Goal: Transaction & Acquisition: Purchase product/service

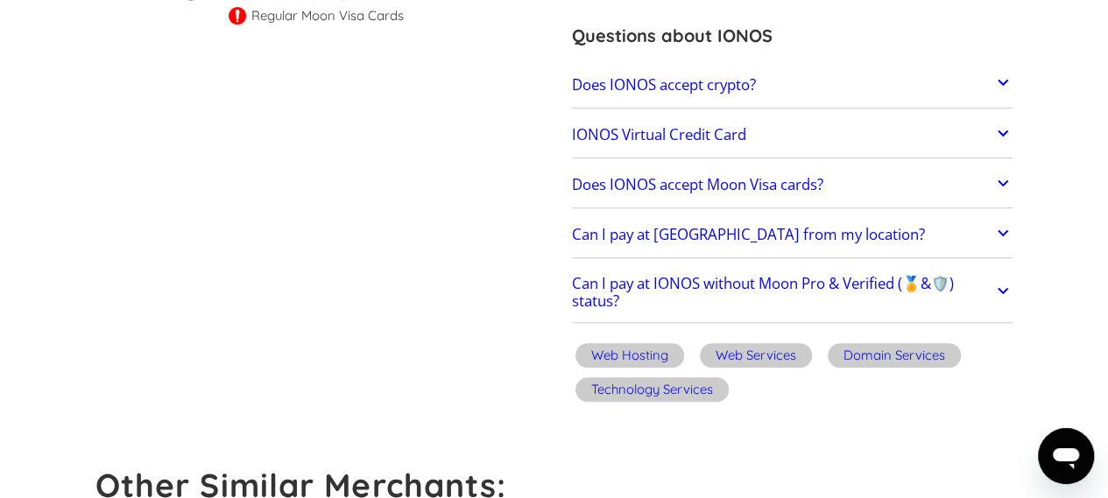
scroll to position [518, 0]
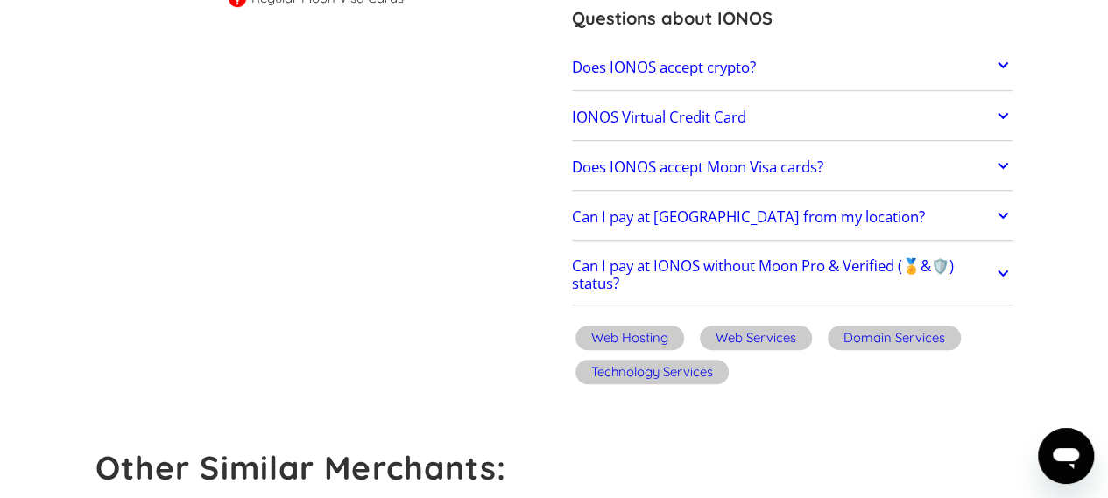
click at [1007, 111] on icon at bounding box center [1002, 115] width 21 height 21
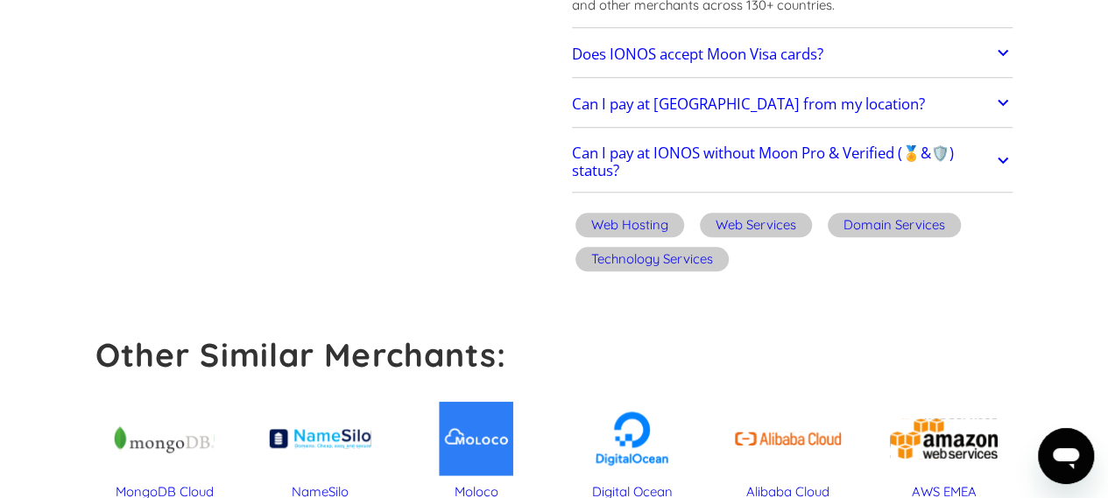
scroll to position [748, 0]
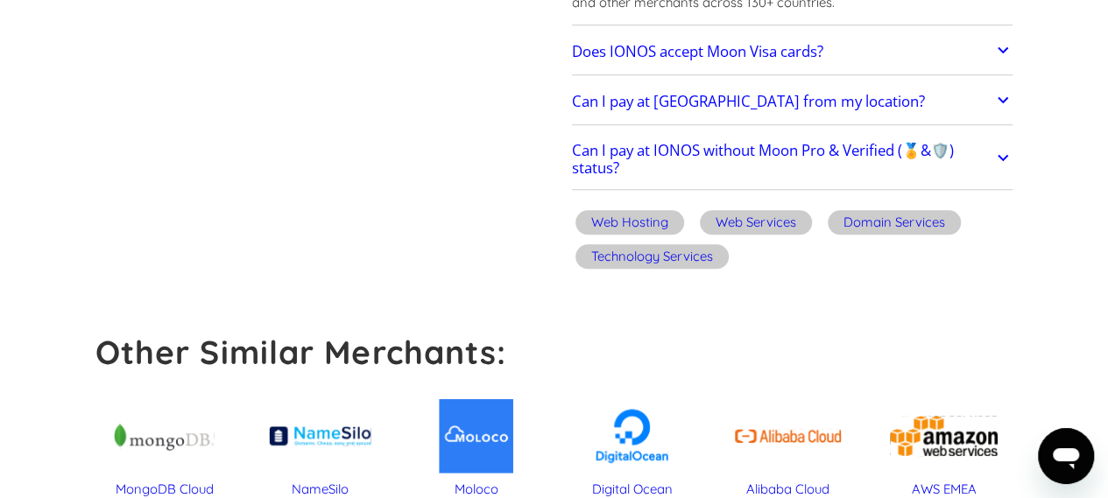
click at [1002, 52] on icon at bounding box center [1002, 49] width 21 height 21
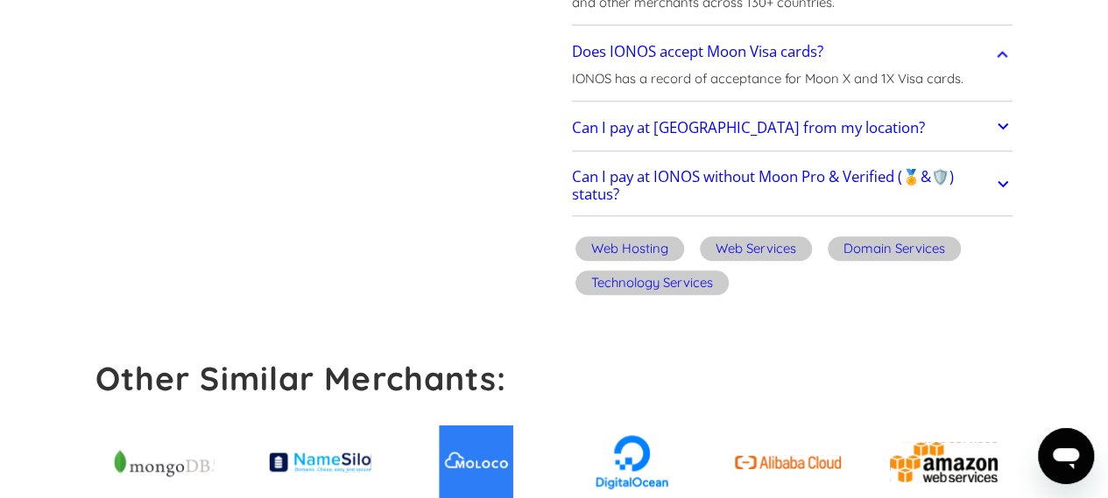
click at [1005, 129] on icon at bounding box center [1002, 126] width 21 height 21
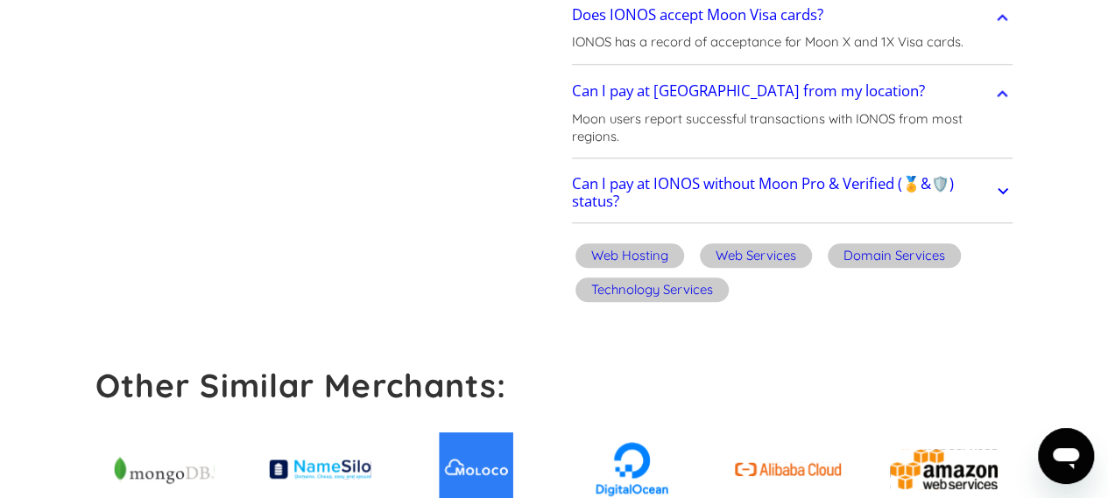
scroll to position [777, 0]
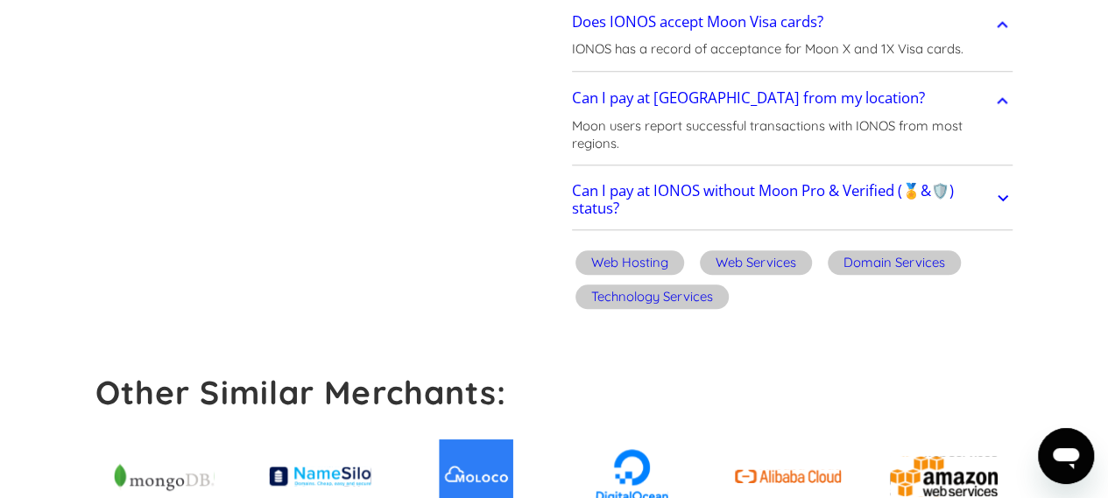
click at [1004, 195] on icon at bounding box center [1002, 197] width 11 height 6
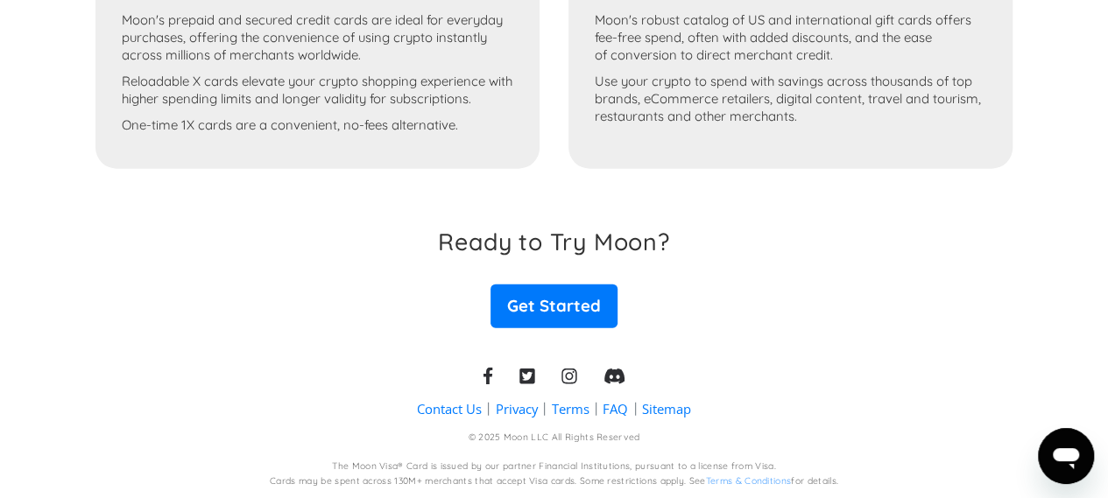
scroll to position [2050, 0]
click at [548, 306] on link "Get Started" at bounding box center [553, 307] width 126 height 44
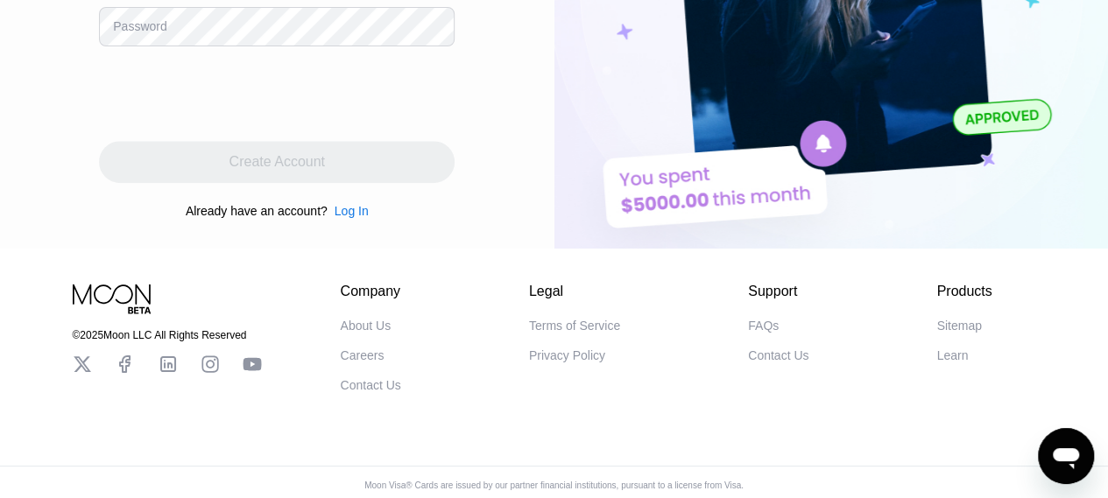
scroll to position [293, 0]
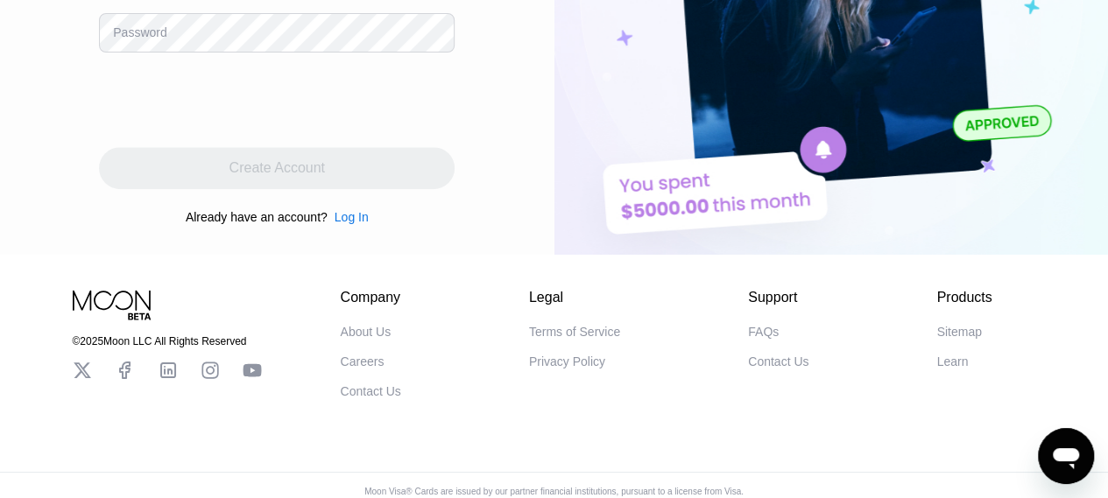
drag, startPoint x: 767, startPoint y: 334, endPoint x: 755, endPoint y: 335, distance: 12.3
click at [755, 335] on div "FAQs" at bounding box center [763, 332] width 31 height 14
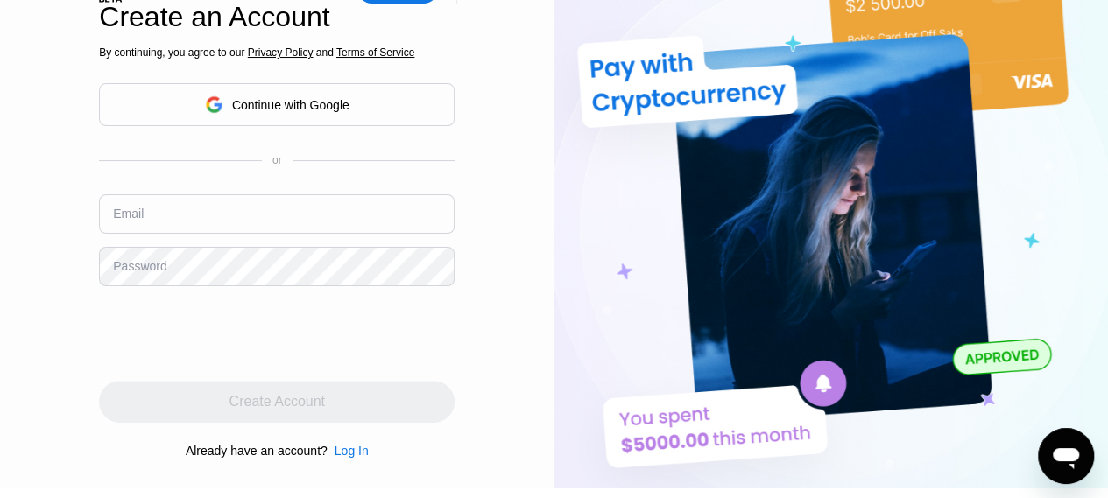
scroll to position [0, 0]
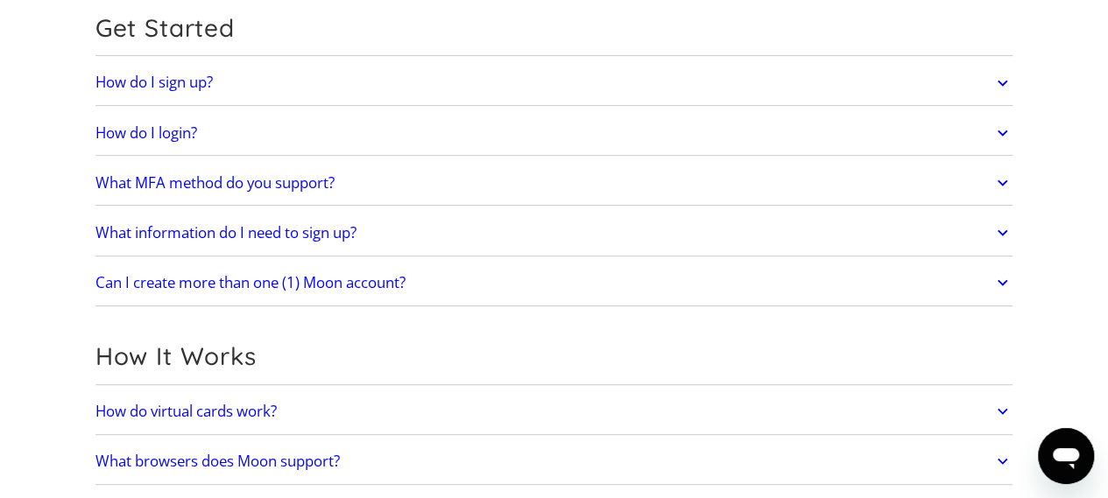
scroll to position [173, 0]
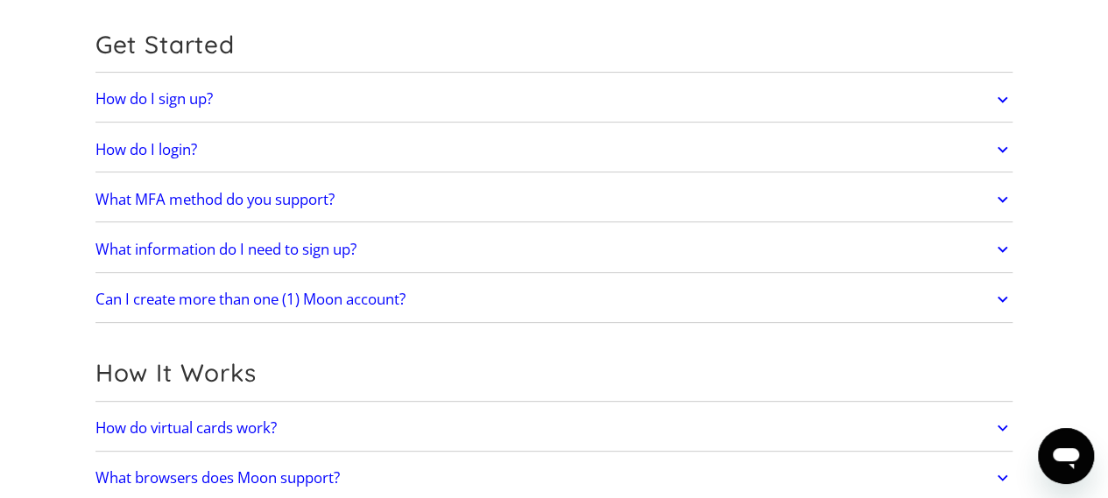
click at [1000, 244] on icon at bounding box center [1002, 250] width 20 height 32
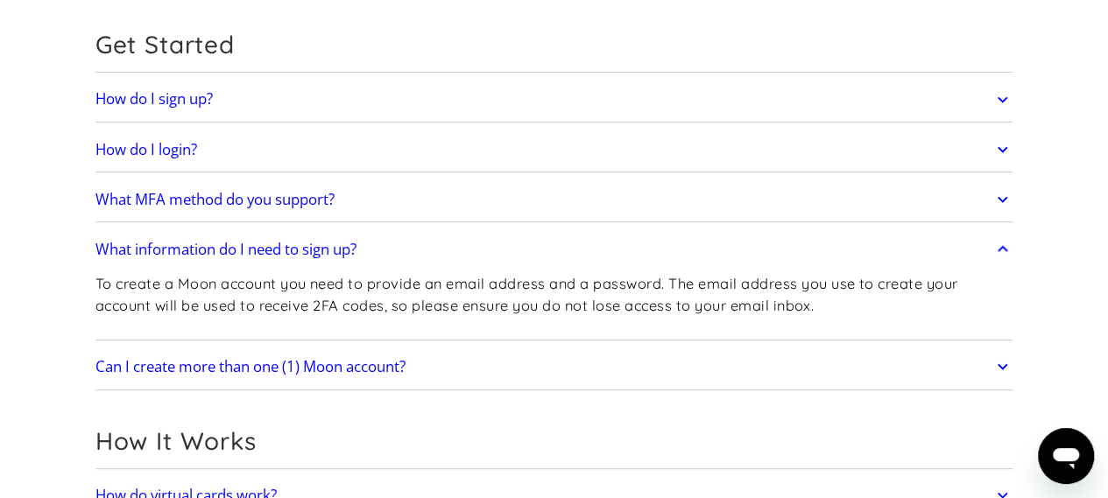
click at [1000, 250] on icon at bounding box center [1002, 250] width 20 height 32
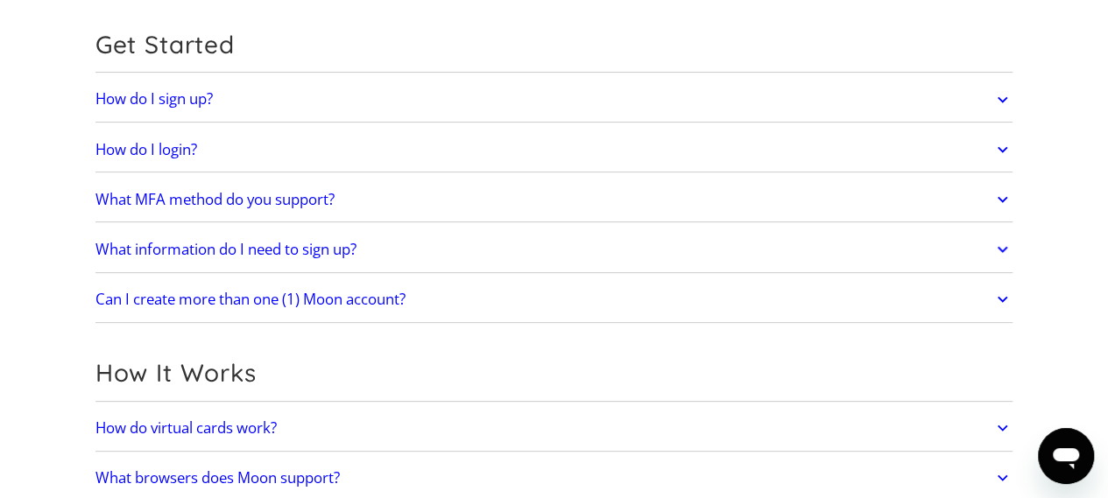
click at [1003, 299] on icon at bounding box center [1002, 300] width 11 height 6
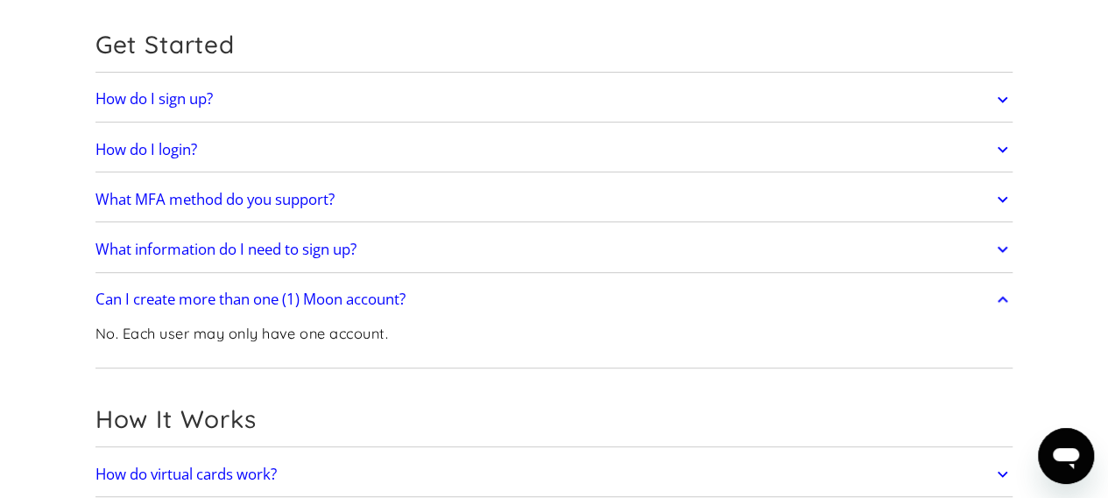
click at [1003, 299] on icon at bounding box center [1002, 300] width 20 height 32
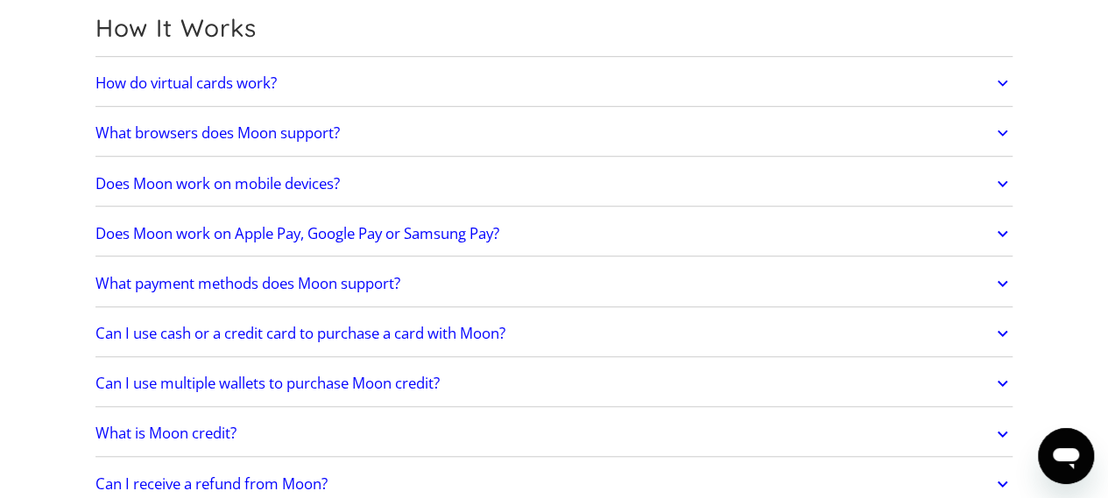
scroll to position [524, 0]
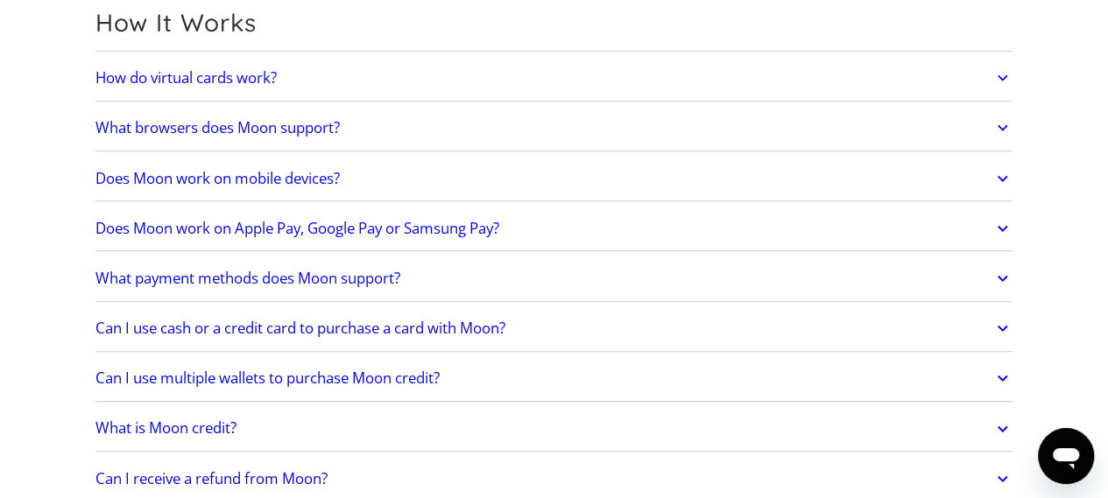
click at [1000, 80] on icon at bounding box center [1002, 78] width 20 height 32
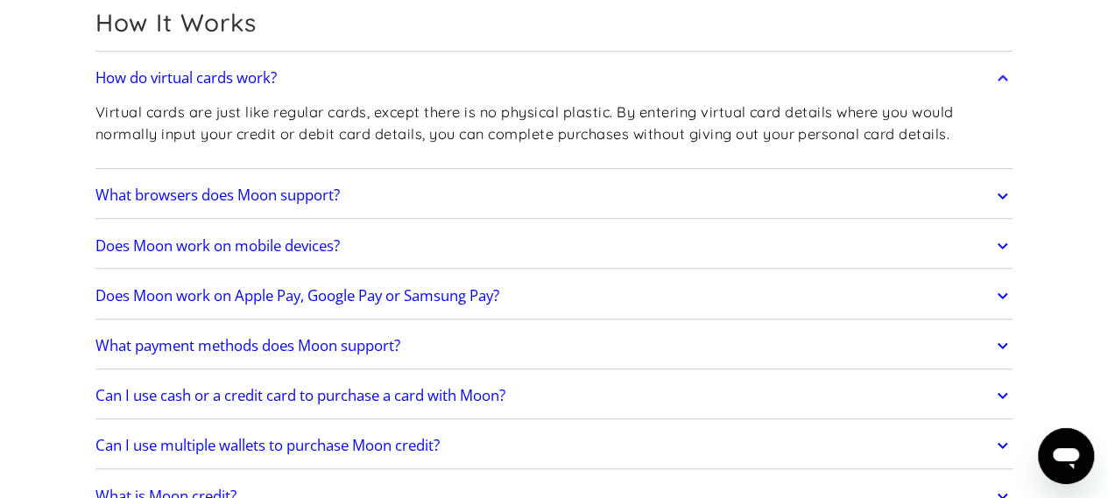
click at [1000, 81] on icon at bounding box center [1002, 78] width 20 height 32
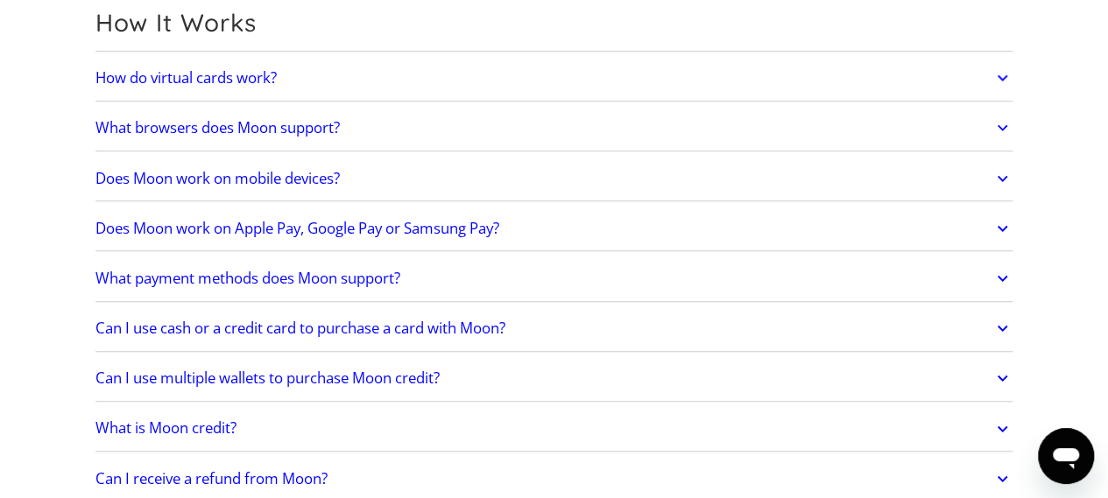
click at [999, 122] on icon at bounding box center [1002, 128] width 20 height 32
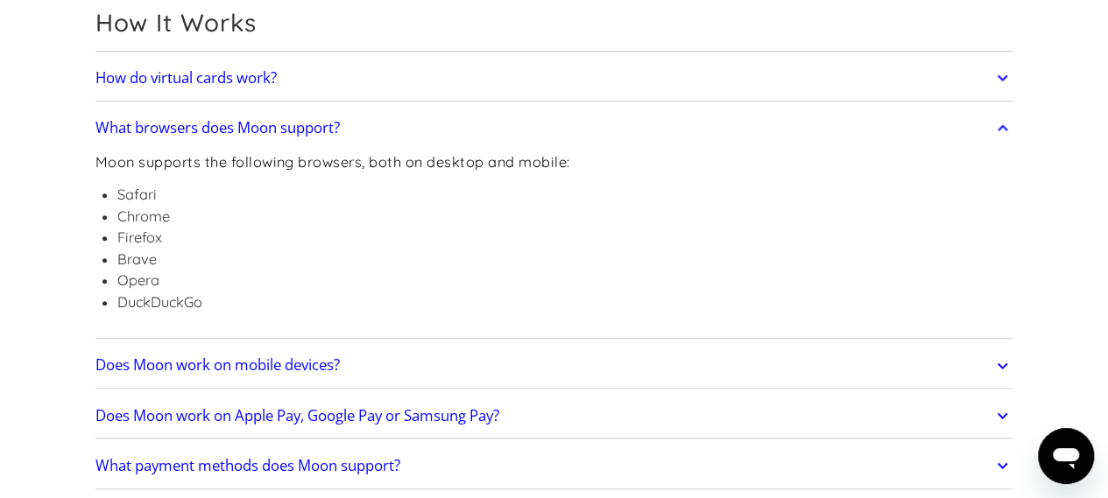
click at [999, 122] on icon at bounding box center [1002, 128] width 20 height 32
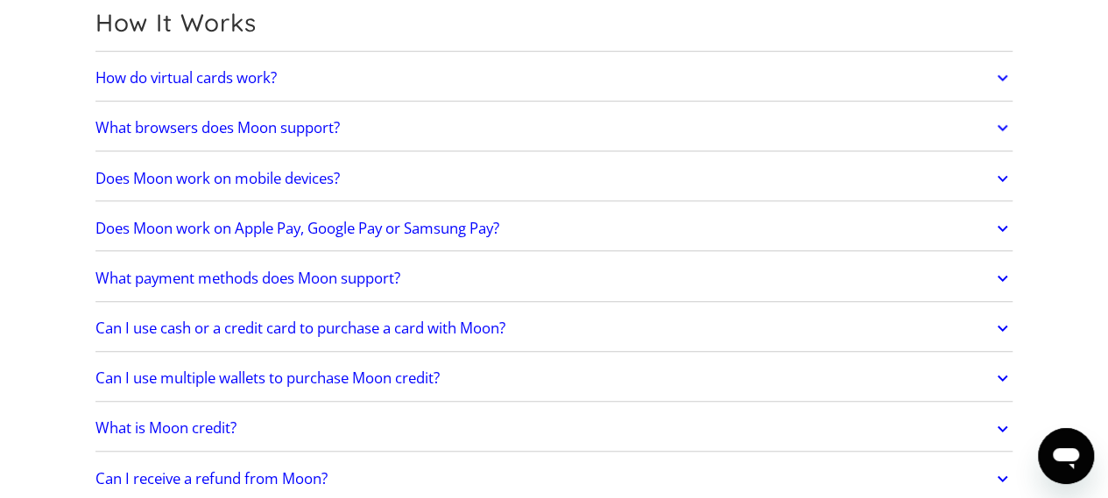
click at [1000, 174] on icon at bounding box center [1002, 179] width 20 height 32
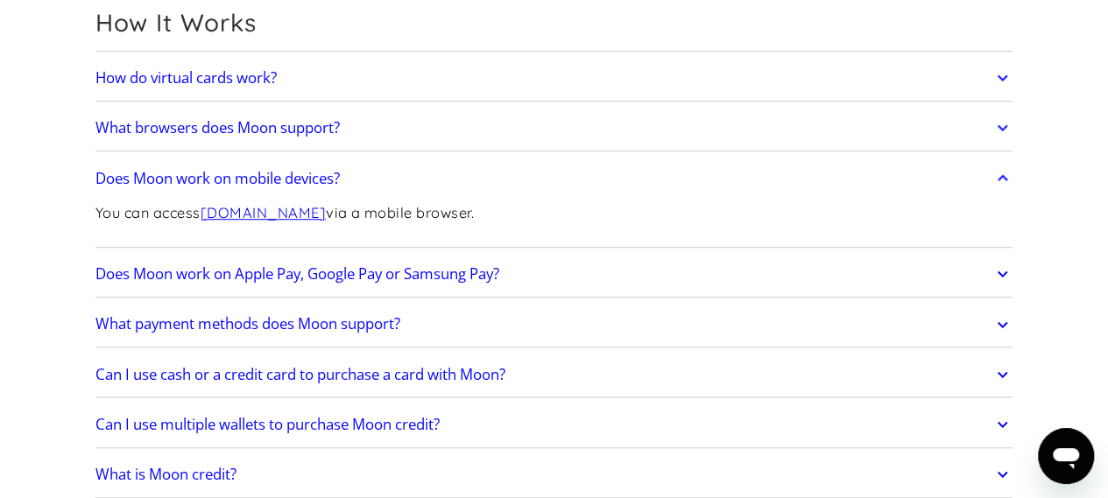
click at [1000, 175] on icon at bounding box center [1002, 178] width 11 height 6
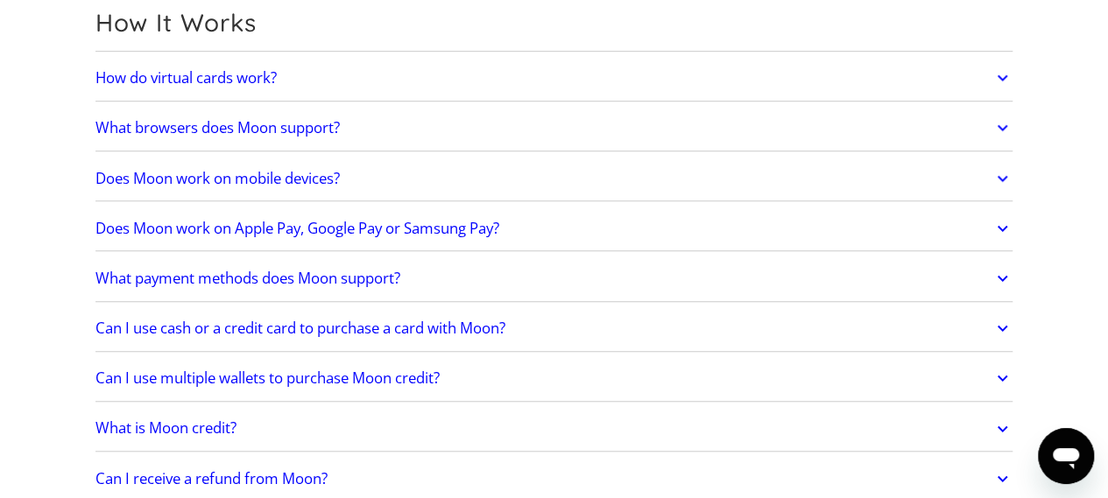
click at [1000, 174] on icon at bounding box center [1002, 179] width 20 height 32
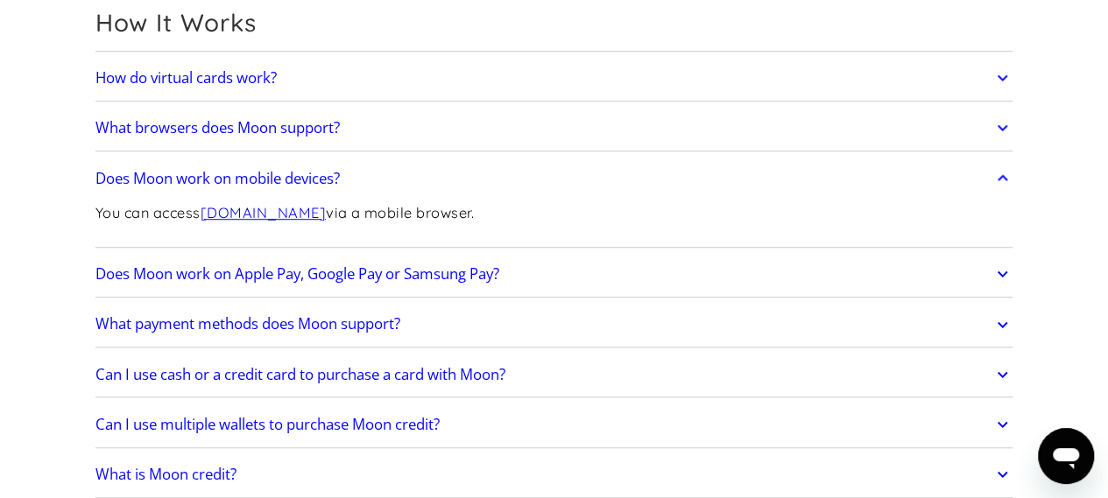
click at [1000, 175] on icon at bounding box center [1002, 178] width 11 height 6
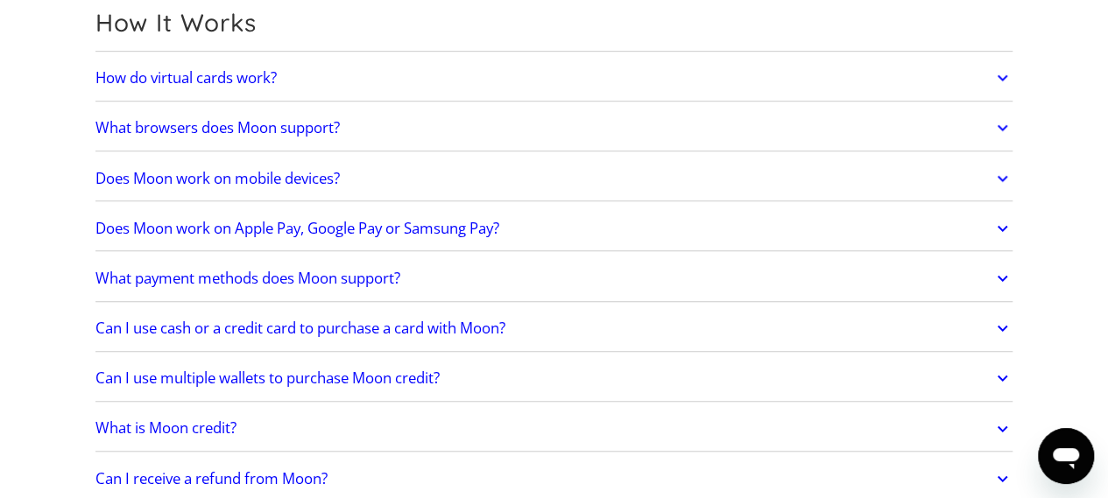
click at [997, 224] on icon at bounding box center [1002, 229] width 20 height 32
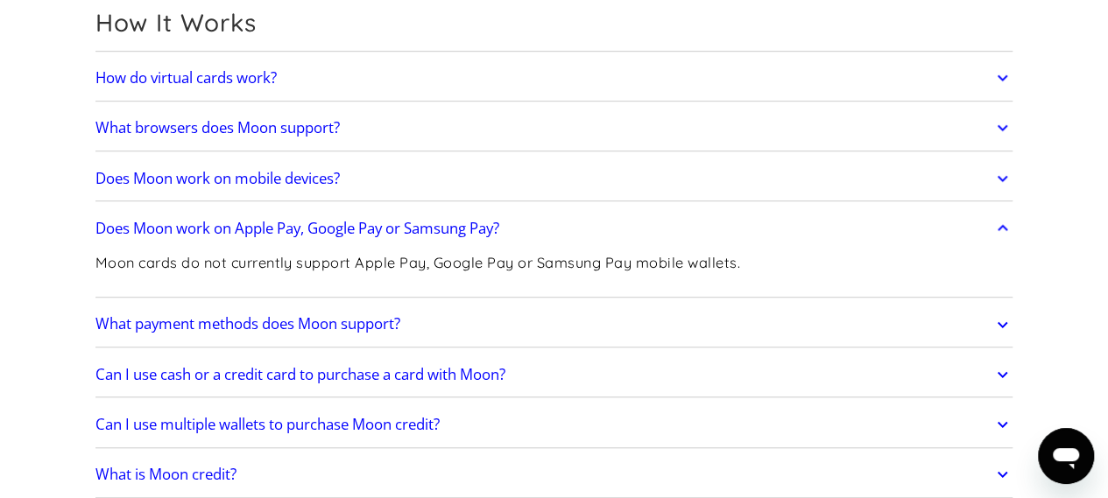
click at [997, 224] on icon at bounding box center [1002, 229] width 20 height 32
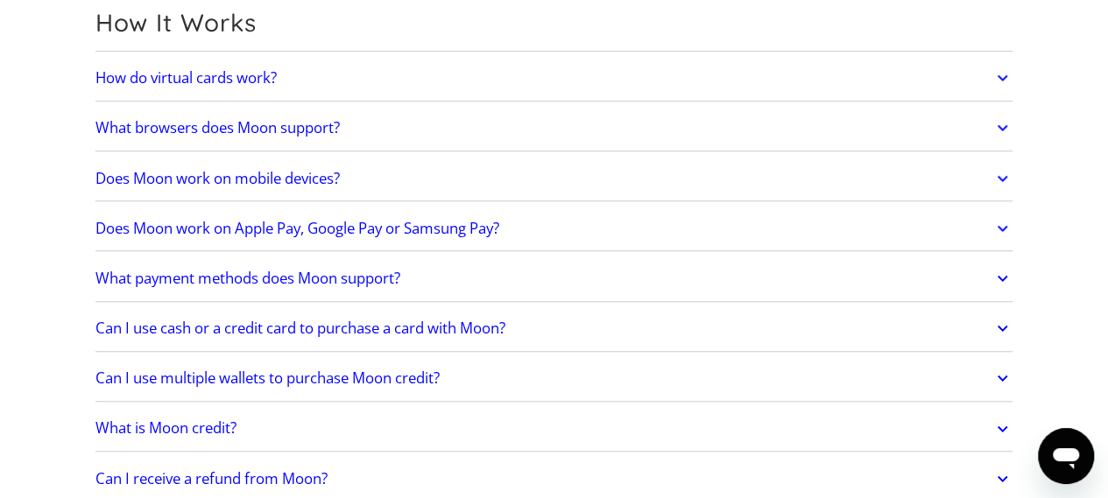
click at [997, 269] on icon at bounding box center [1002, 279] width 20 height 32
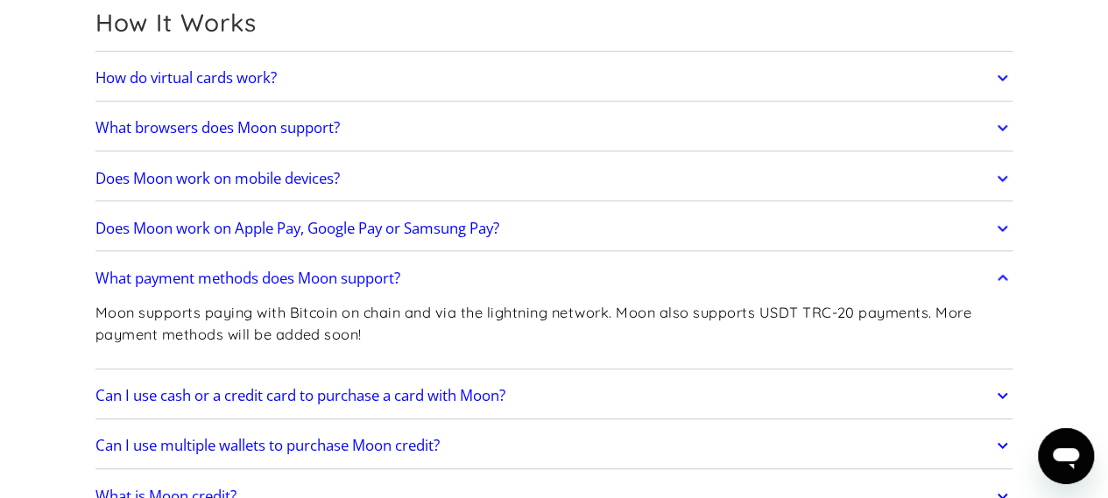
click at [1006, 283] on icon at bounding box center [1002, 279] width 20 height 32
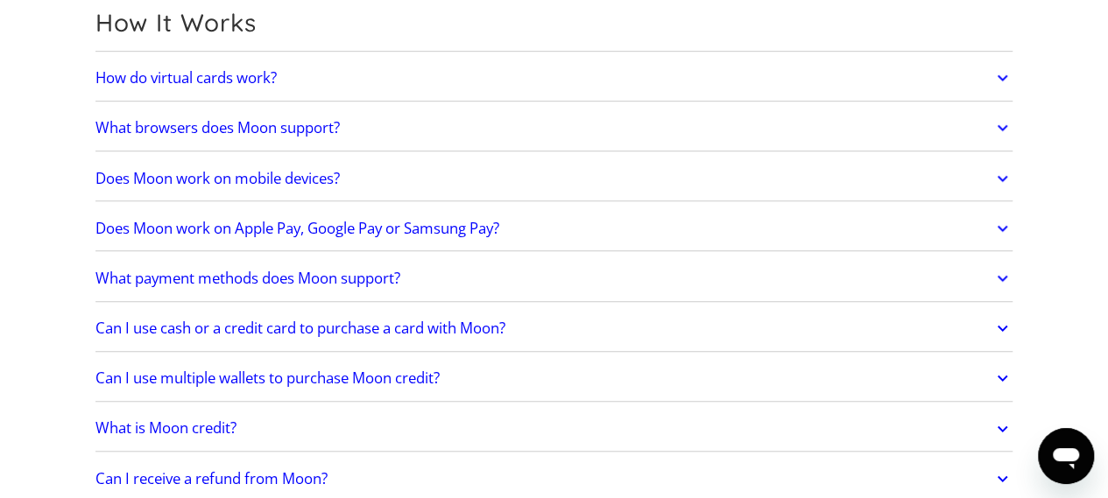
click at [1008, 323] on icon at bounding box center [1002, 329] width 20 height 32
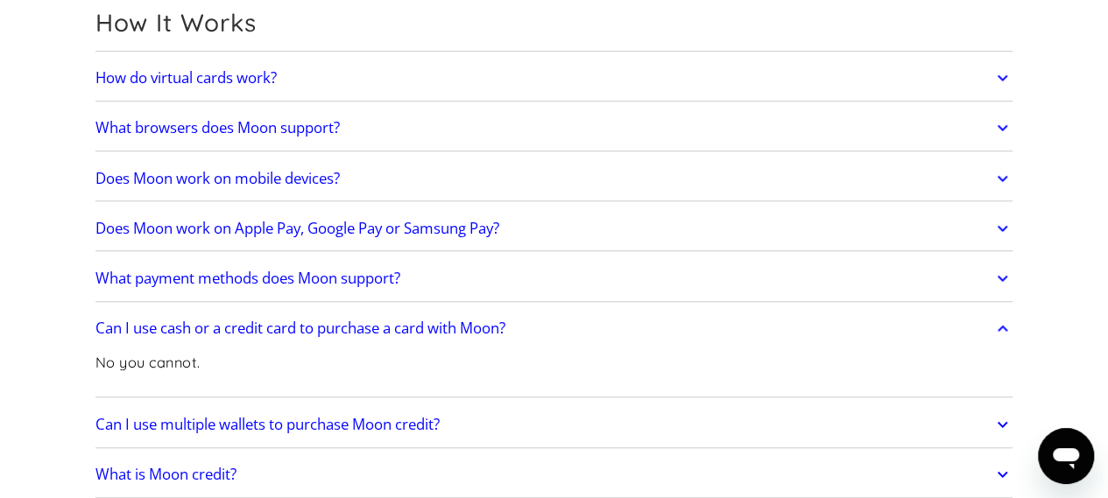
click at [1008, 323] on icon at bounding box center [1002, 329] width 20 height 32
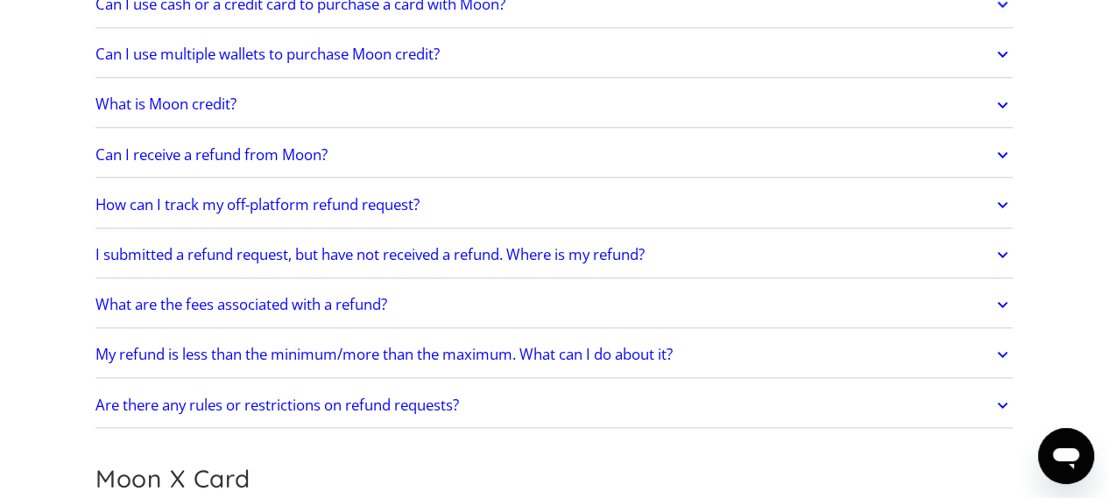
scroll to position [858, 0]
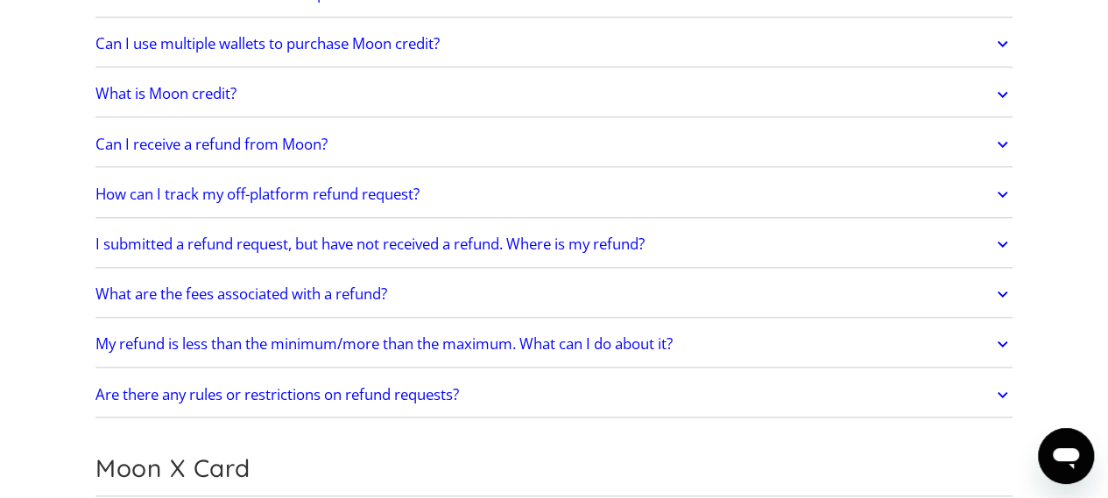
click at [996, 38] on icon at bounding box center [1002, 44] width 20 height 32
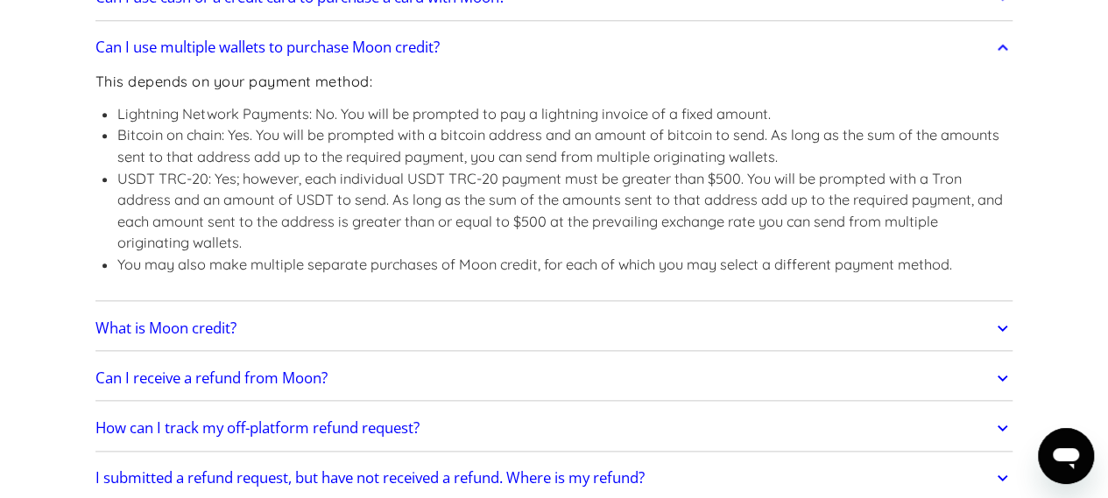
scroll to position [844, 0]
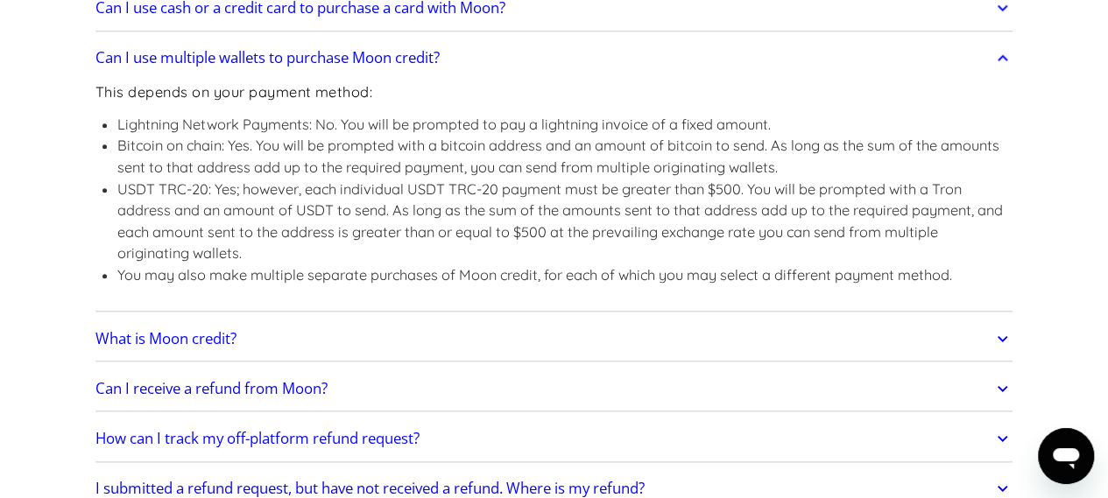
click at [1001, 59] on icon at bounding box center [1002, 58] width 20 height 32
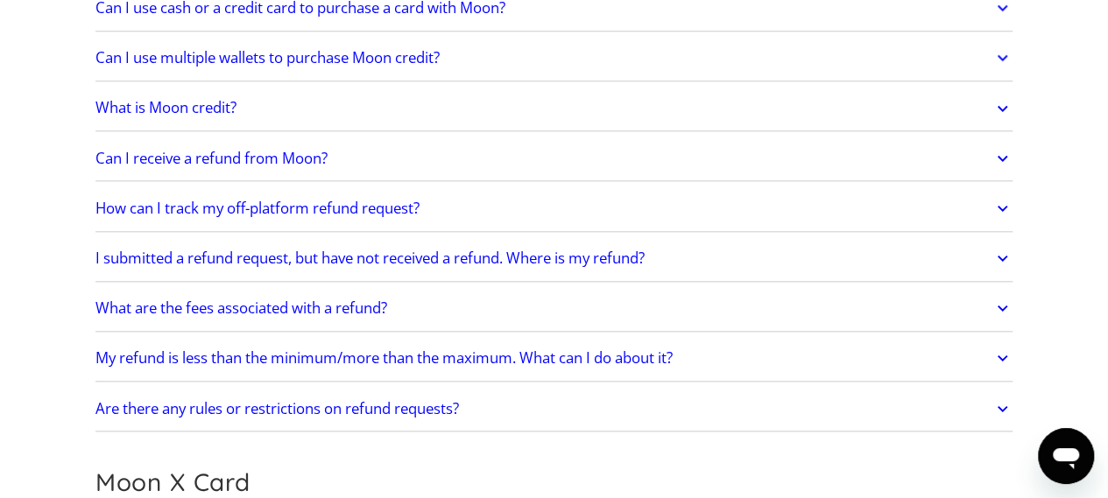
click at [1000, 101] on icon at bounding box center [1002, 109] width 20 height 32
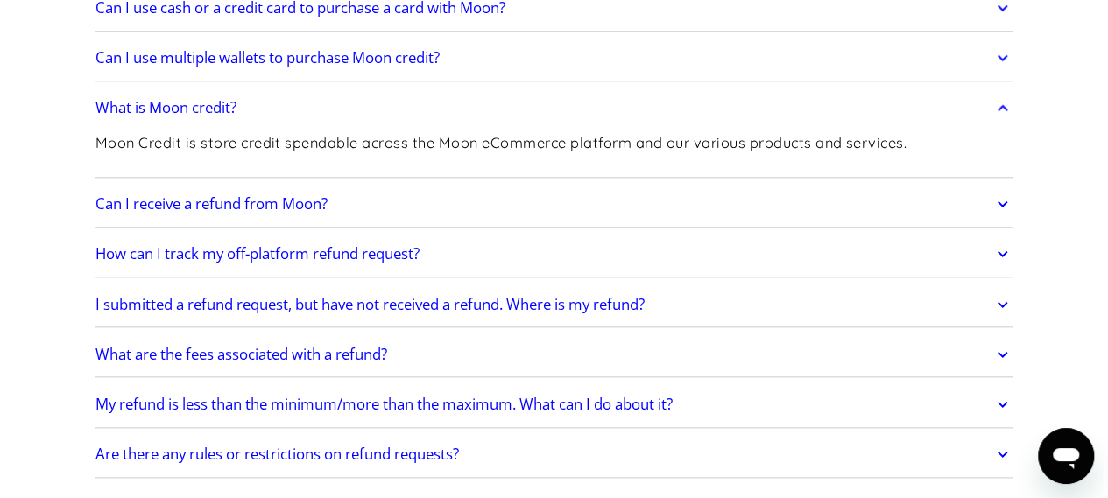
click at [1000, 102] on icon at bounding box center [1002, 109] width 20 height 32
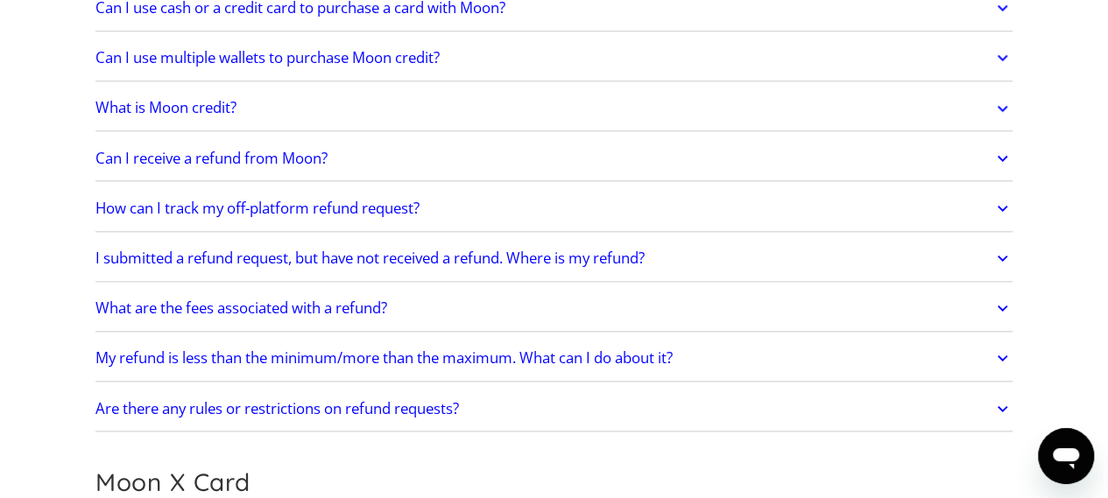
click at [1001, 149] on icon at bounding box center [1002, 159] width 20 height 32
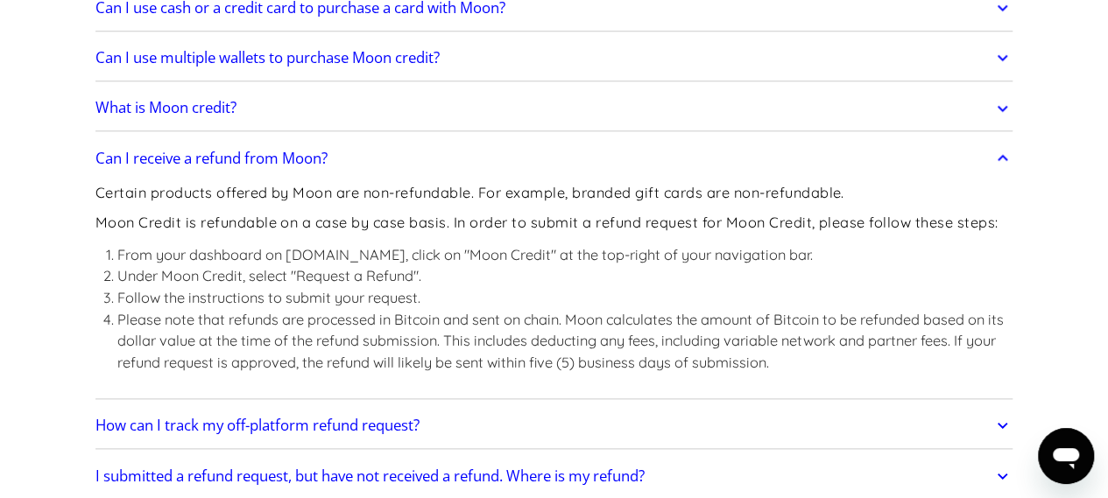
click at [1001, 155] on icon at bounding box center [1002, 158] width 11 height 6
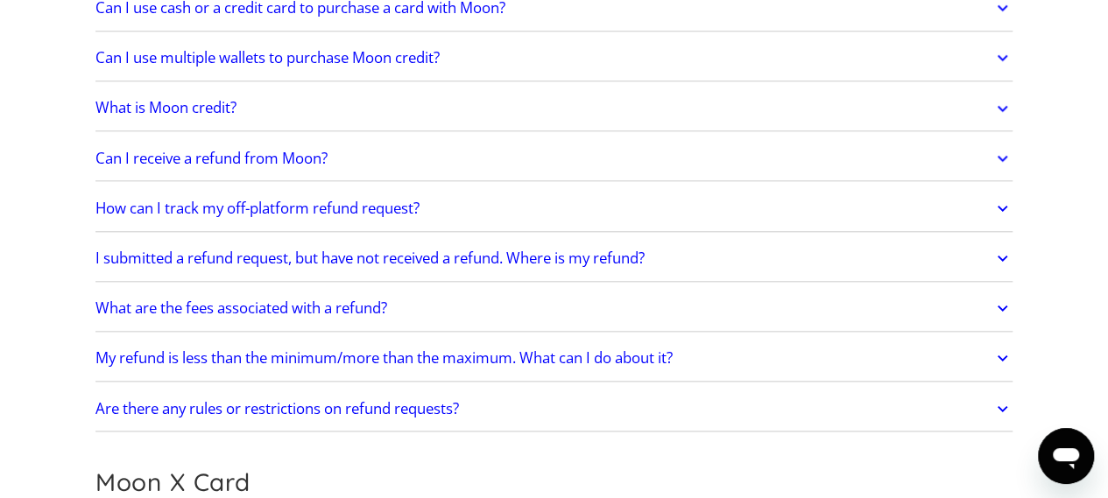
click at [1000, 206] on icon at bounding box center [1002, 209] width 20 height 32
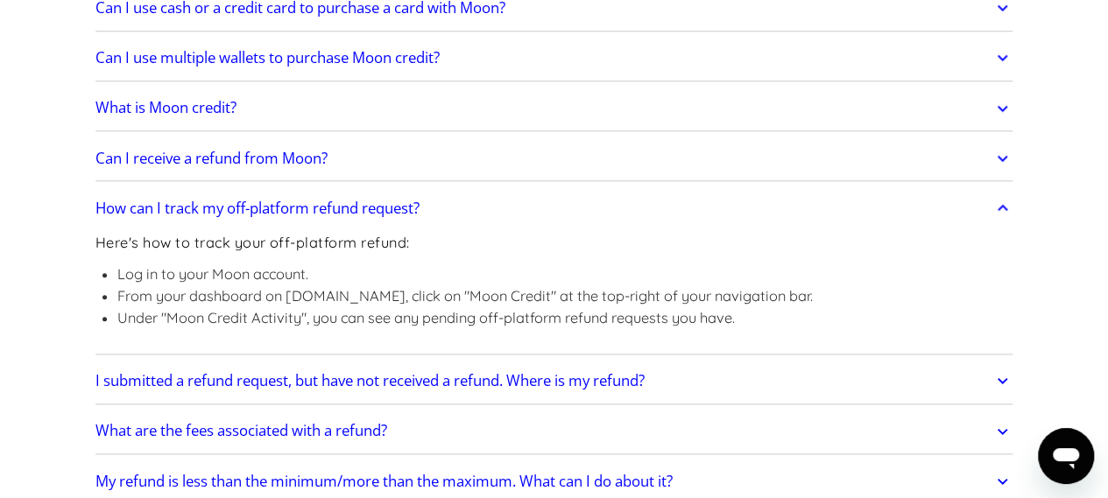
click at [1000, 206] on icon at bounding box center [1002, 209] width 20 height 32
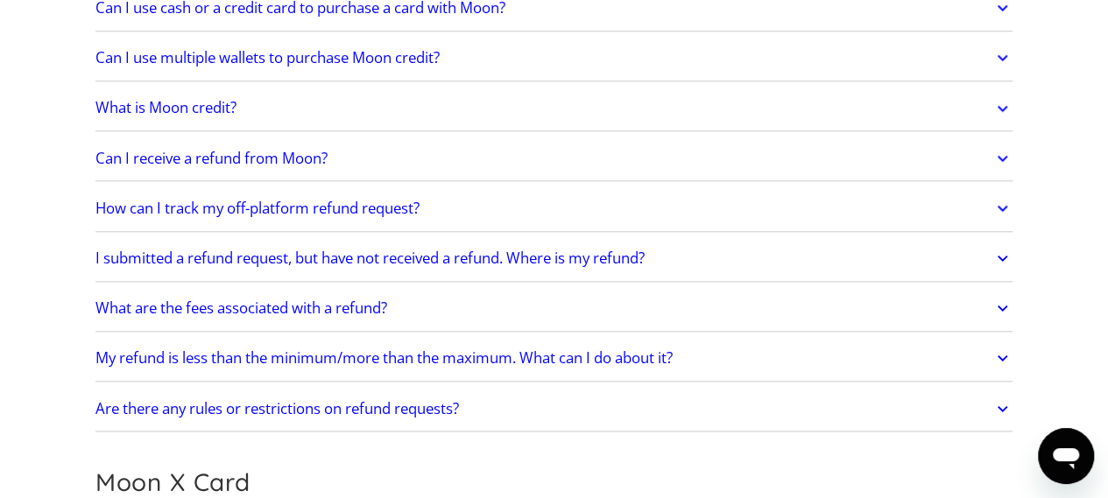
click at [996, 251] on icon at bounding box center [1002, 259] width 20 height 32
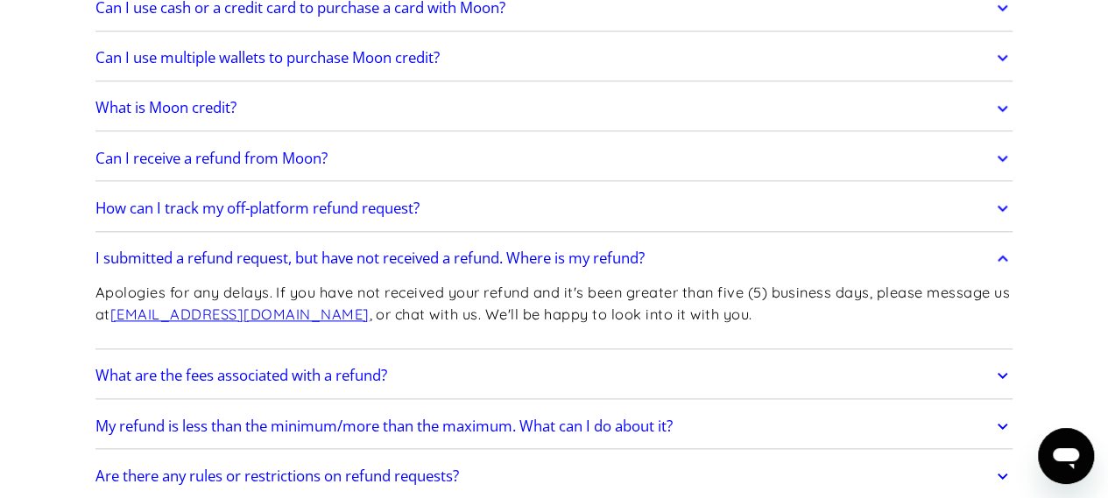
click at [996, 251] on icon at bounding box center [1002, 259] width 20 height 32
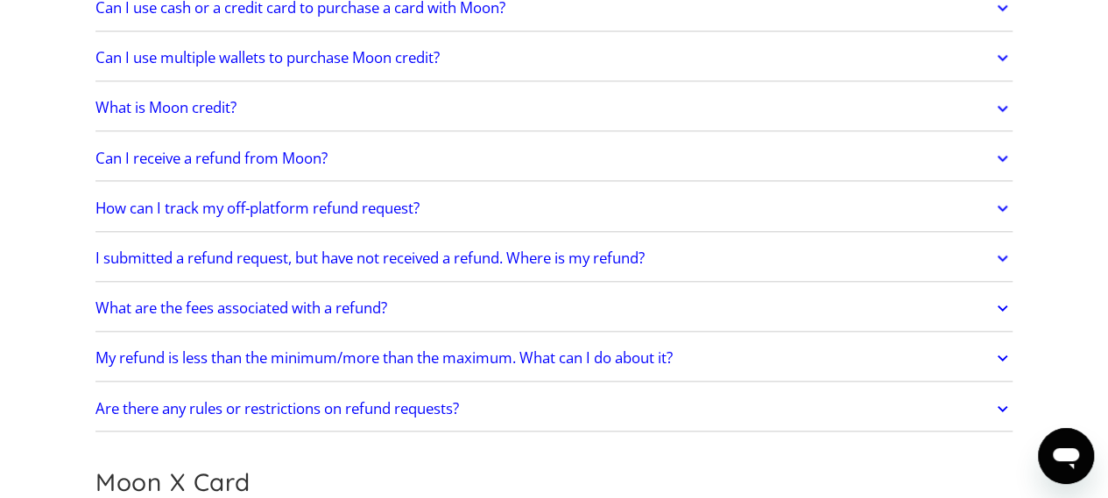
click at [1002, 302] on icon at bounding box center [1002, 308] width 20 height 32
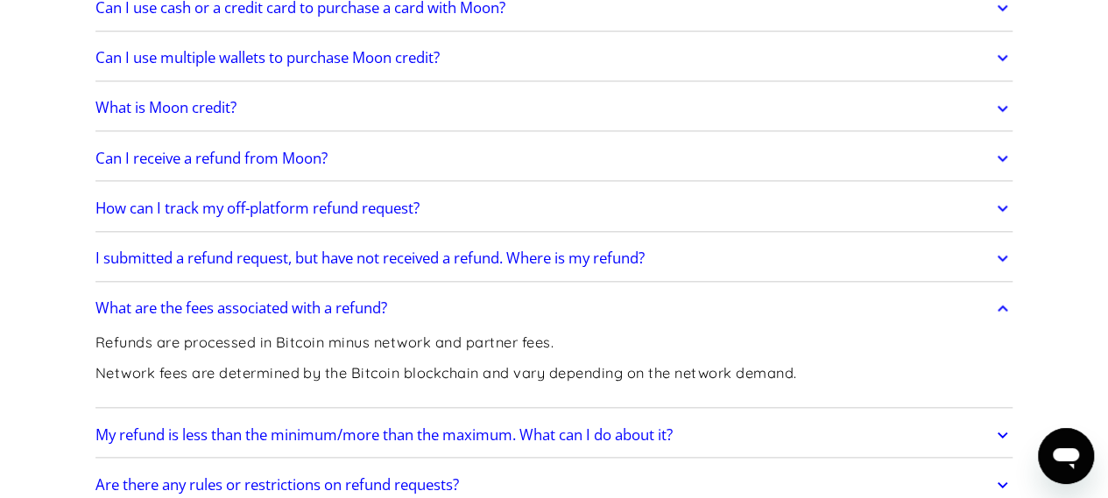
click at [1002, 305] on icon at bounding box center [1002, 308] width 11 height 6
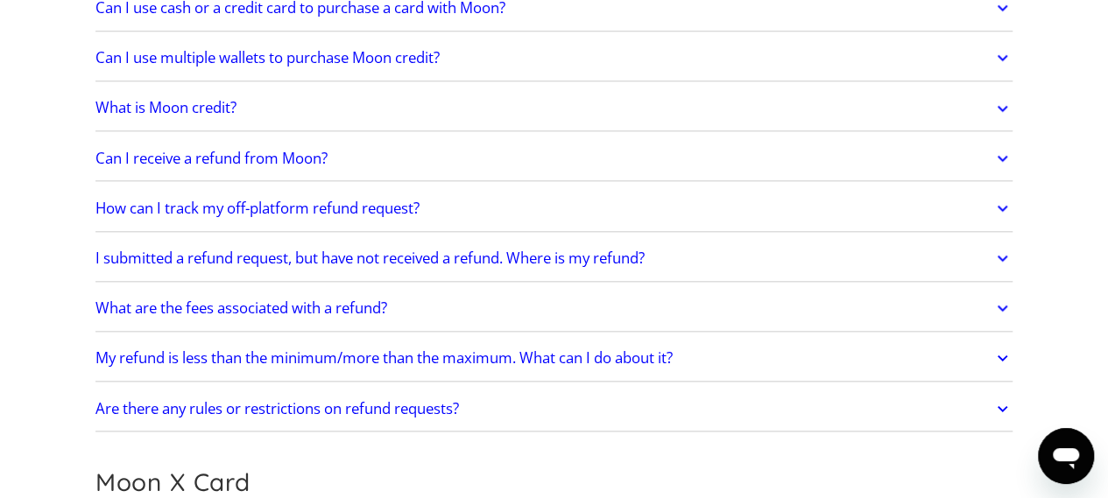
click at [1007, 355] on icon at bounding box center [1002, 358] width 11 height 6
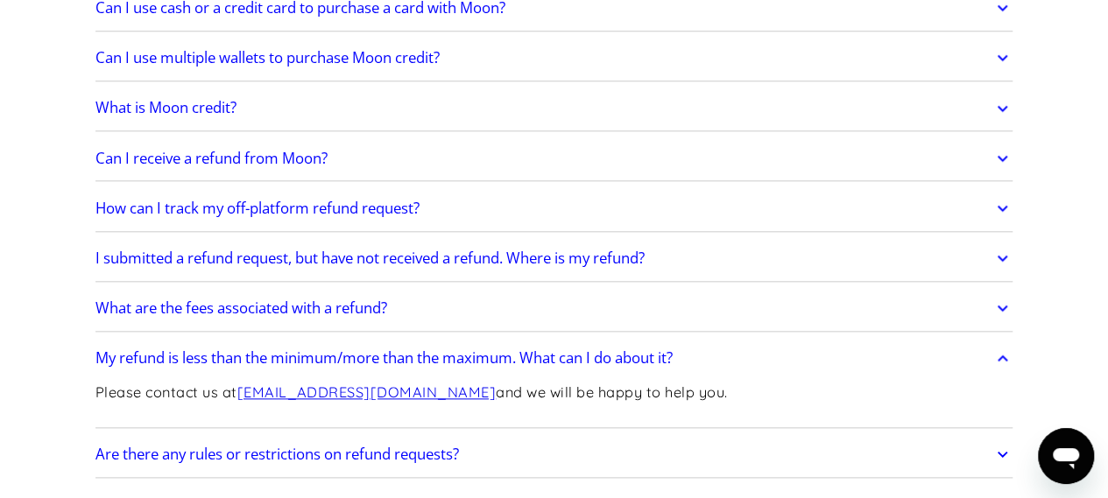
click at [1007, 351] on icon at bounding box center [1002, 358] width 20 height 32
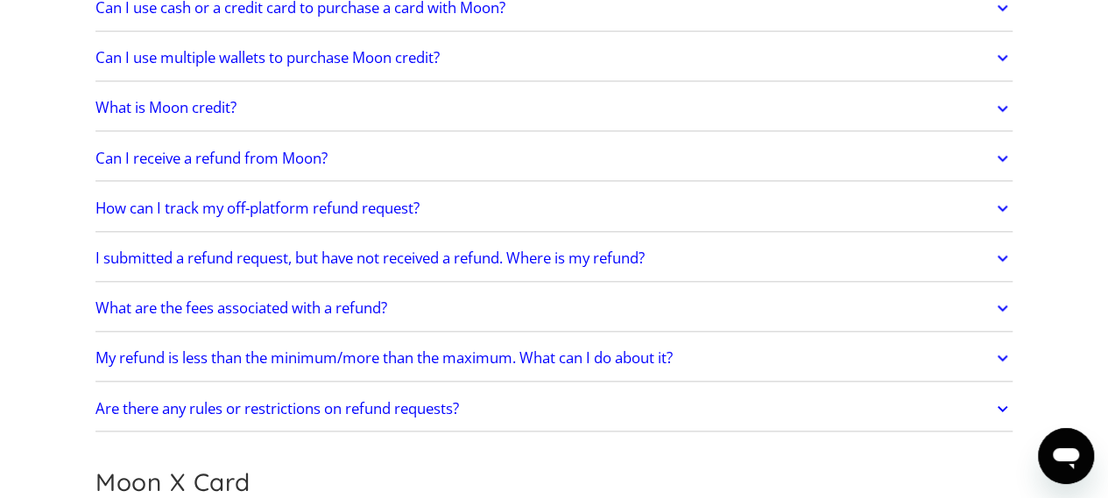
click at [1003, 397] on icon at bounding box center [1002, 409] width 20 height 32
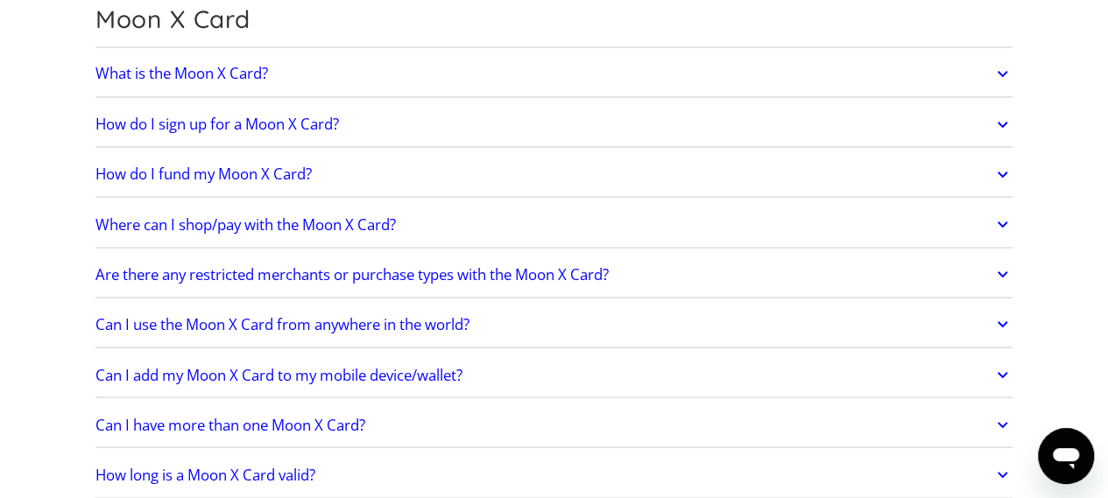
scroll to position [1480, 0]
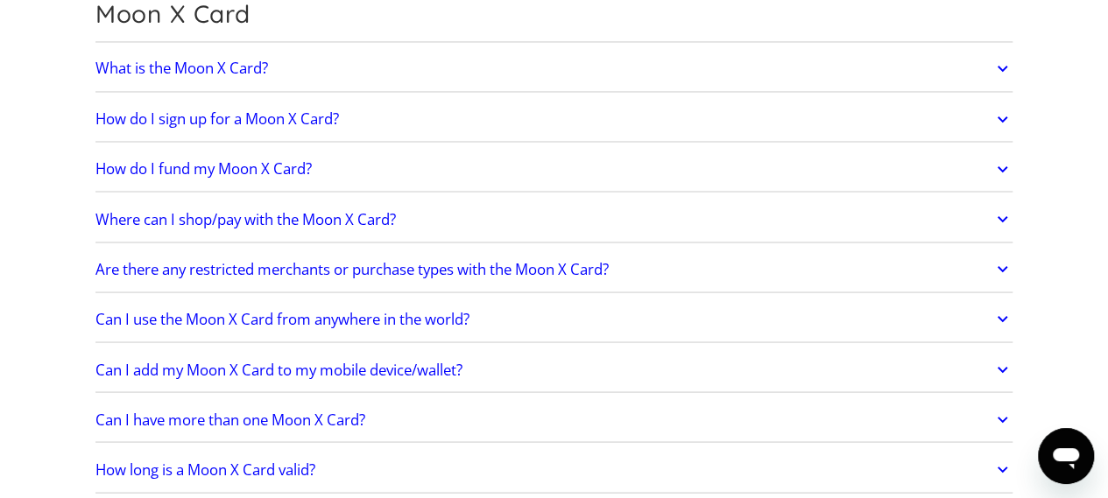
click at [1002, 66] on icon at bounding box center [1002, 69] width 11 height 6
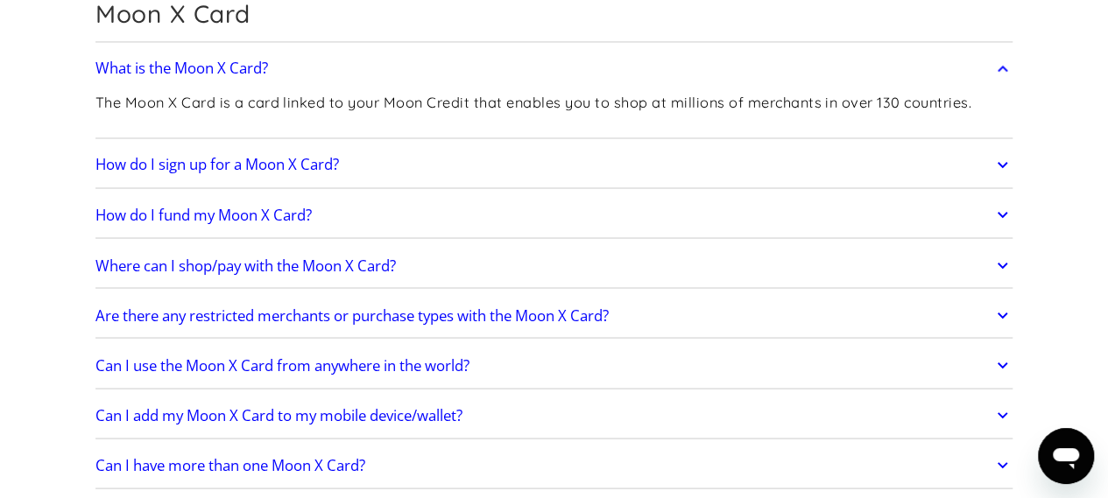
click at [1002, 64] on icon at bounding box center [1002, 69] width 20 height 32
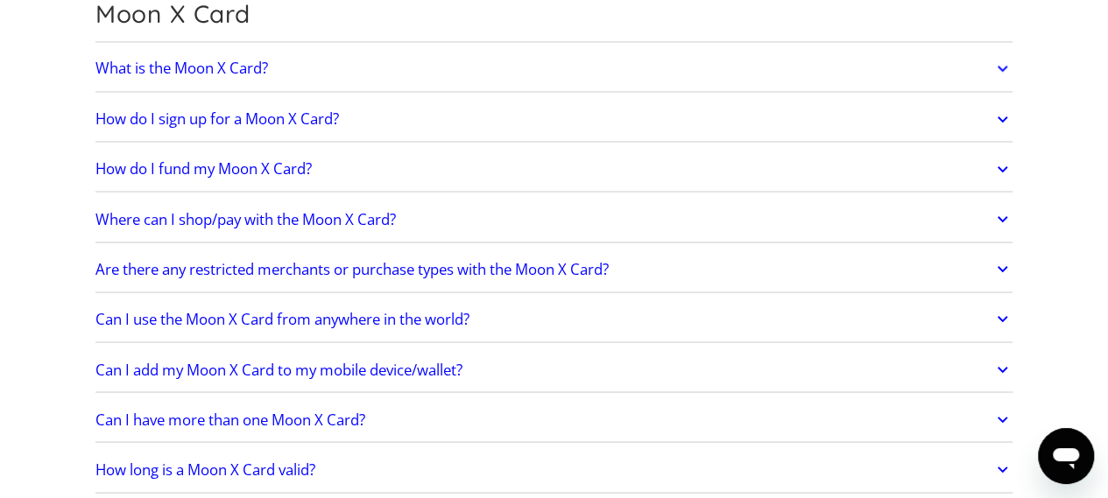
click at [998, 104] on icon at bounding box center [1002, 119] width 20 height 32
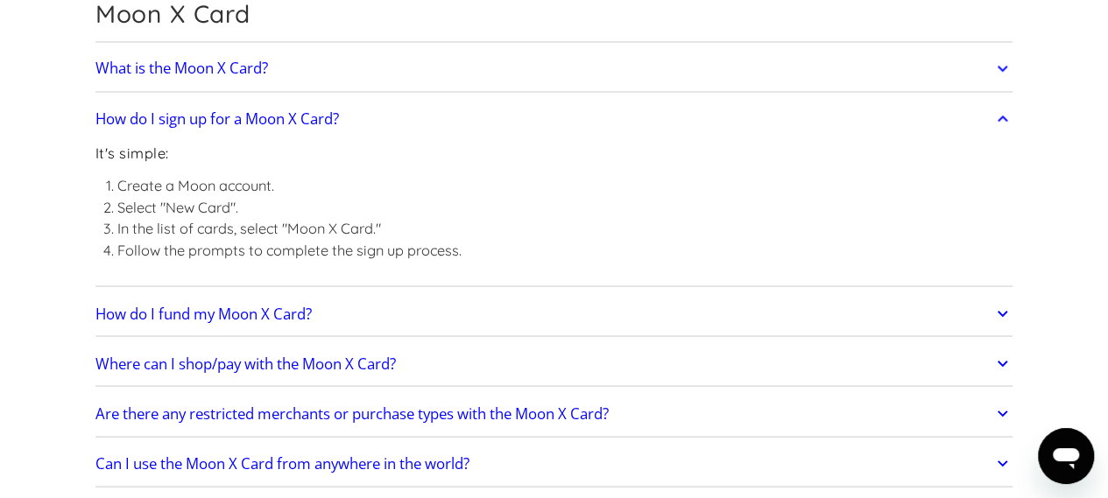
click at [998, 109] on icon at bounding box center [1002, 119] width 20 height 32
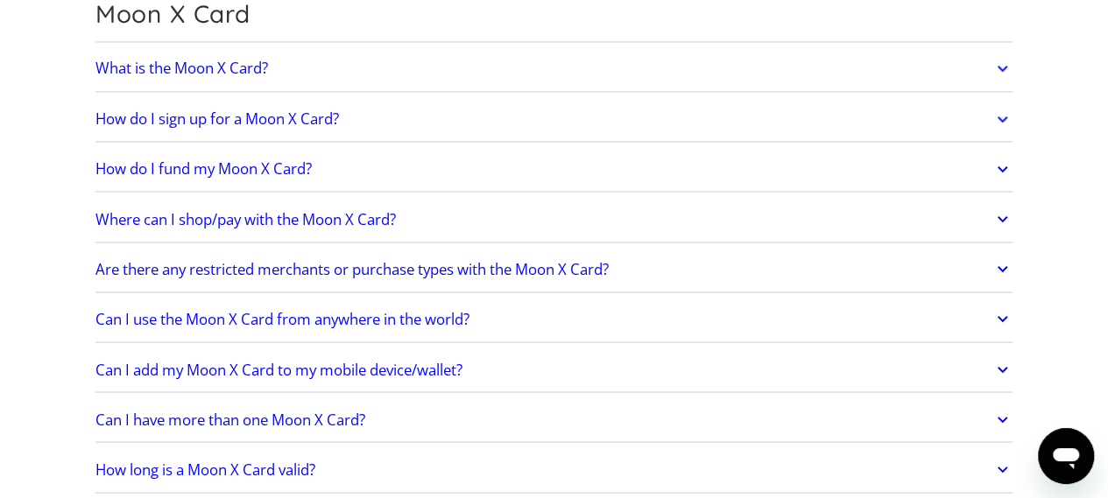
click at [1000, 158] on icon at bounding box center [1002, 169] width 20 height 32
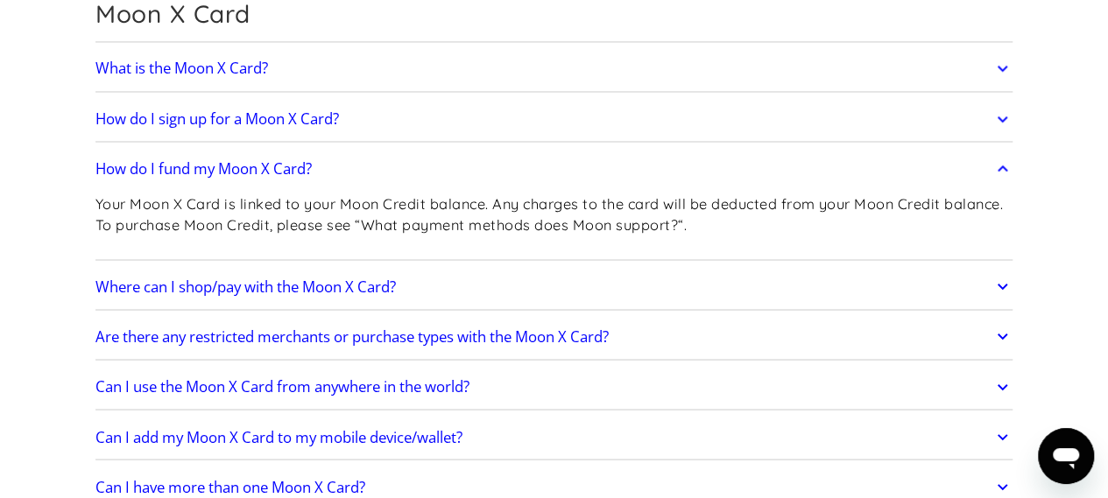
click at [1000, 163] on icon at bounding box center [1002, 169] width 20 height 32
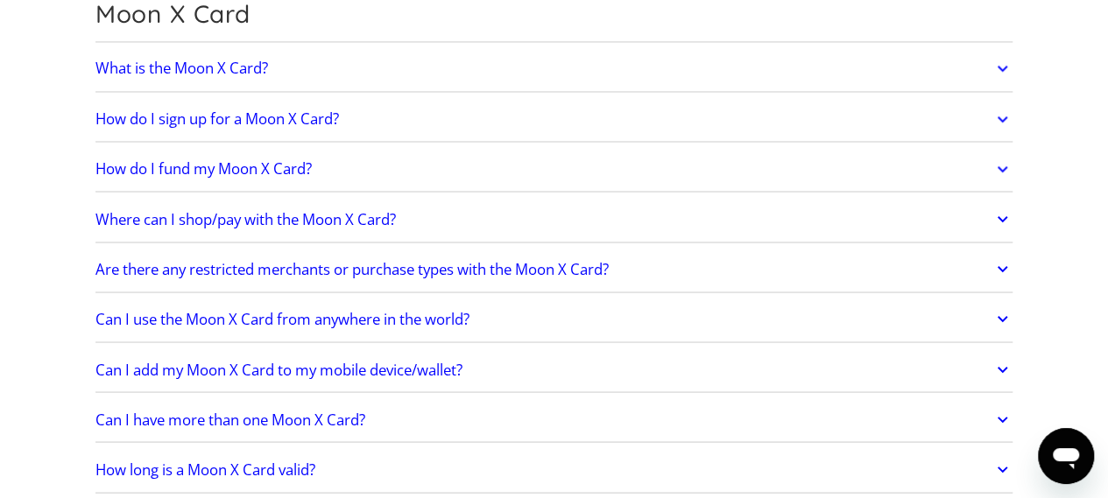
click at [999, 218] on icon at bounding box center [1002, 219] width 20 height 32
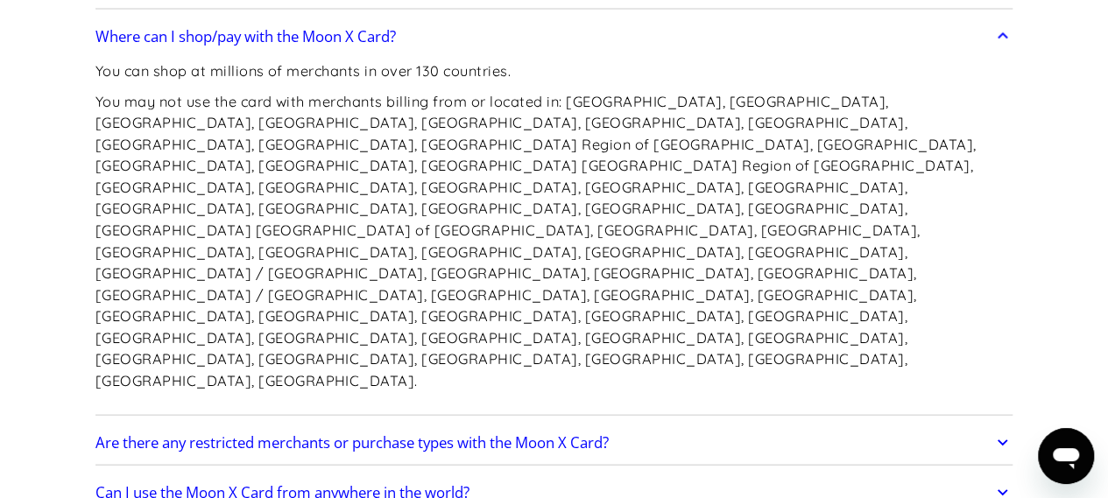
scroll to position [1656, 0]
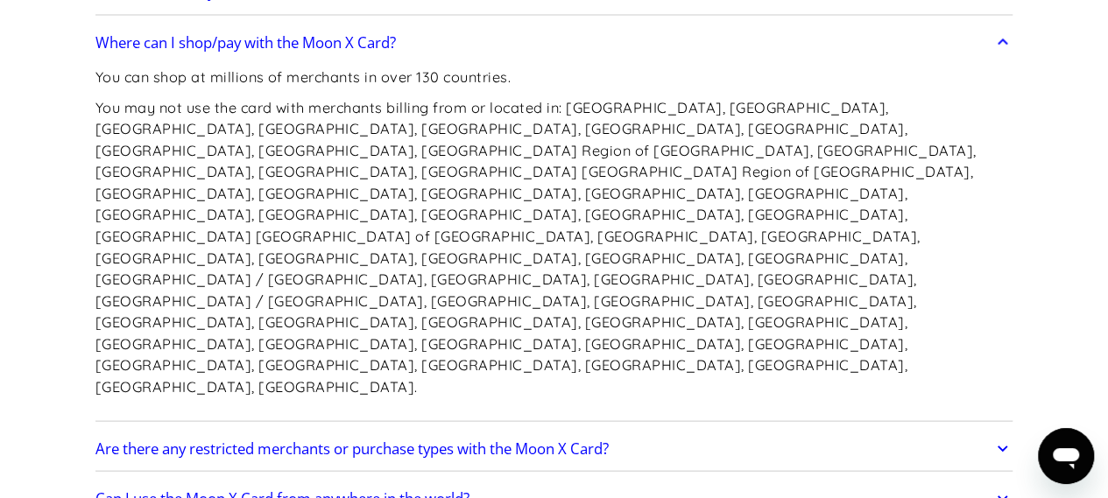
click at [1005, 43] on icon at bounding box center [1002, 42] width 20 height 32
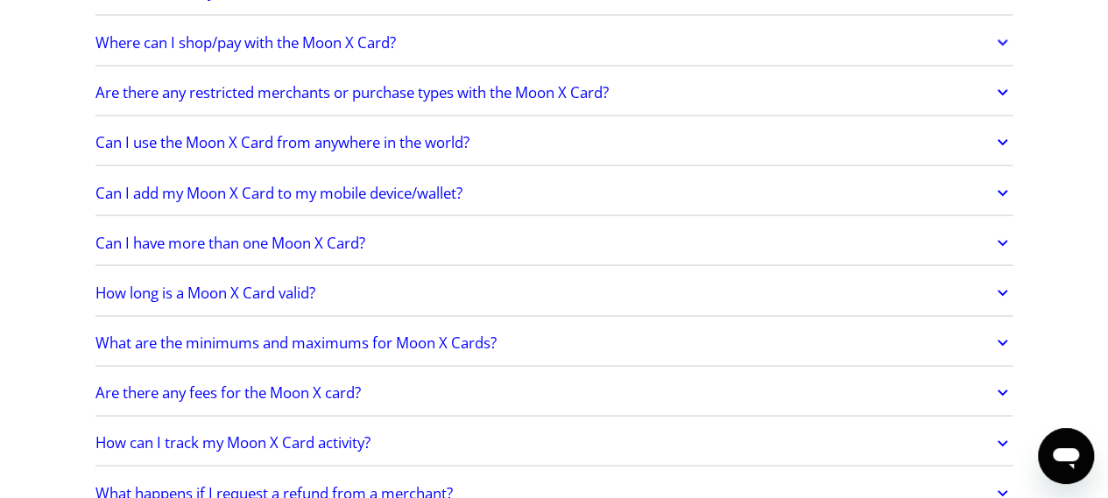
click at [1002, 78] on icon at bounding box center [1002, 92] width 20 height 32
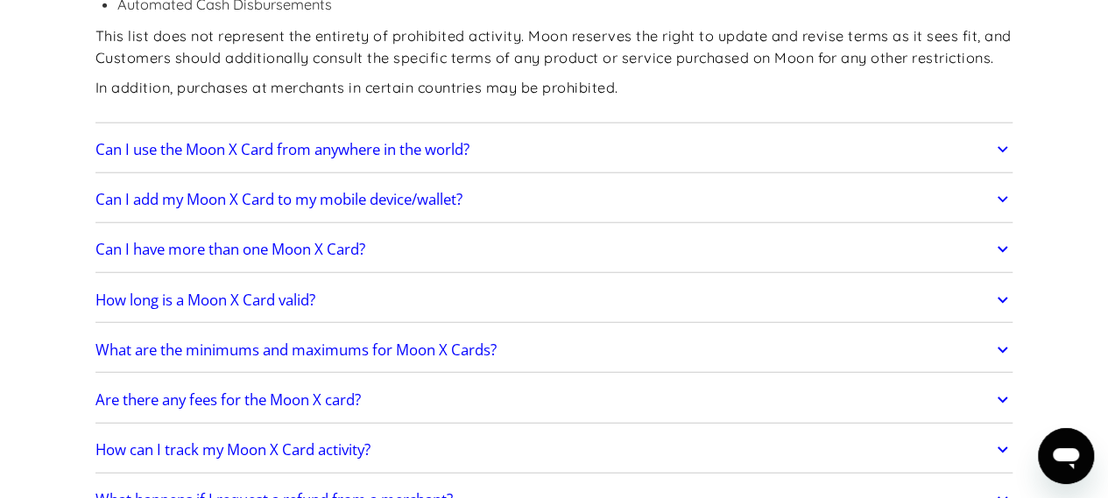
scroll to position [2127, 0]
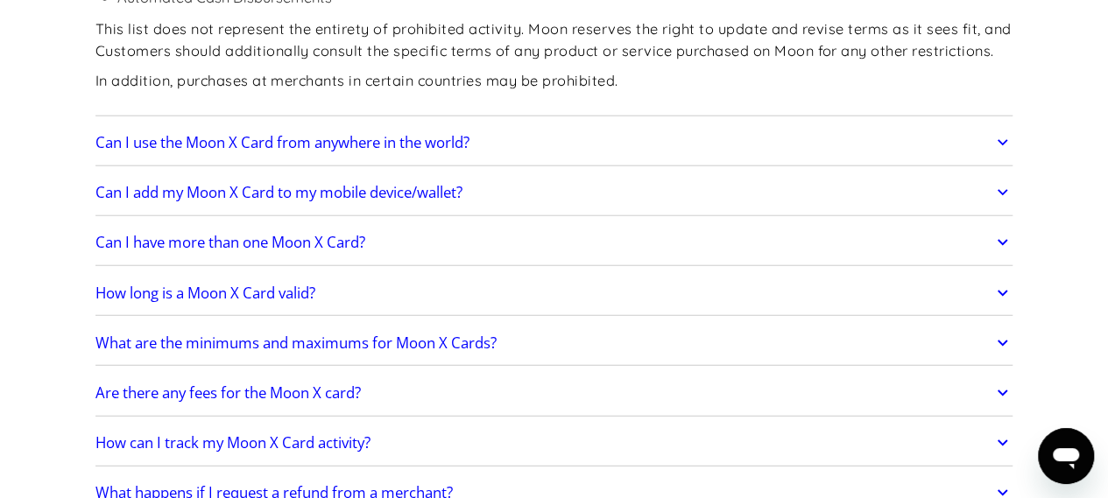
click at [1002, 137] on icon at bounding box center [1002, 143] width 20 height 32
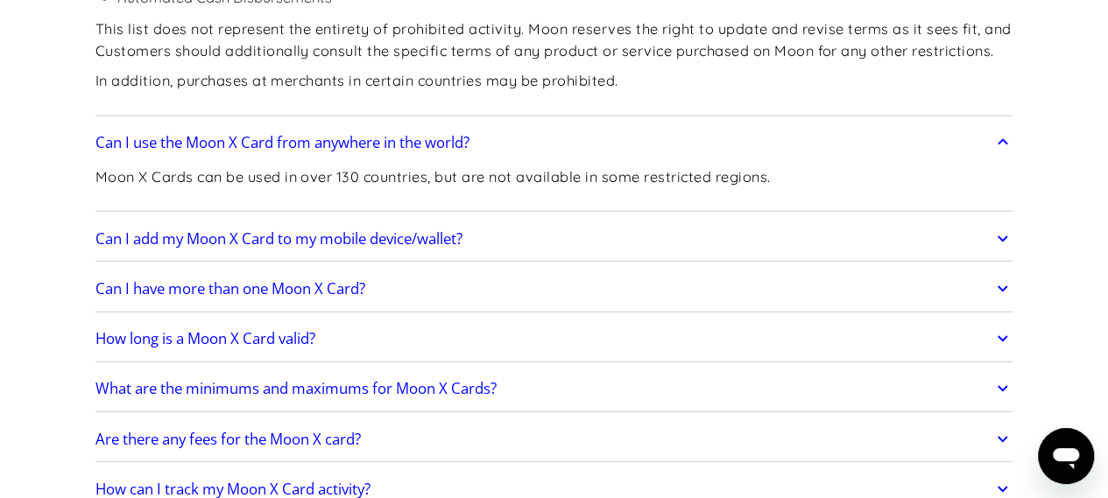
click at [1002, 137] on icon at bounding box center [1002, 143] width 20 height 32
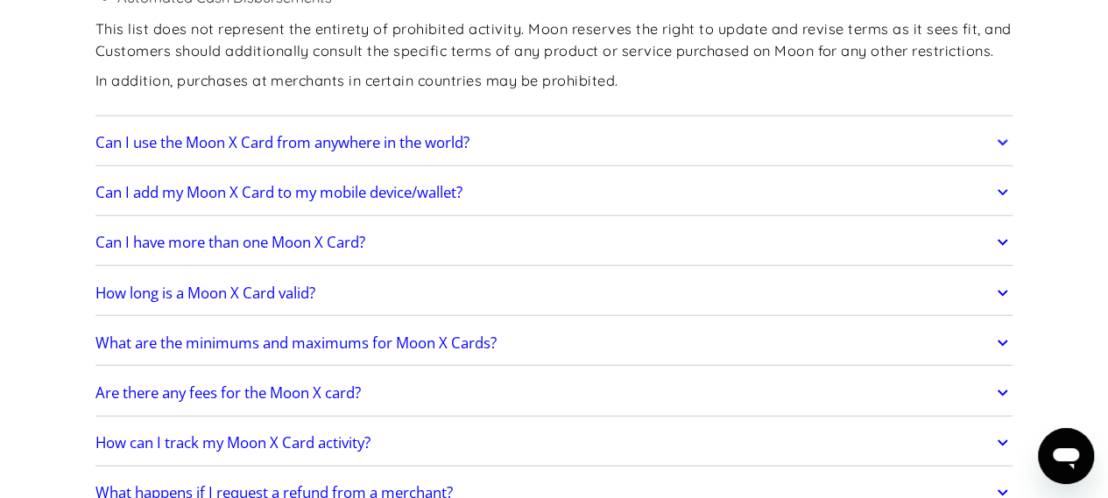
click at [1002, 185] on icon at bounding box center [1002, 193] width 20 height 32
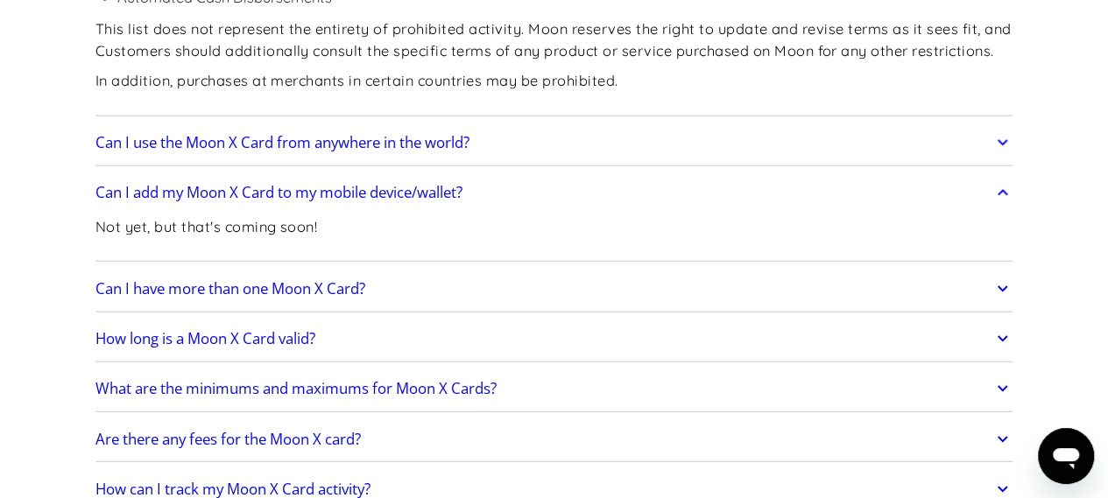
click at [1002, 185] on icon at bounding box center [1002, 193] width 20 height 32
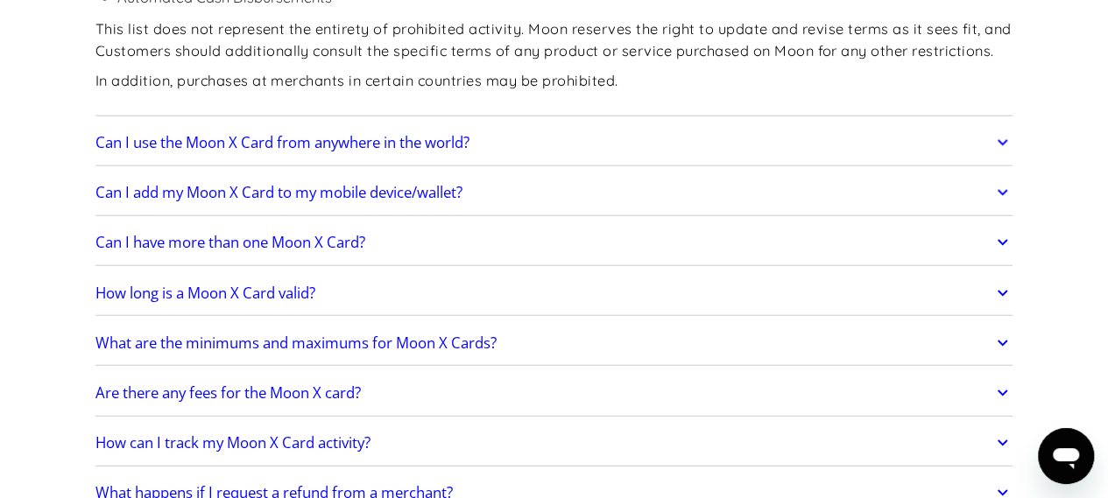
click at [1002, 240] on icon at bounding box center [1002, 243] width 11 height 6
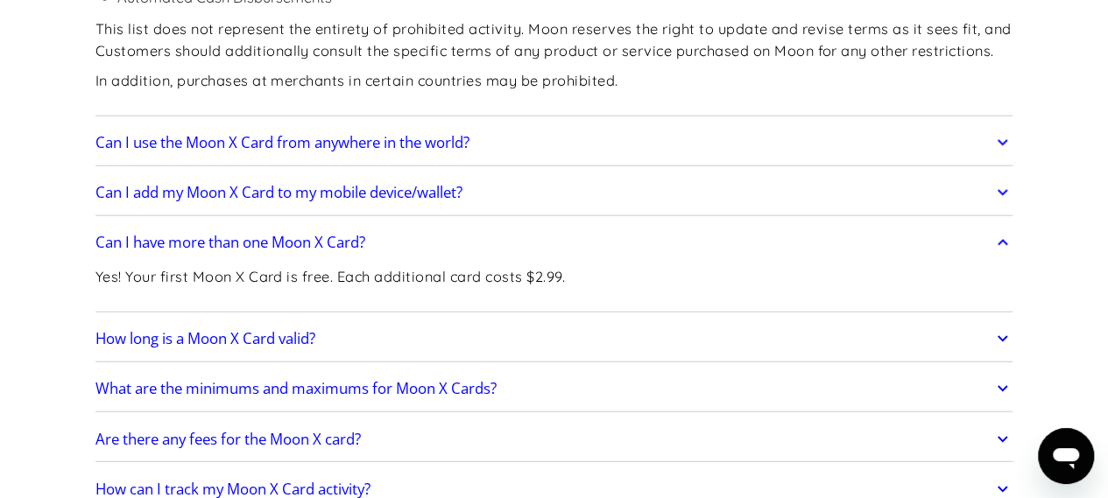
click at [1002, 236] on icon at bounding box center [1002, 243] width 20 height 32
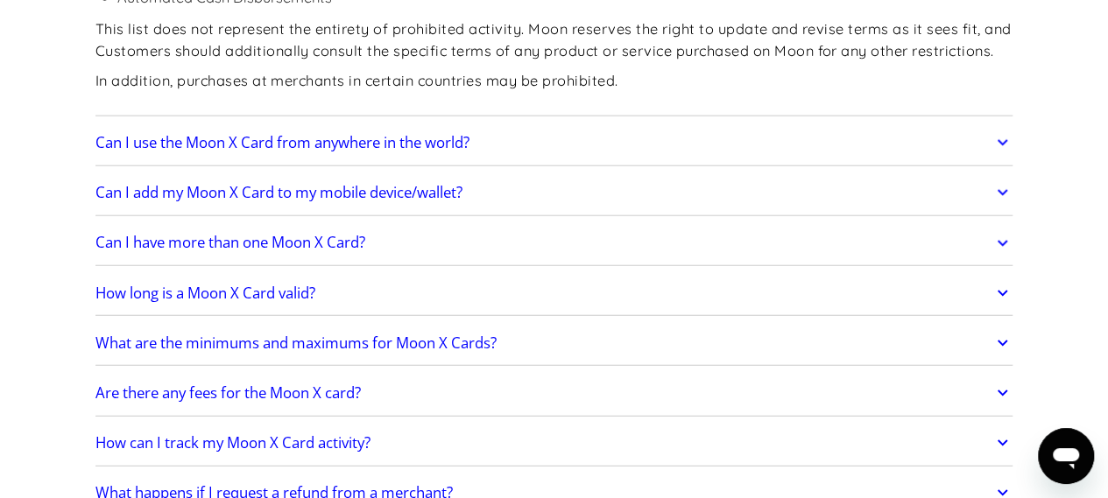
click at [1002, 240] on icon at bounding box center [1002, 243] width 11 height 6
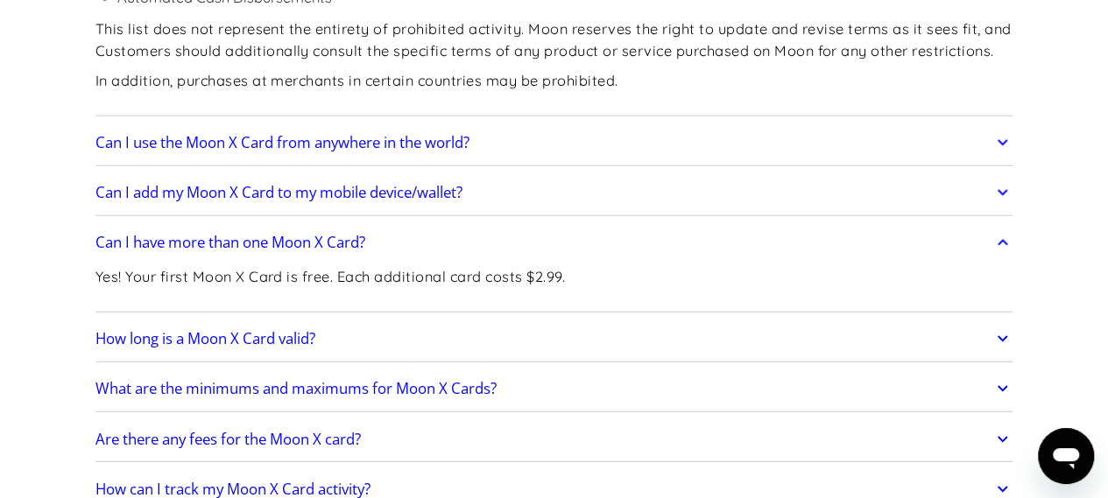
click at [1002, 240] on icon at bounding box center [1002, 243] width 20 height 32
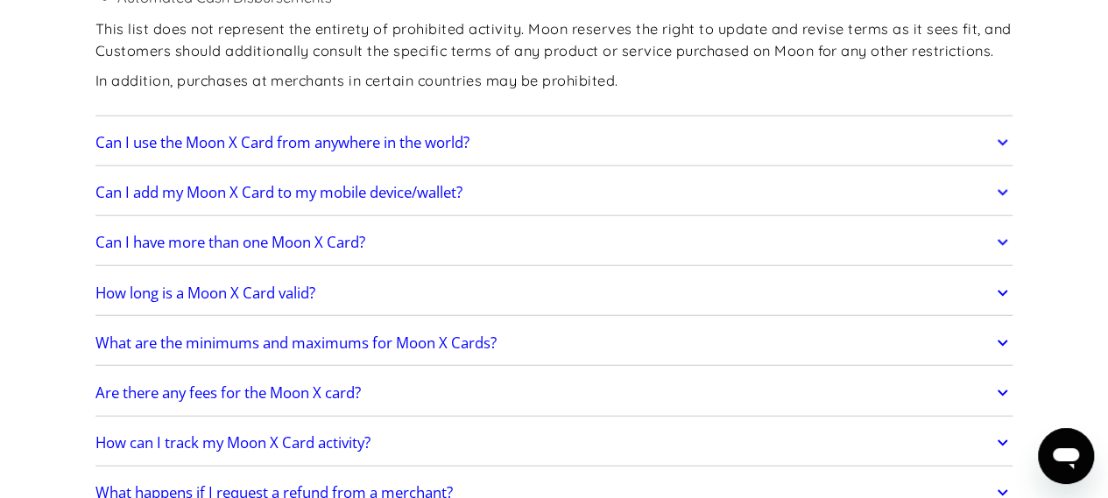
click at [1002, 290] on icon at bounding box center [1002, 293] width 11 height 6
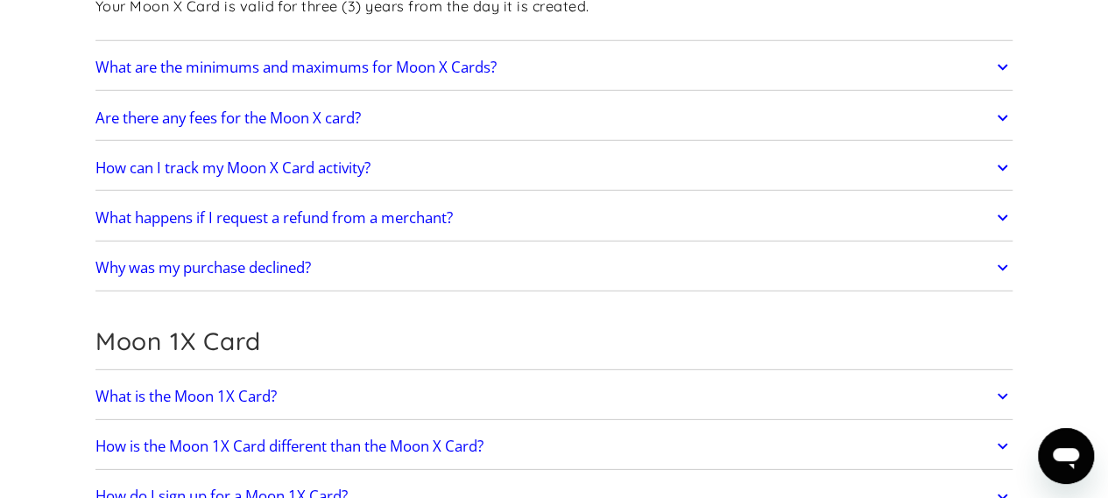
scroll to position [2455, 0]
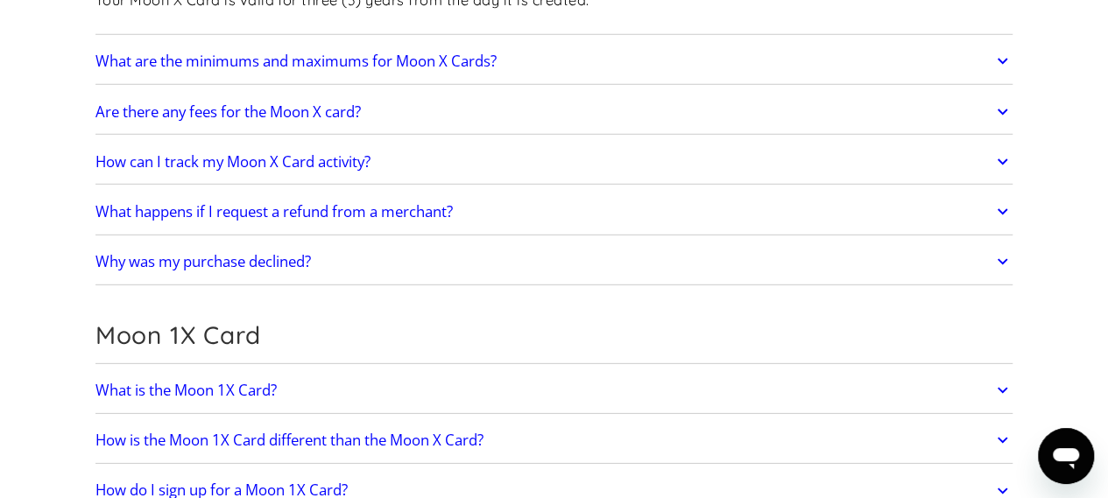
click at [1000, 59] on icon at bounding box center [1002, 62] width 11 height 6
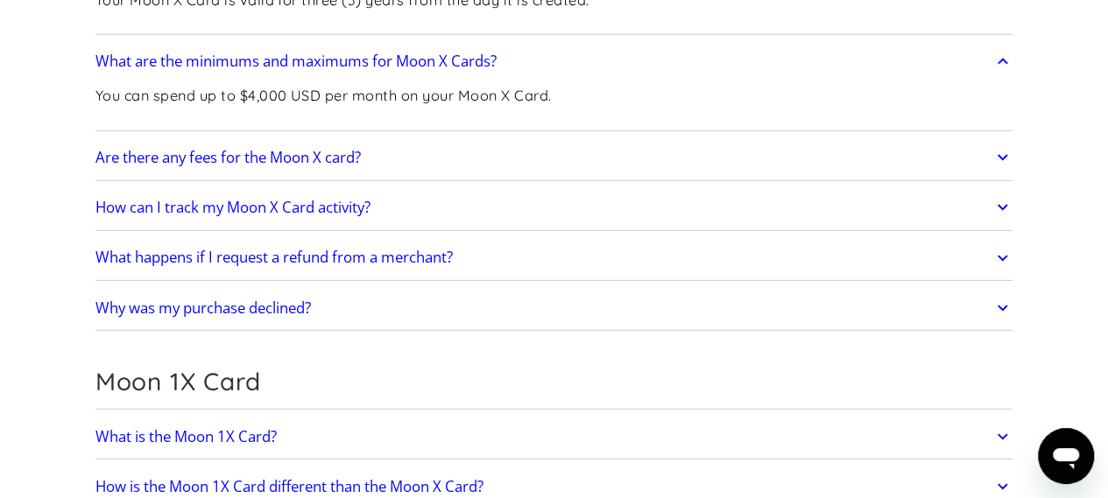
click at [1000, 53] on icon at bounding box center [1002, 62] width 20 height 32
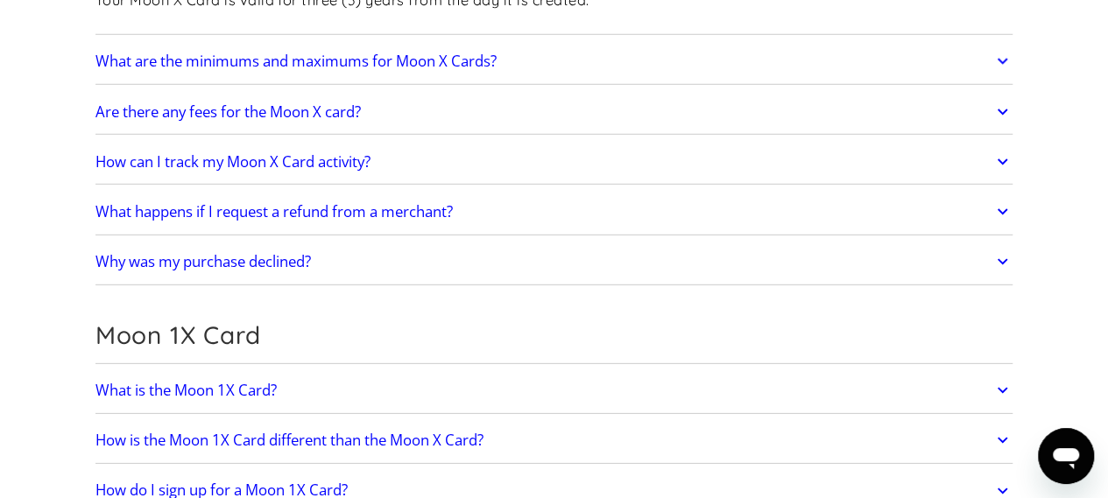
click at [1001, 109] on icon at bounding box center [1002, 112] width 11 height 6
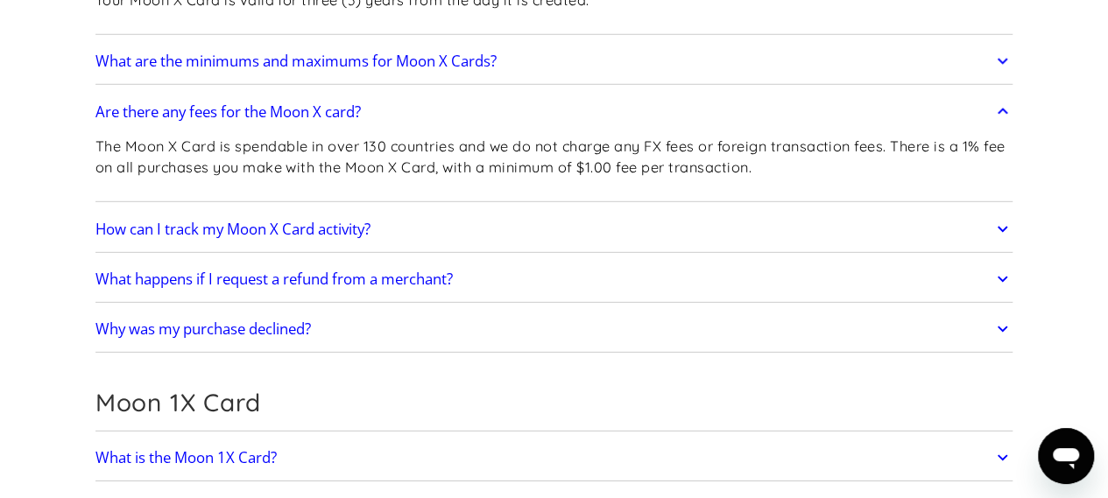
click at [1000, 102] on icon at bounding box center [1002, 112] width 20 height 32
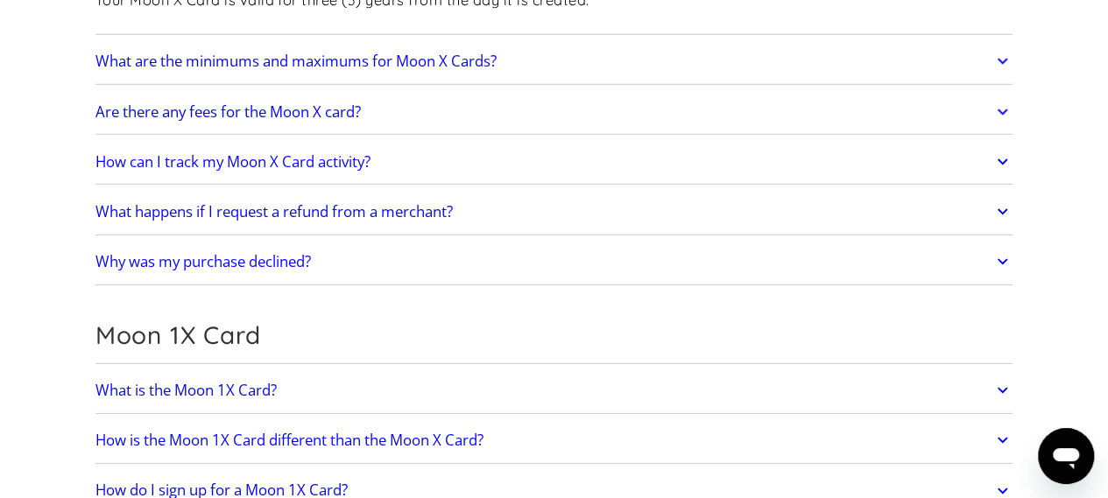
click at [1004, 158] on icon at bounding box center [1002, 161] width 11 height 6
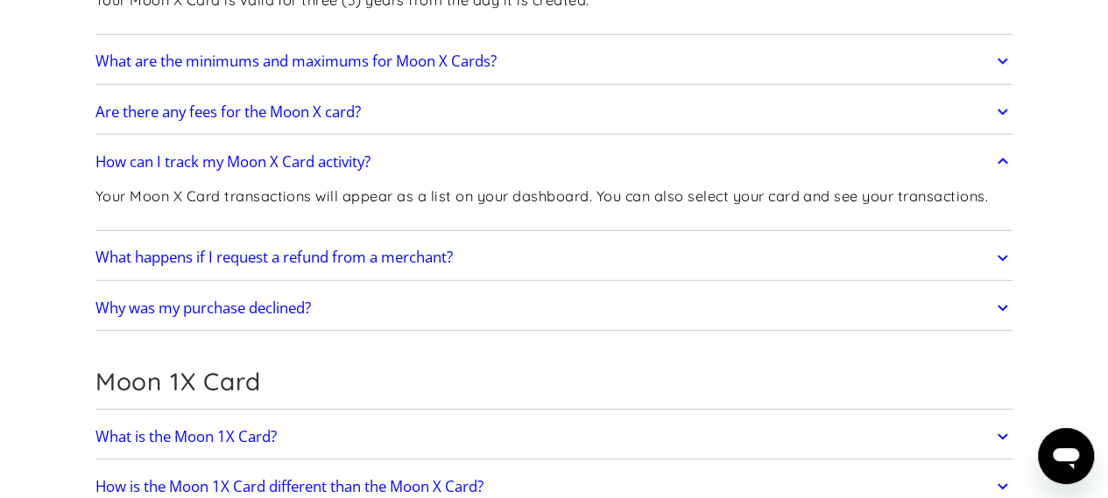
click at [1004, 164] on icon at bounding box center [1002, 162] width 20 height 32
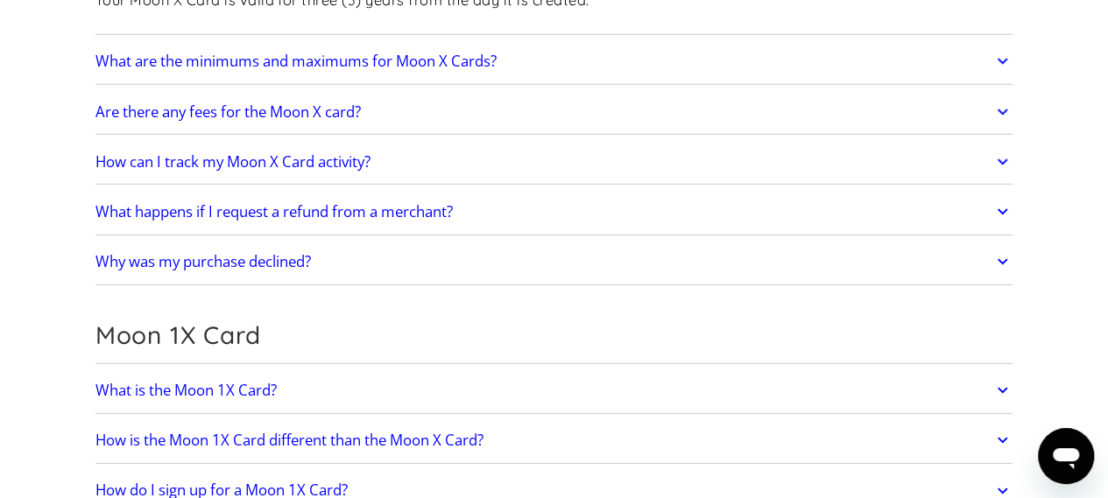
click at [1001, 199] on icon at bounding box center [1002, 212] width 20 height 32
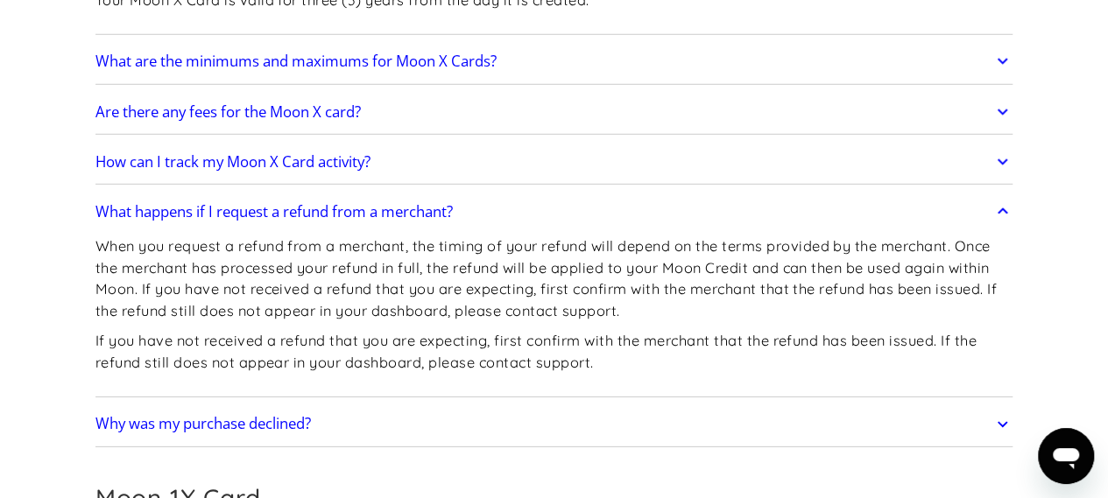
click at [1001, 207] on icon at bounding box center [1002, 212] width 20 height 32
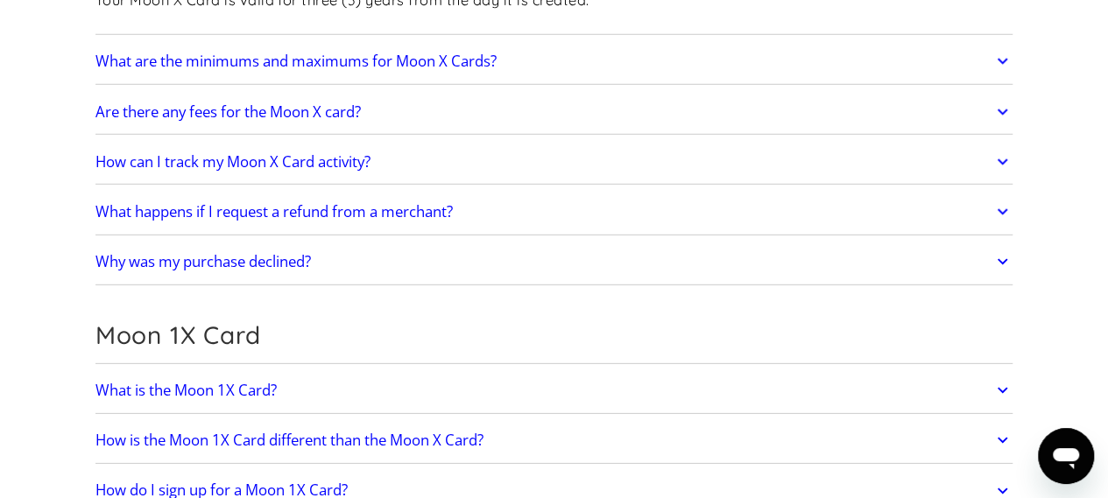
click at [1004, 206] on icon at bounding box center [1002, 212] width 20 height 32
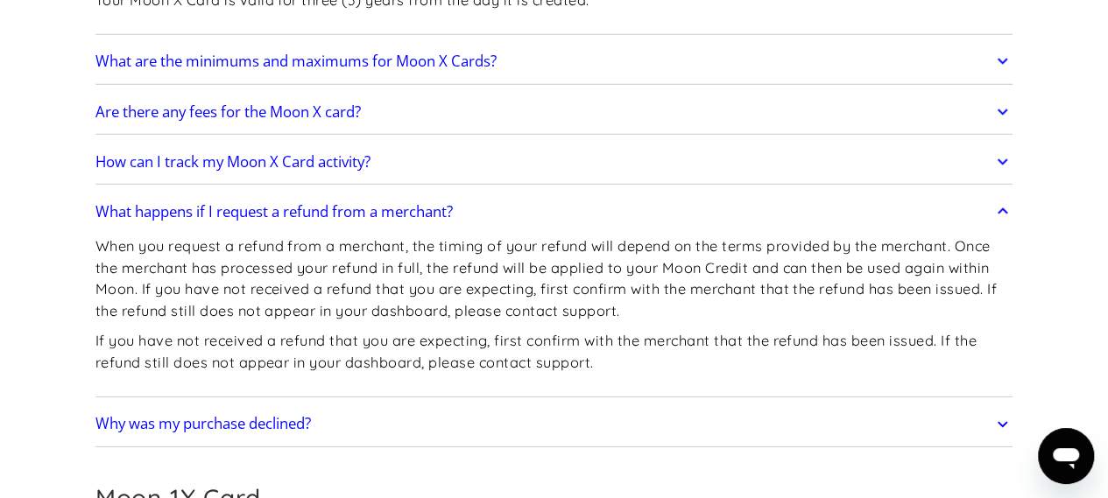
click at [992, 211] on icon at bounding box center [1002, 212] width 20 height 32
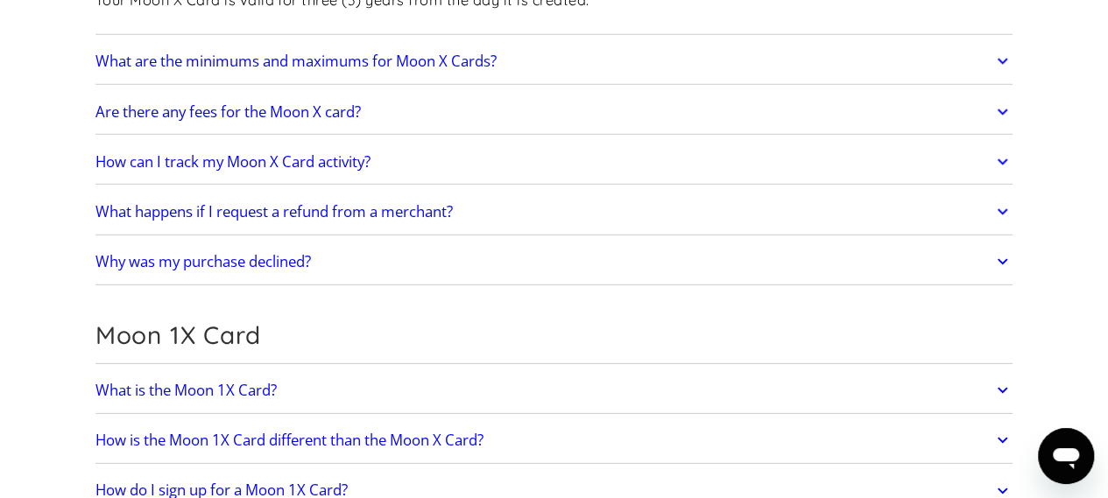
click at [1003, 255] on icon at bounding box center [1002, 262] width 20 height 32
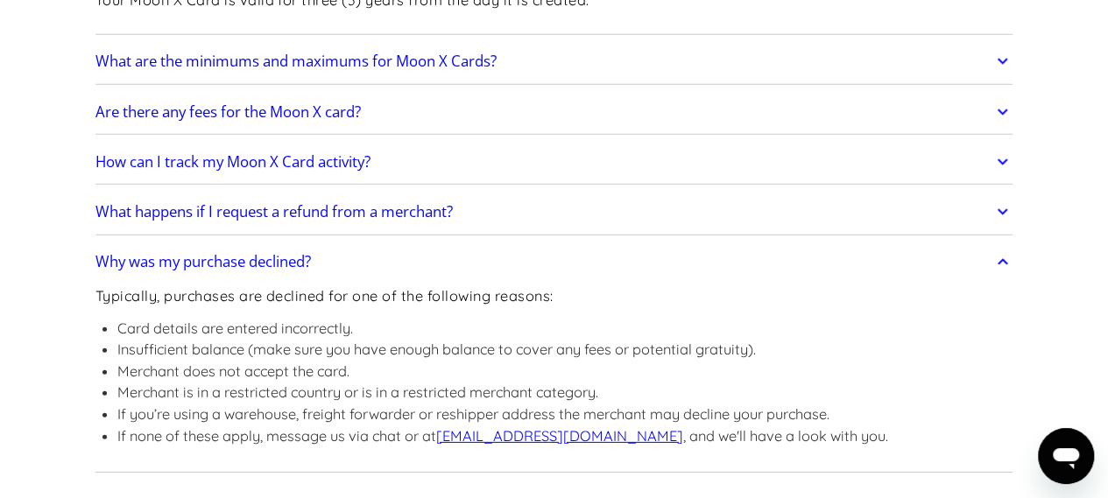
click at [1003, 255] on icon at bounding box center [1002, 262] width 20 height 32
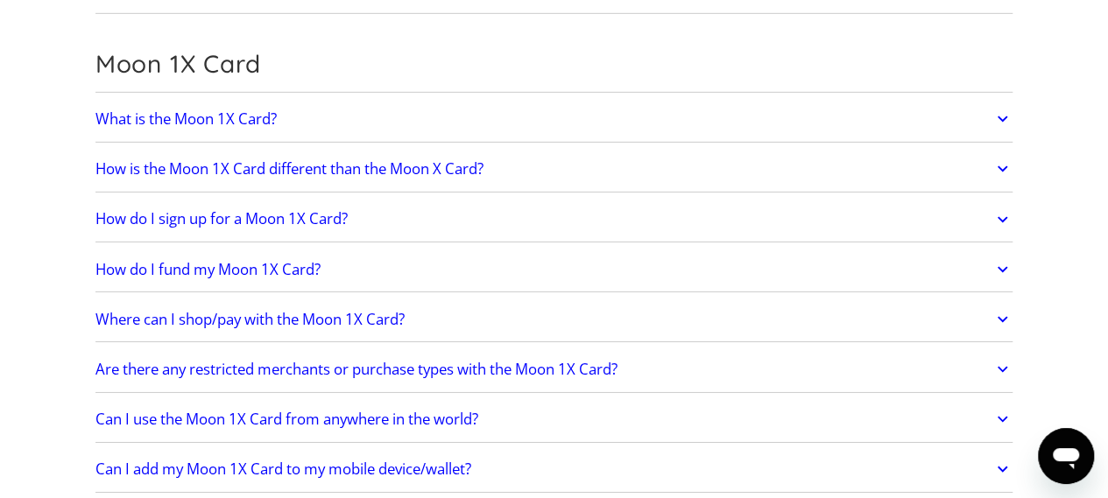
scroll to position [2739, 0]
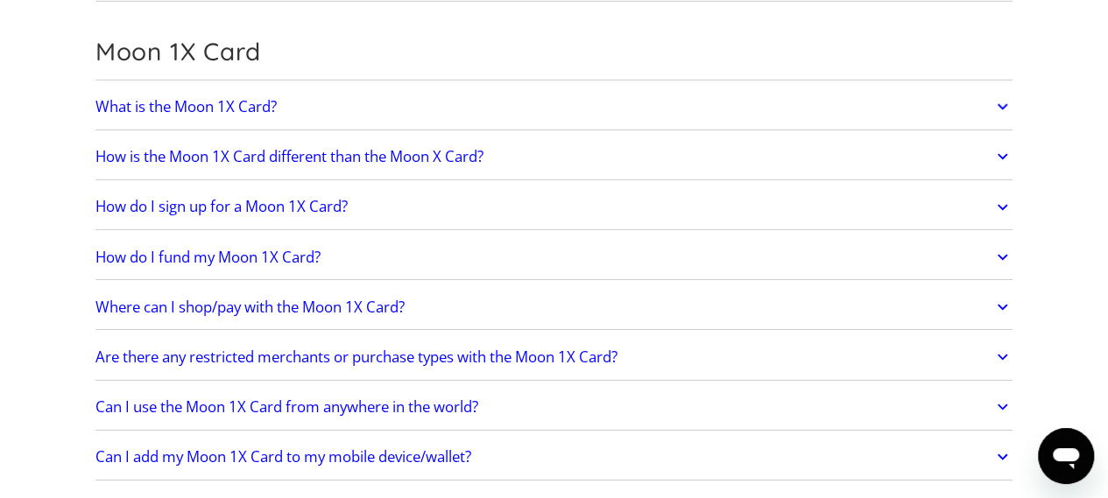
click at [1002, 145] on icon at bounding box center [1002, 157] width 20 height 32
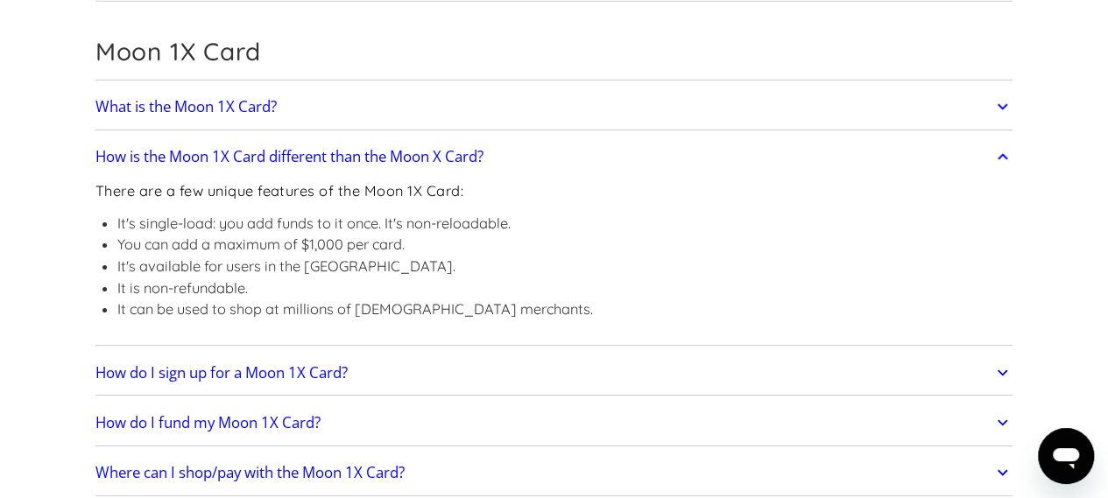
click at [999, 141] on icon at bounding box center [1002, 157] width 20 height 32
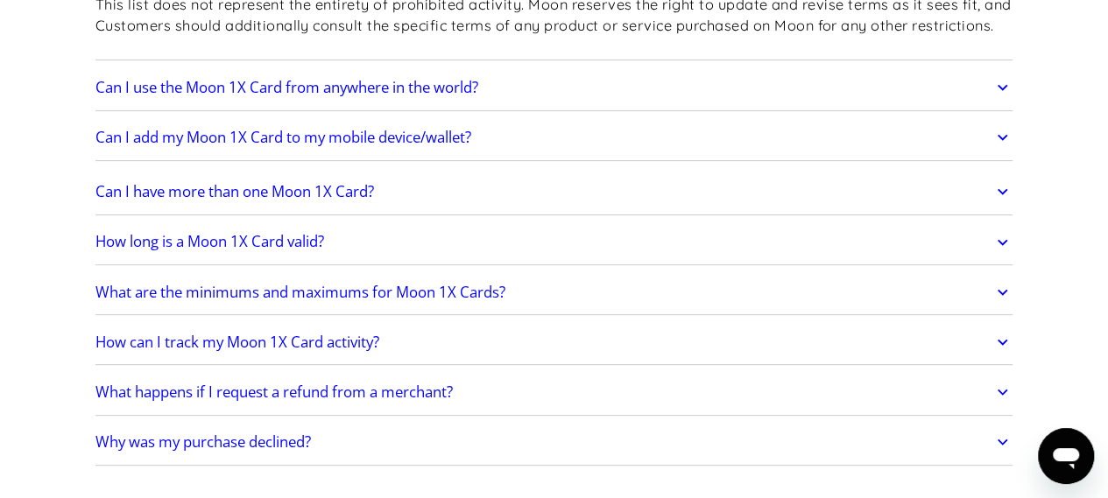
scroll to position [3544, 0]
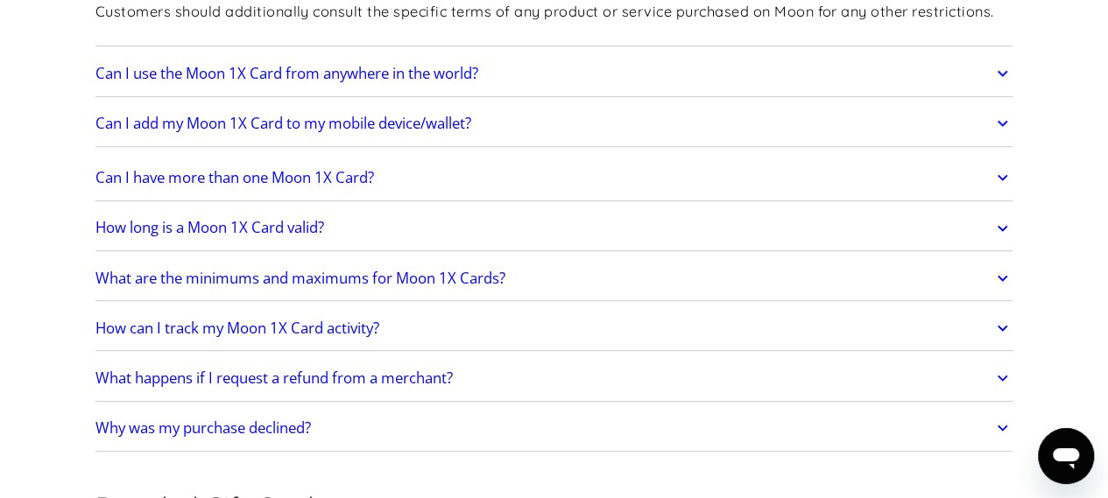
click at [1003, 162] on icon at bounding box center [1002, 178] width 20 height 32
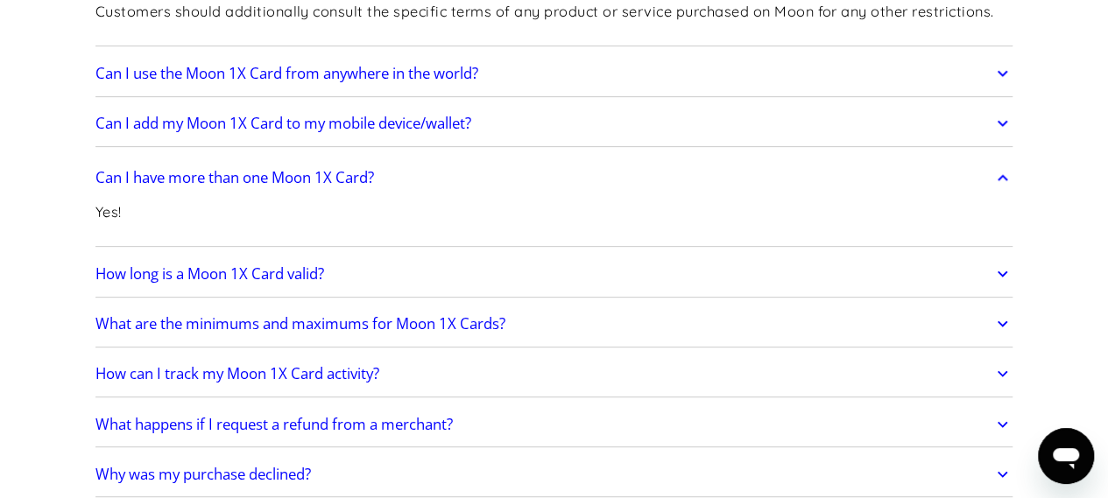
click at [1003, 162] on icon at bounding box center [1002, 178] width 20 height 32
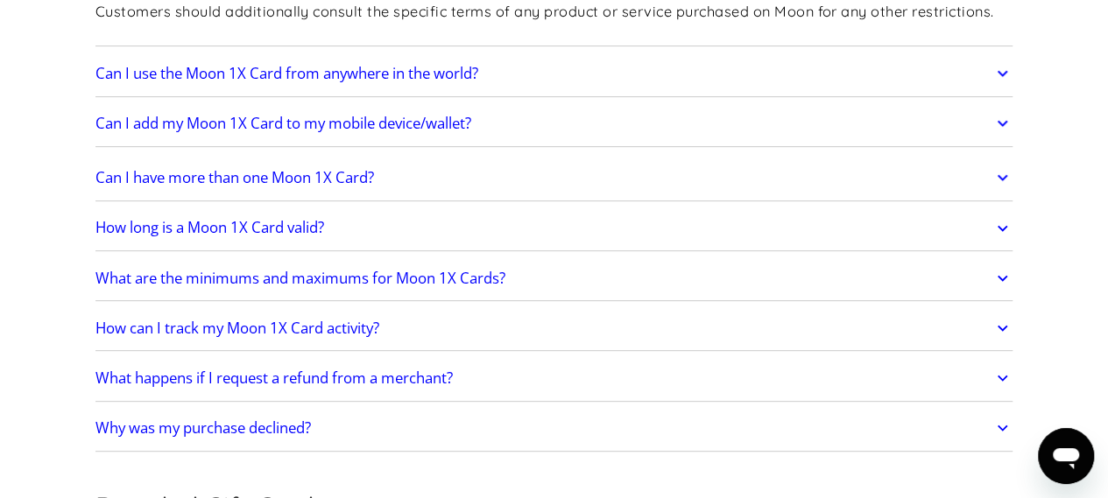
click at [1003, 225] on icon at bounding box center [1002, 228] width 11 height 6
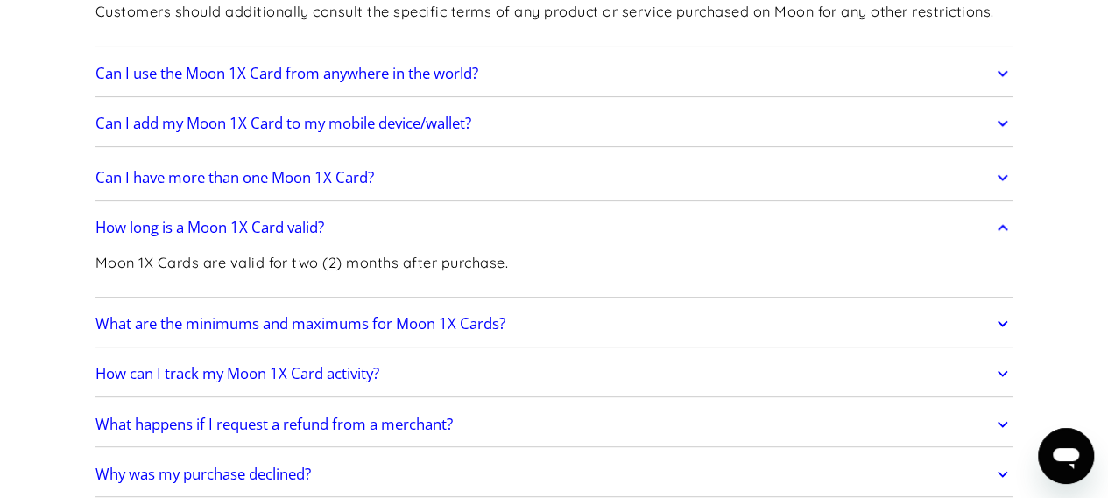
click at [1003, 225] on icon at bounding box center [1002, 228] width 11 height 6
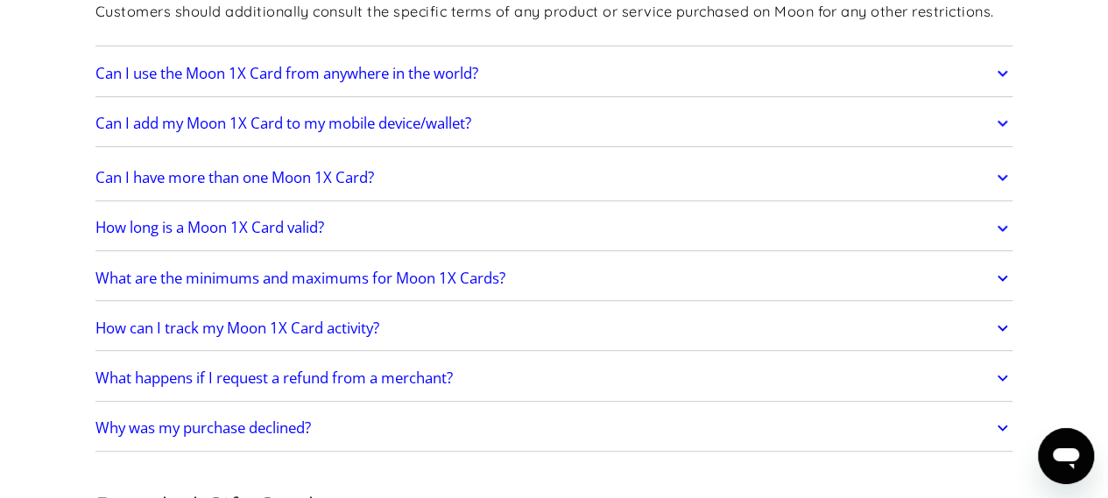
click at [1003, 263] on icon at bounding box center [1002, 279] width 20 height 32
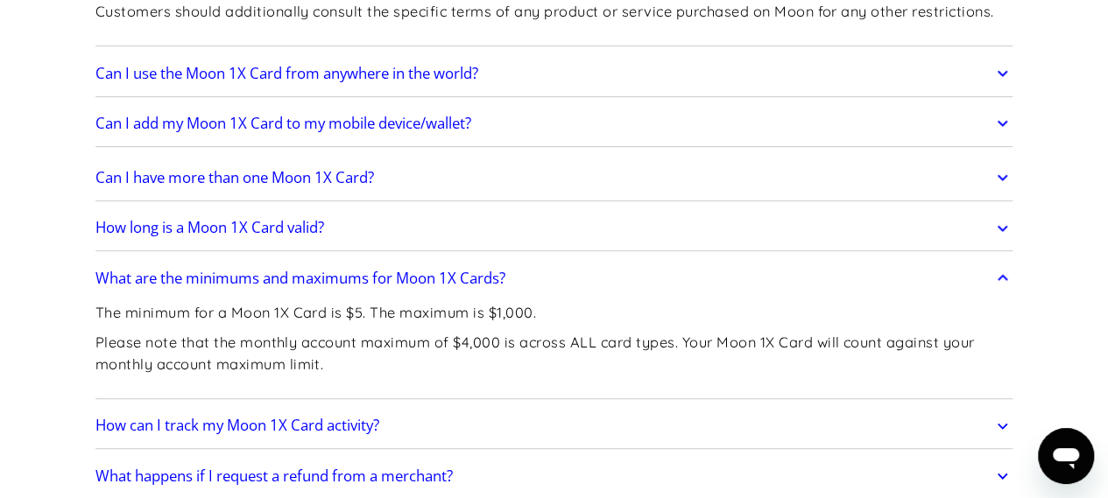
click at [1003, 263] on icon at bounding box center [1002, 279] width 20 height 32
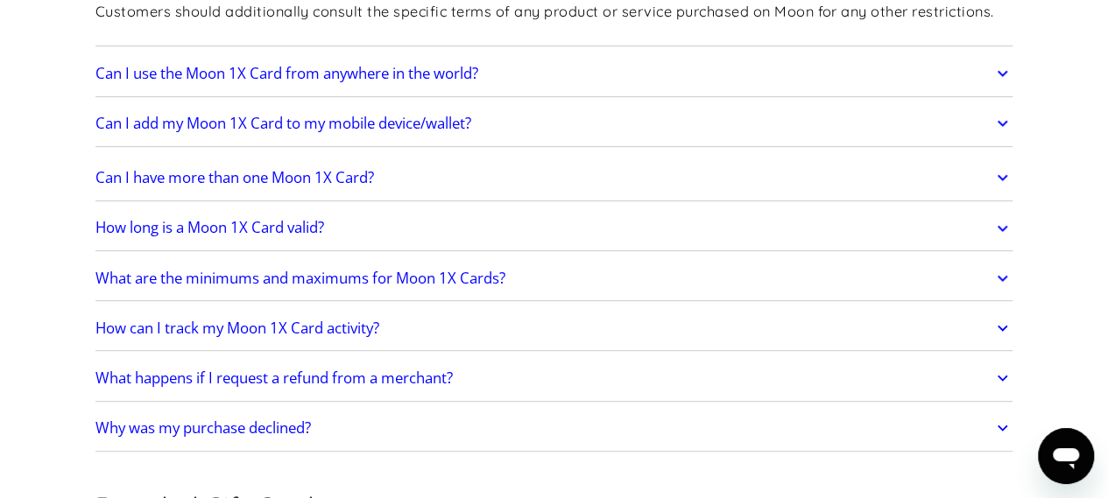
click at [1007, 313] on icon at bounding box center [1002, 329] width 20 height 32
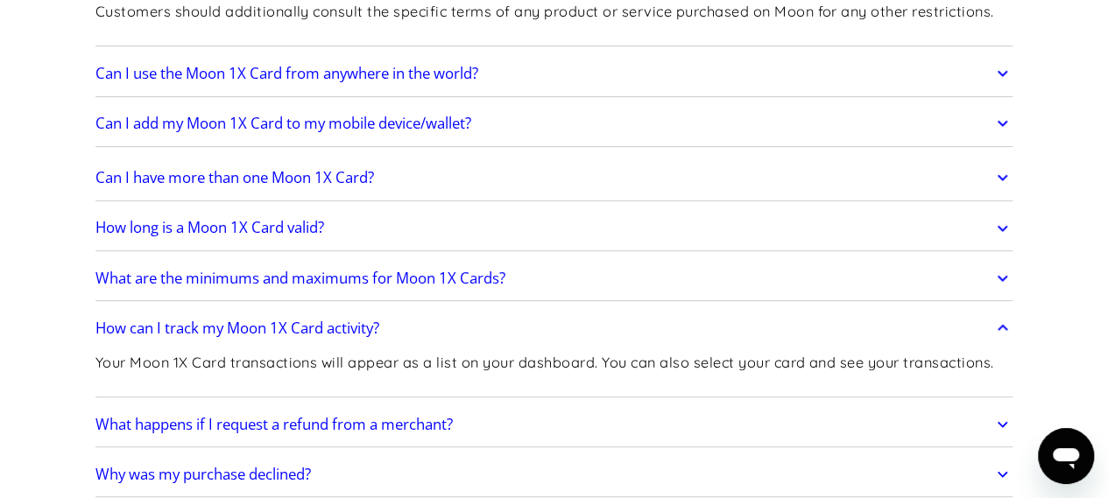
click at [1007, 313] on icon at bounding box center [1002, 329] width 20 height 32
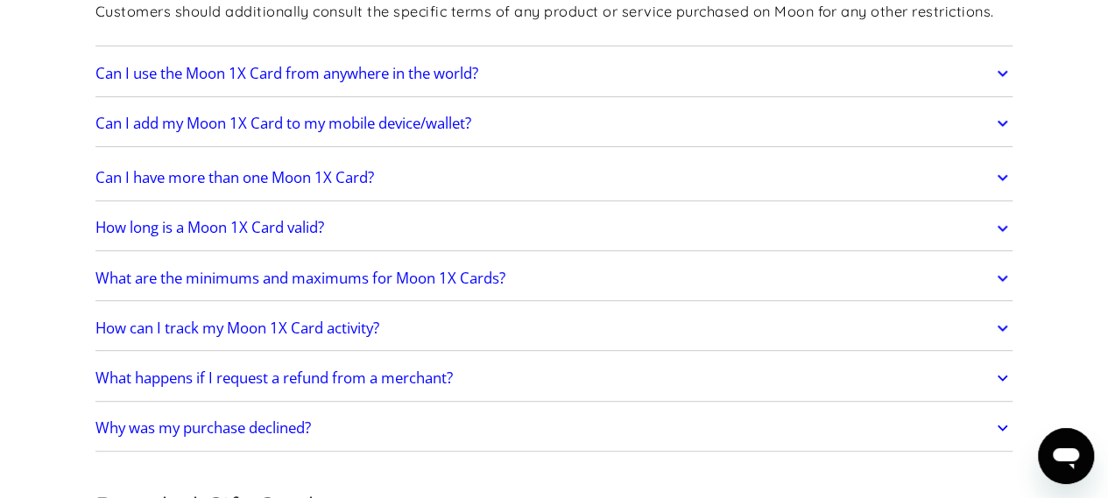
click at [1000, 362] on icon at bounding box center [1002, 378] width 20 height 32
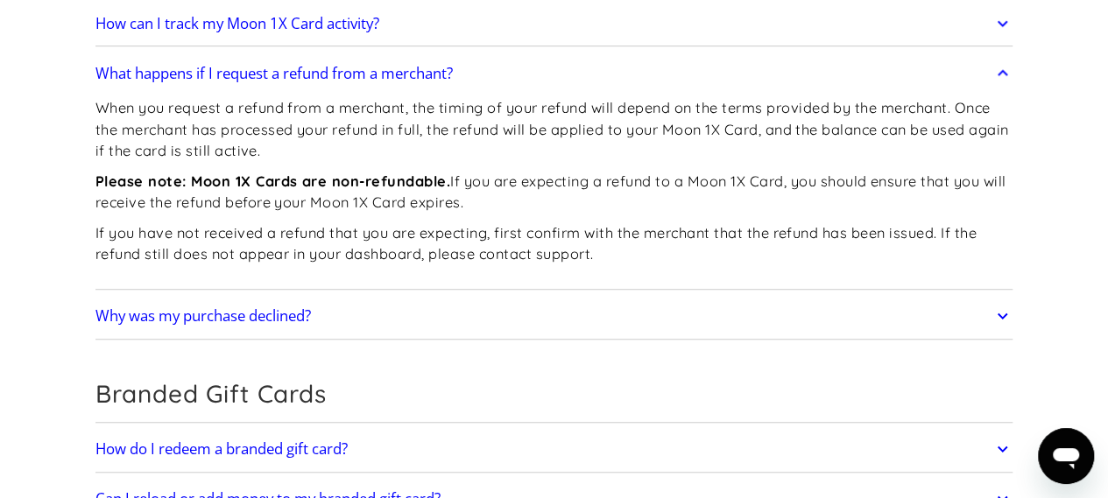
scroll to position [3871, 0]
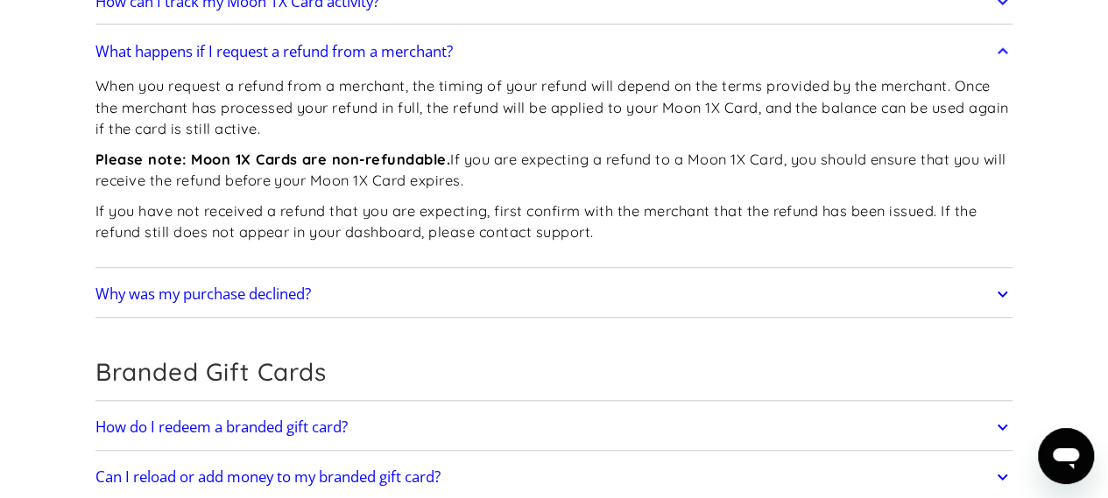
click at [1002, 36] on icon at bounding box center [1002, 52] width 20 height 32
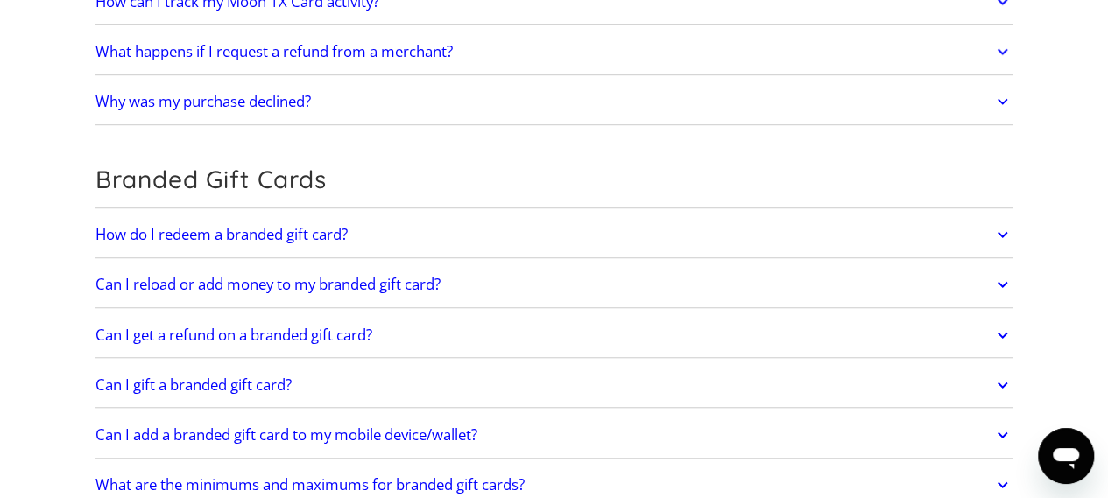
click at [1000, 86] on icon at bounding box center [1002, 102] width 20 height 32
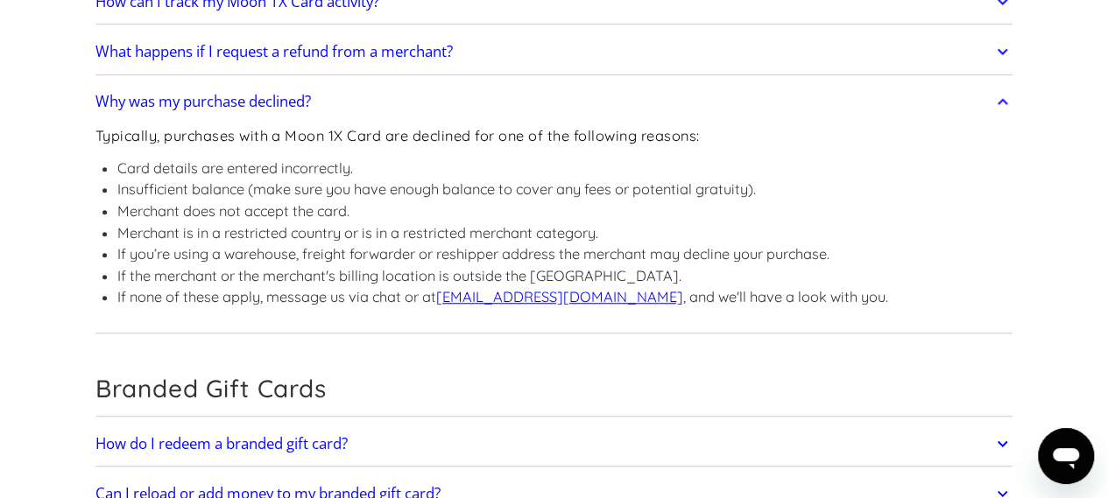
click at [1000, 86] on icon at bounding box center [1002, 102] width 20 height 32
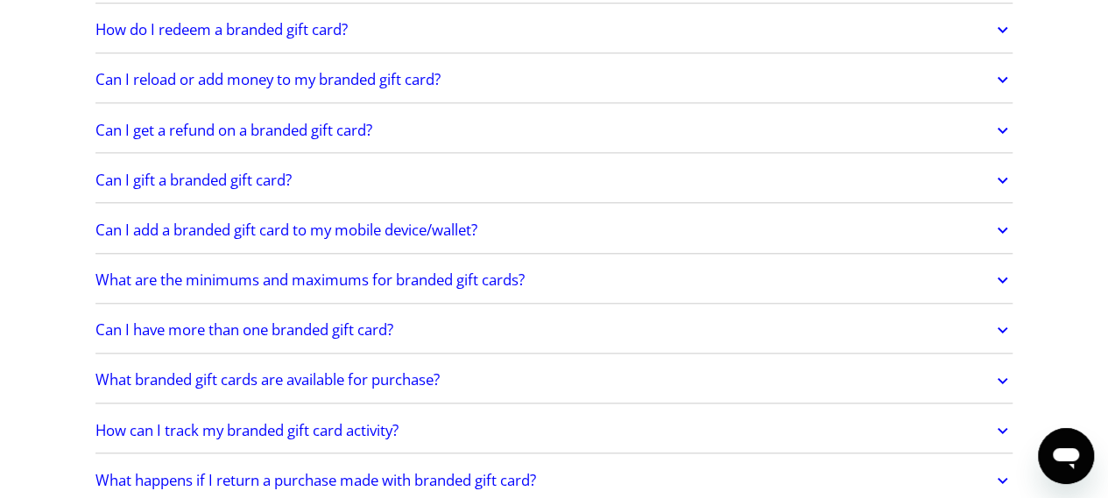
scroll to position [4090, 0]
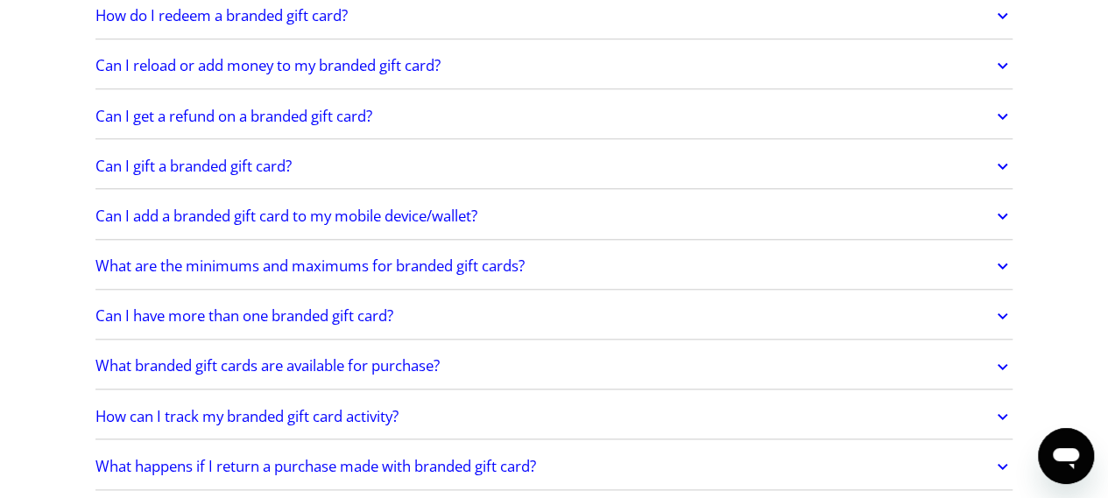
click at [1000, 50] on icon at bounding box center [1002, 66] width 20 height 32
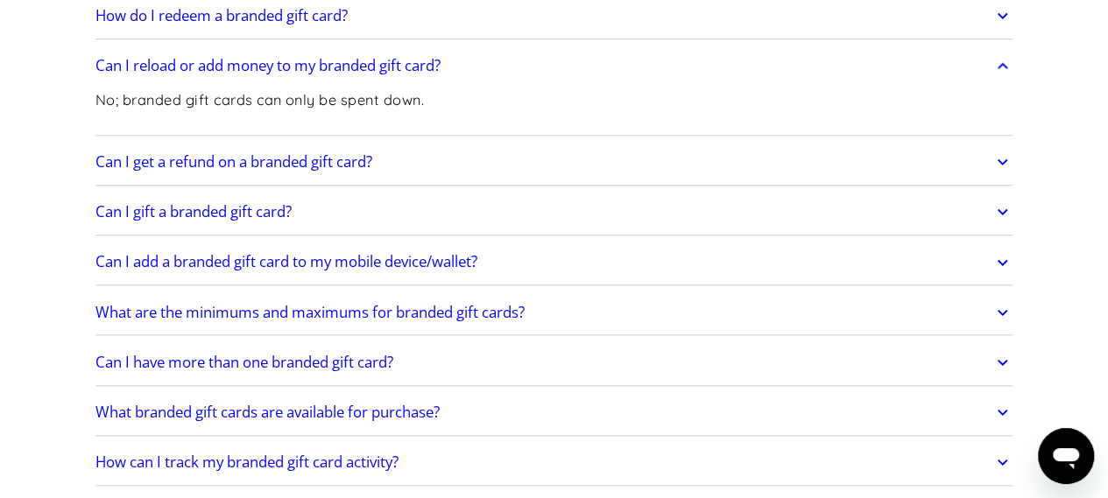
click at [1000, 50] on icon at bounding box center [1002, 66] width 20 height 32
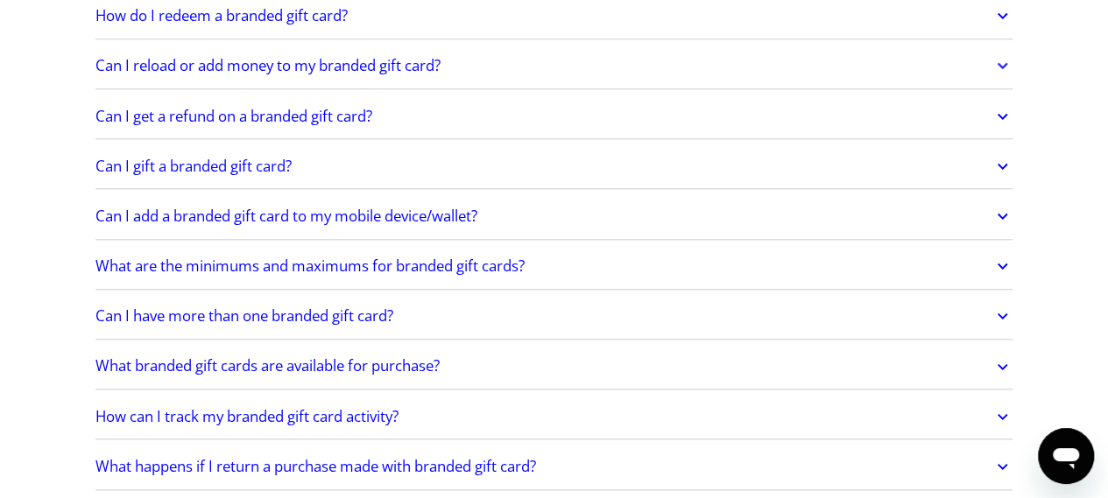
click at [1002, 101] on icon at bounding box center [1002, 117] width 20 height 32
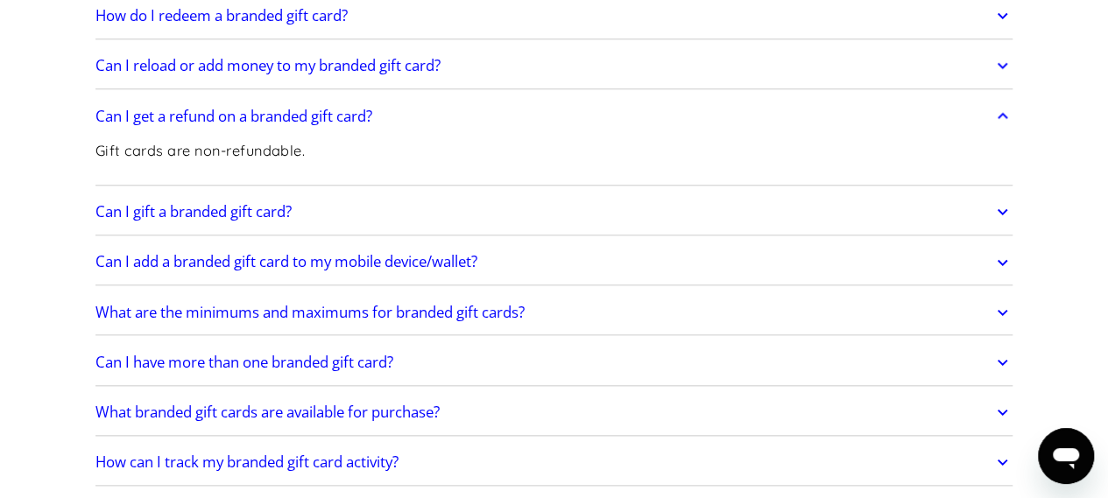
click at [1002, 101] on icon at bounding box center [1002, 117] width 20 height 32
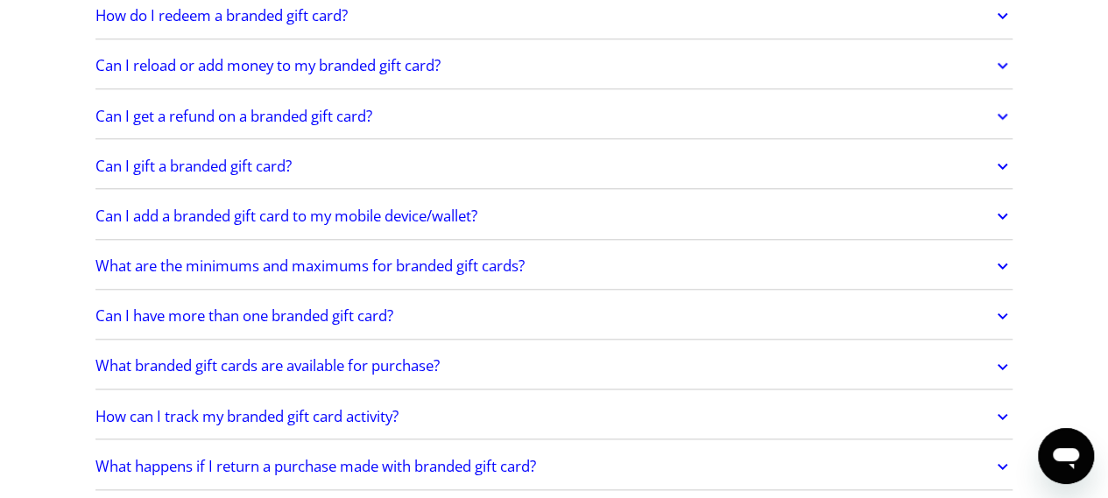
click at [1003, 151] on icon at bounding box center [1002, 167] width 20 height 32
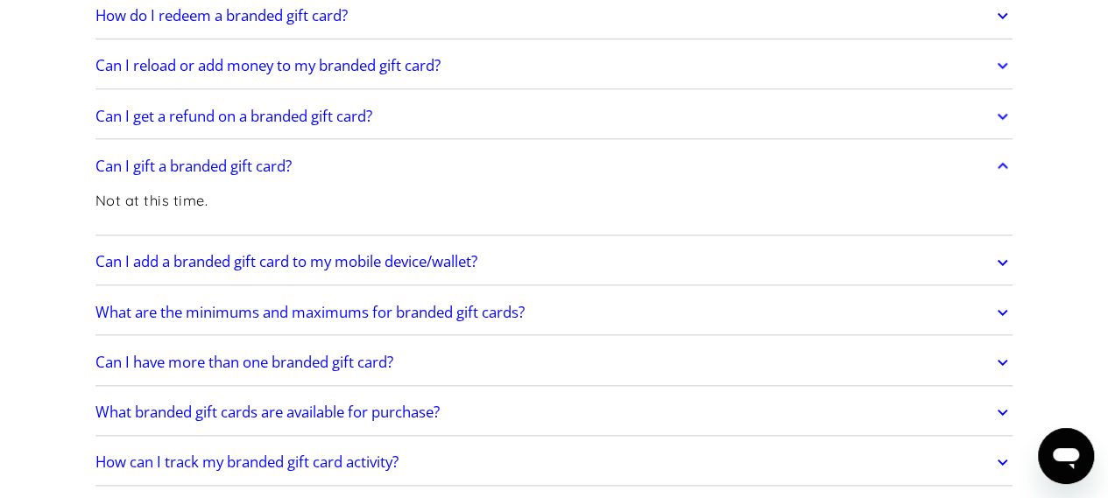
click at [1003, 151] on icon at bounding box center [1002, 167] width 20 height 32
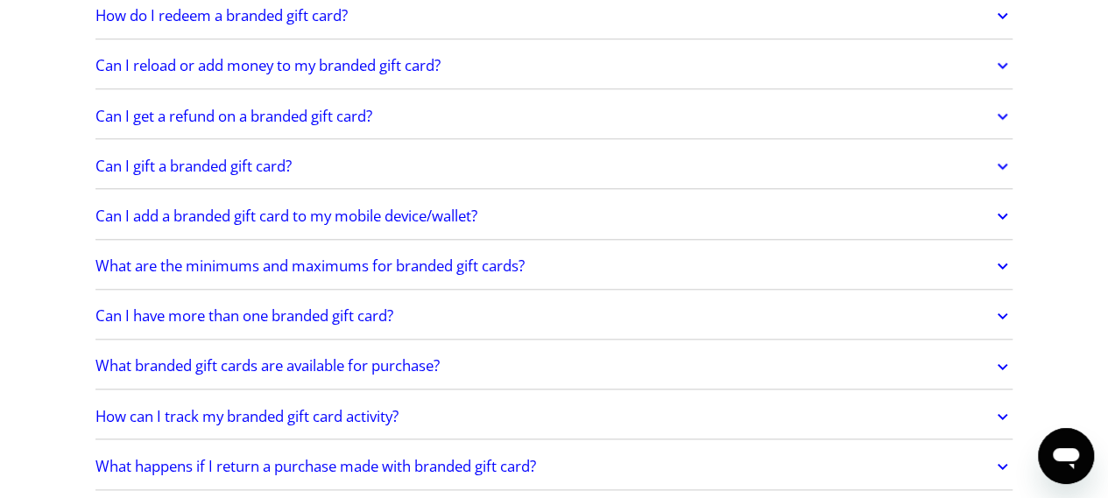
click at [1002, 200] on icon at bounding box center [1002, 216] width 20 height 32
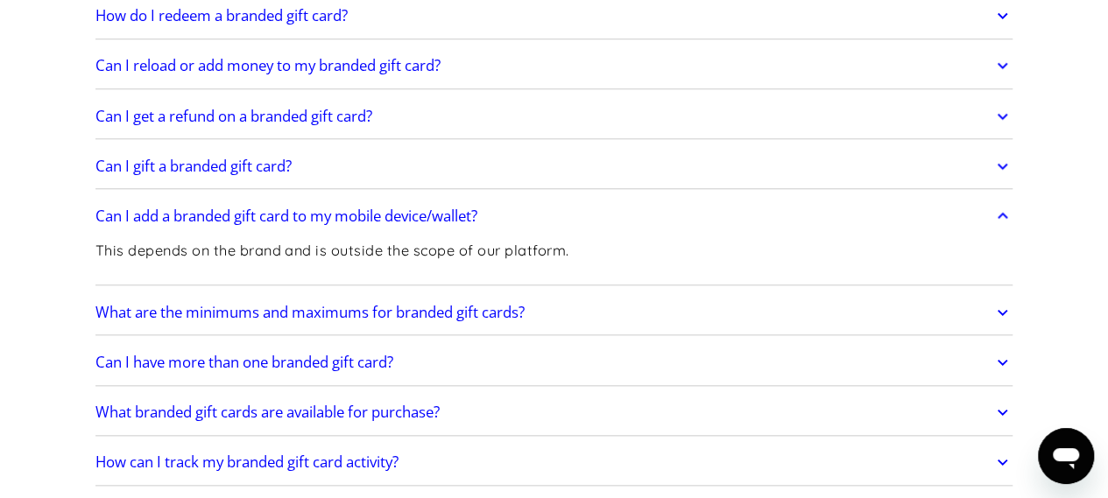
click at [1002, 200] on icon at bounding box center [1002, 216] width 20 height 32
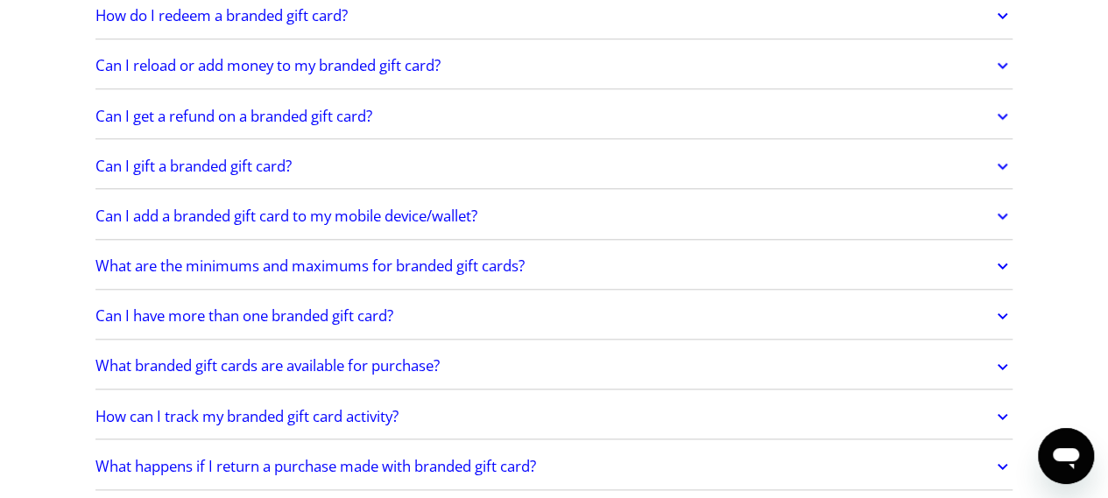
click at [1002, 250] on icon at bounding box center [1002, 266] width 20 height 32
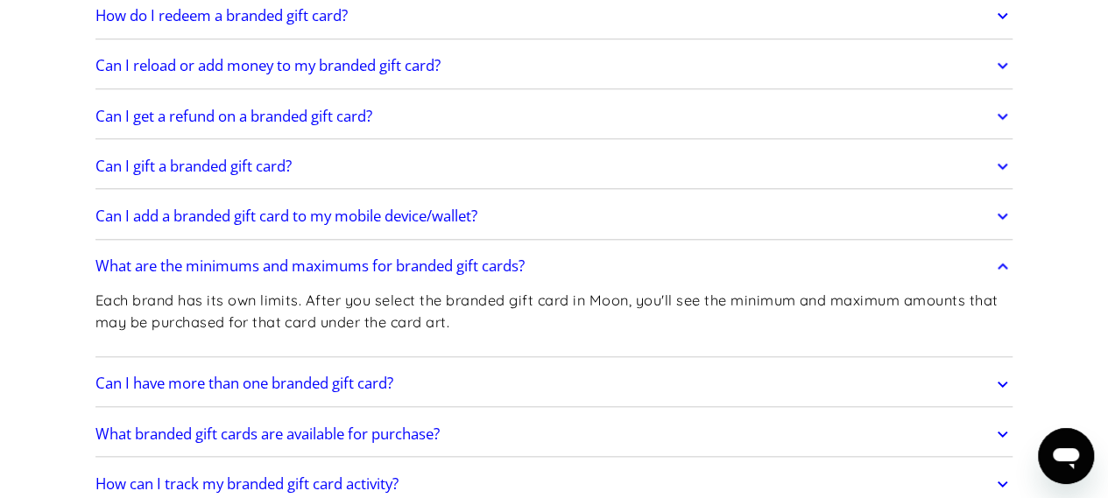
click at [1002, 250] on icon at bounding box center [1002, 266] width 20 height 32
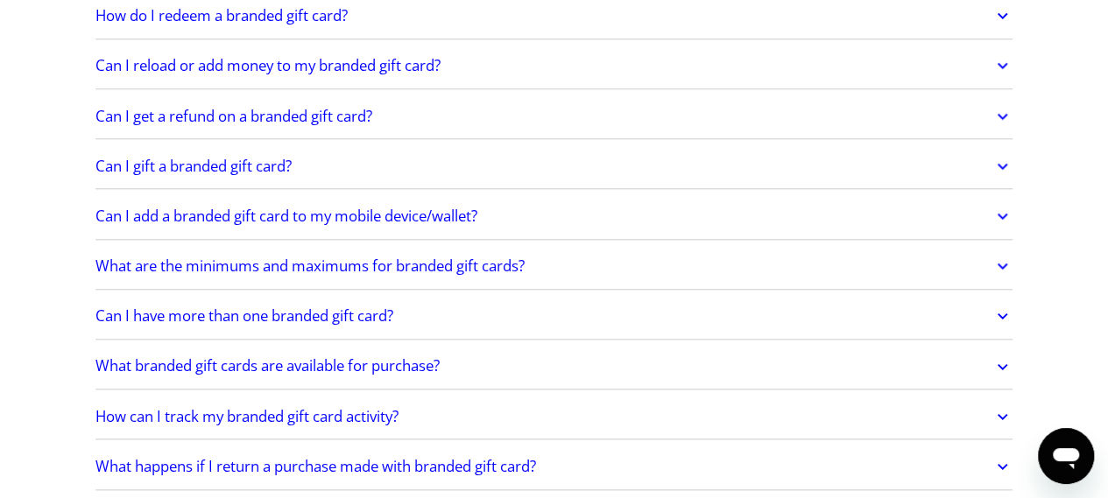
click at [1002, 313] on icon at bounding box center [1002, 316] width 11 height 6
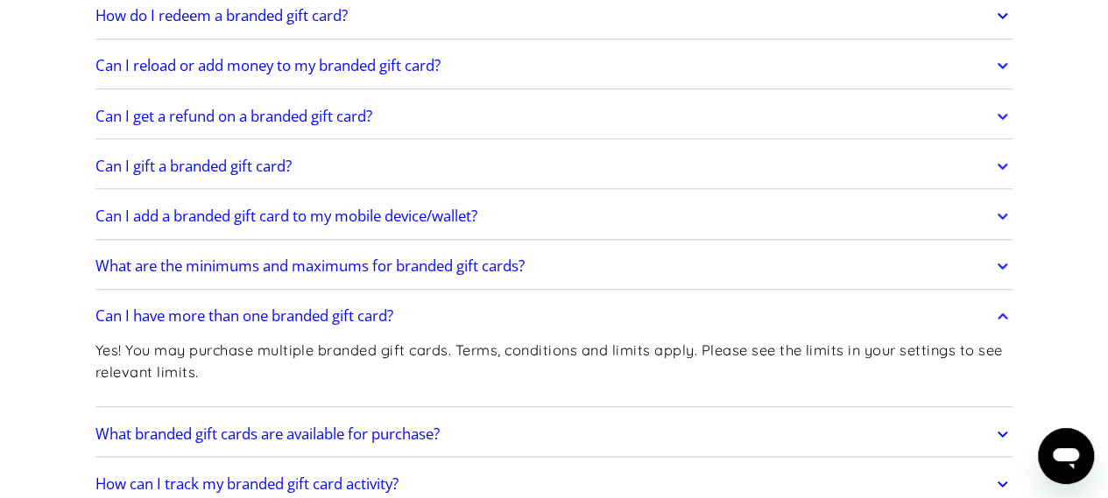
click at [1002, 300] on icon at bounding box center [1002, 316] width 20 height 32
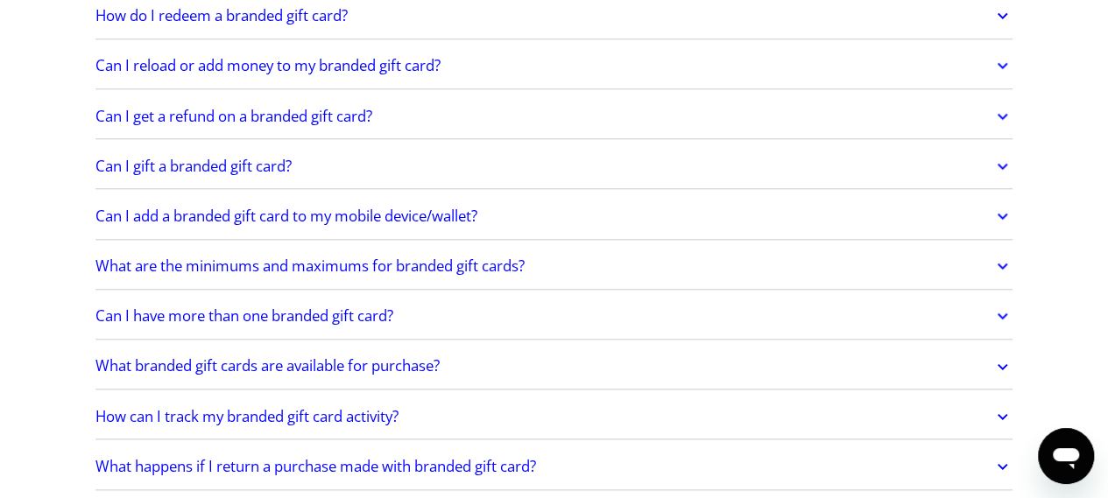
click at [1006, 351] on icon at bounding box center [1002, 367] width 20 height 32
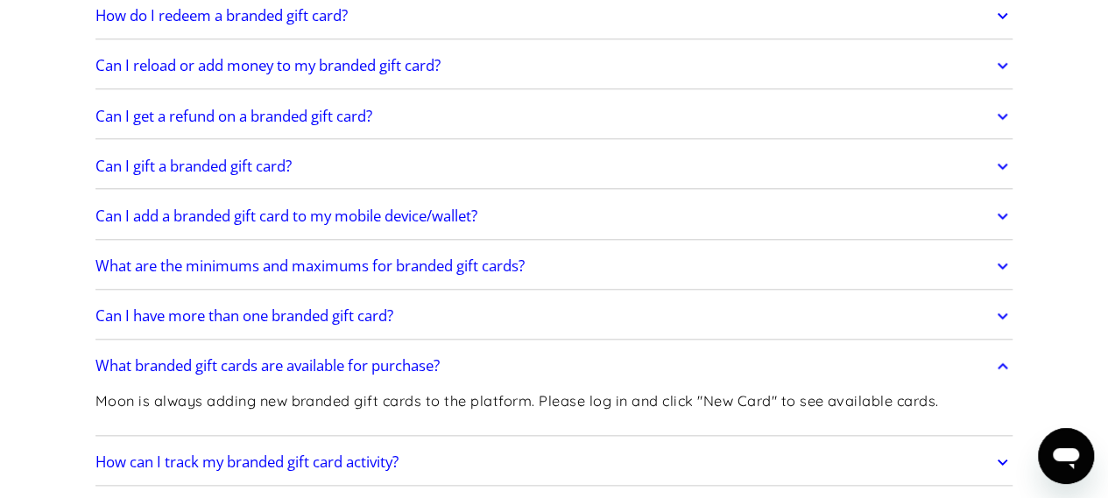
click at [1006, 363] on icon at bounding box center [1002, 366] width 11 height 6
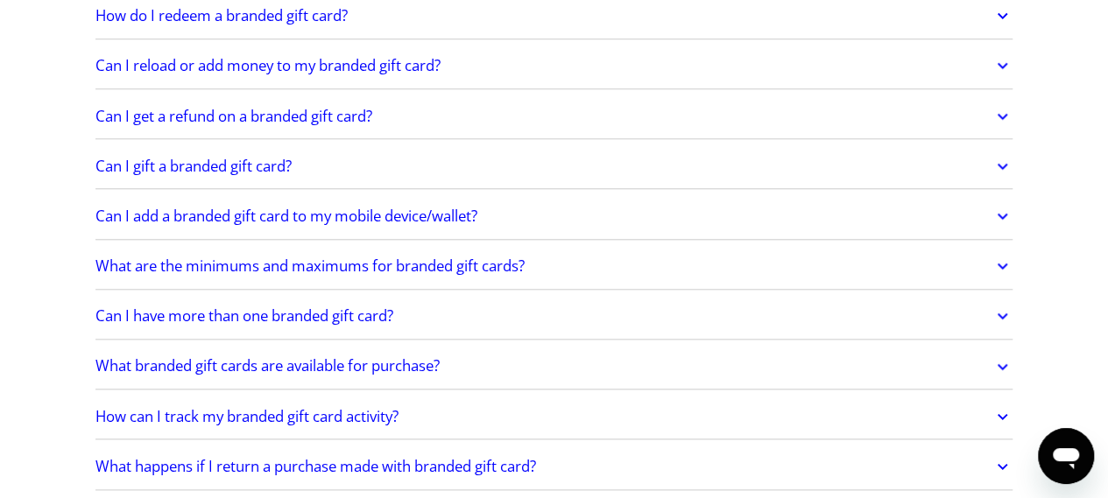
click at [1006, 401] on icon at bounding box center [1002, 417] width 20 height 32
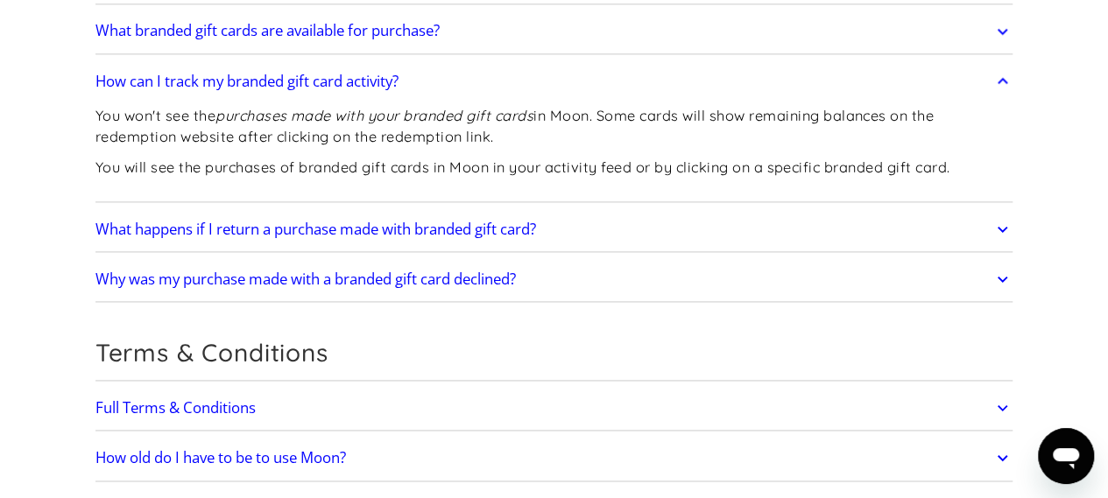
scroll to position [4439, 0]
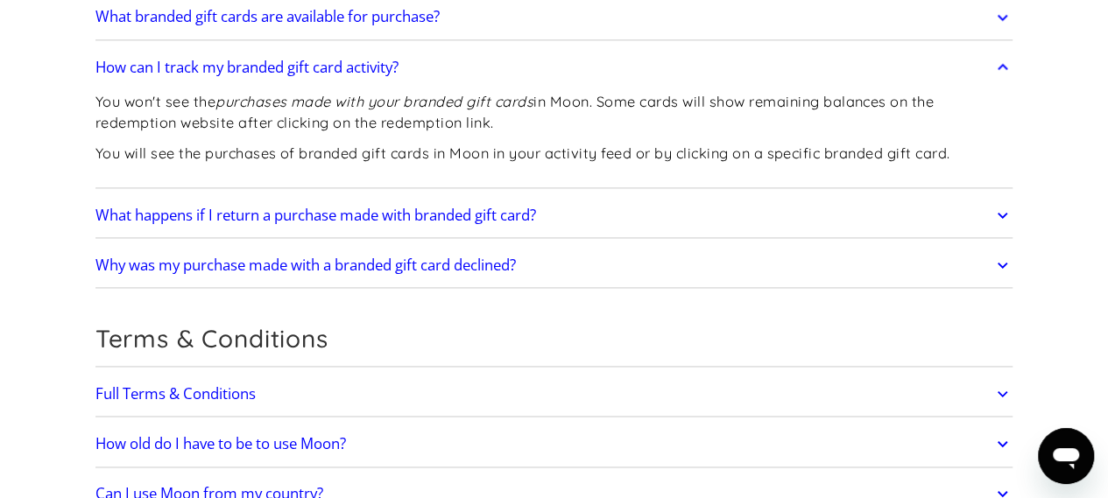
click at [1002, 64] on icon at bounding box center [1002, 67] width 11 height 6
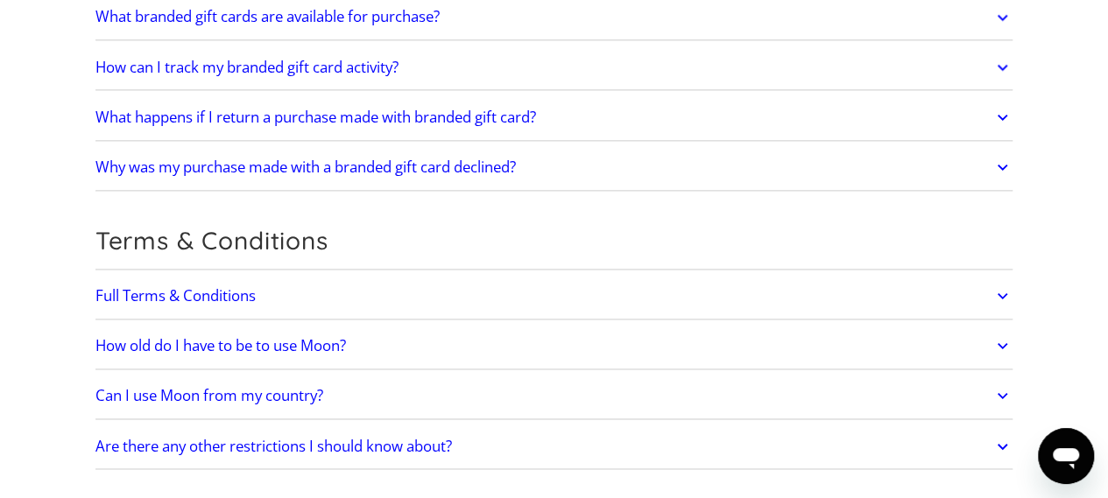
click at [1000, 102] on icon at bounding box center [1002, 118] width 20 height 32
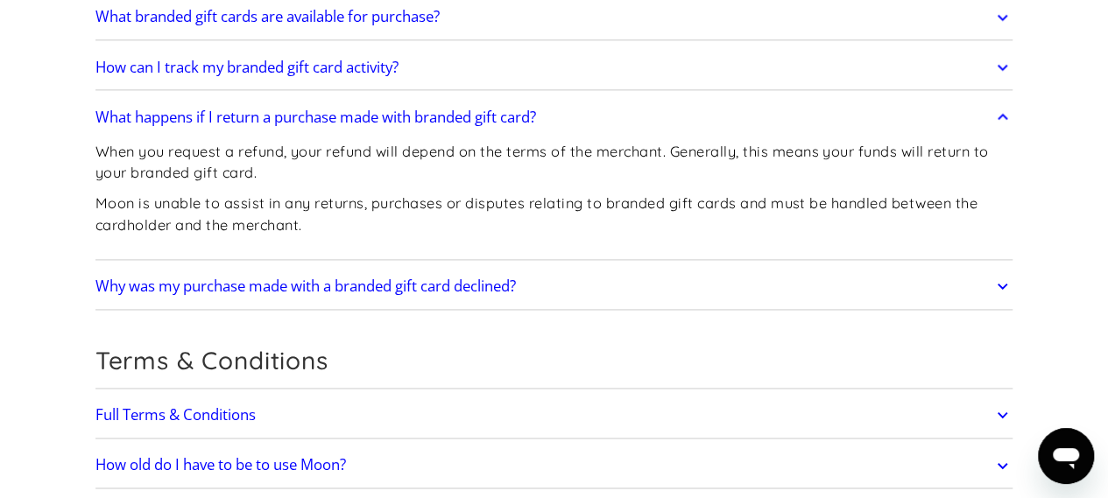
click at [1000, 102] on icon at bounding box center [1002, 118] width 20 height 32
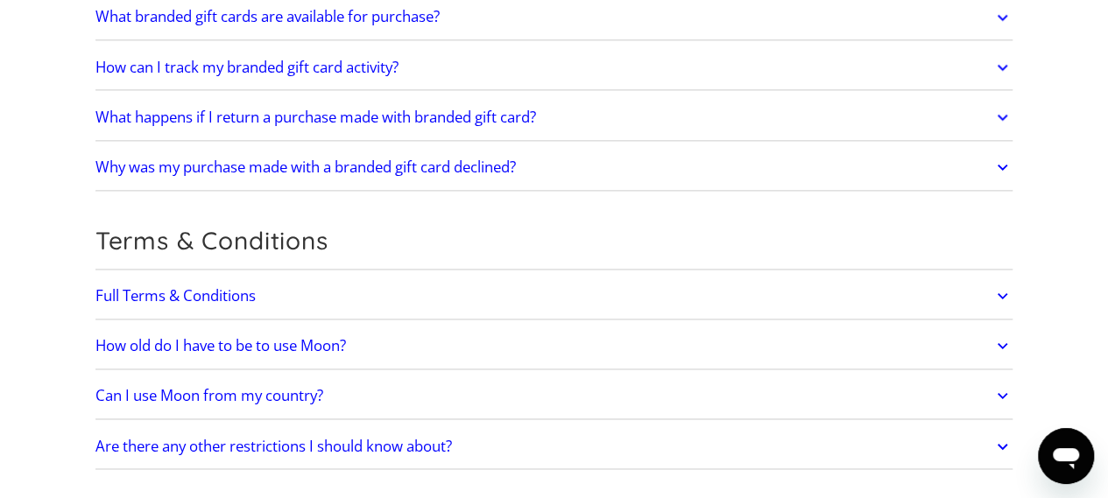
click at [999, 151] on icon at bounding box center [1002, 167] width 20 height 32
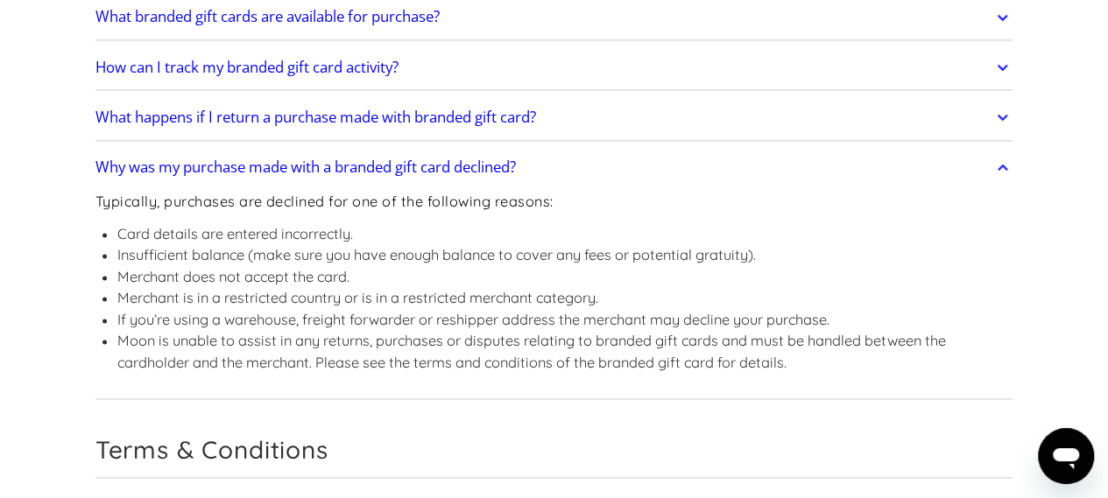
click at [999, 151] on icon at bounding box center [1002, 167] width 20 height 32
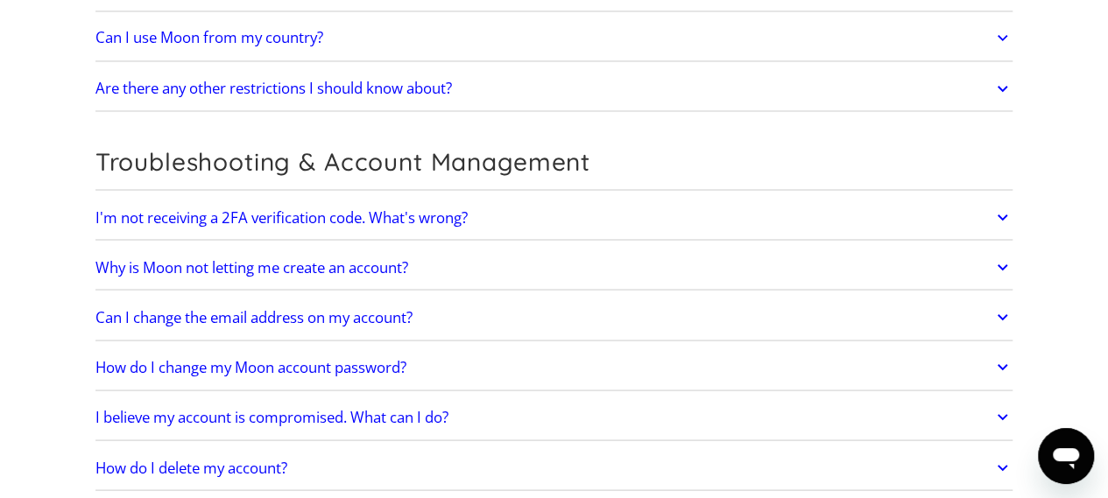
scroll to position [4790, 0]
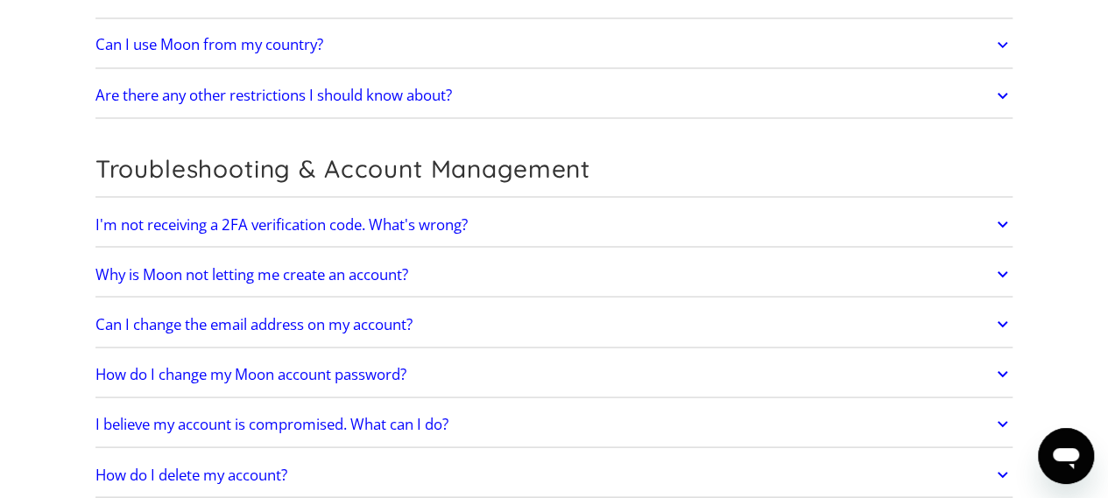
click at [1000, 80] on icon at bounding box center [1002, 96] width 20 height 32
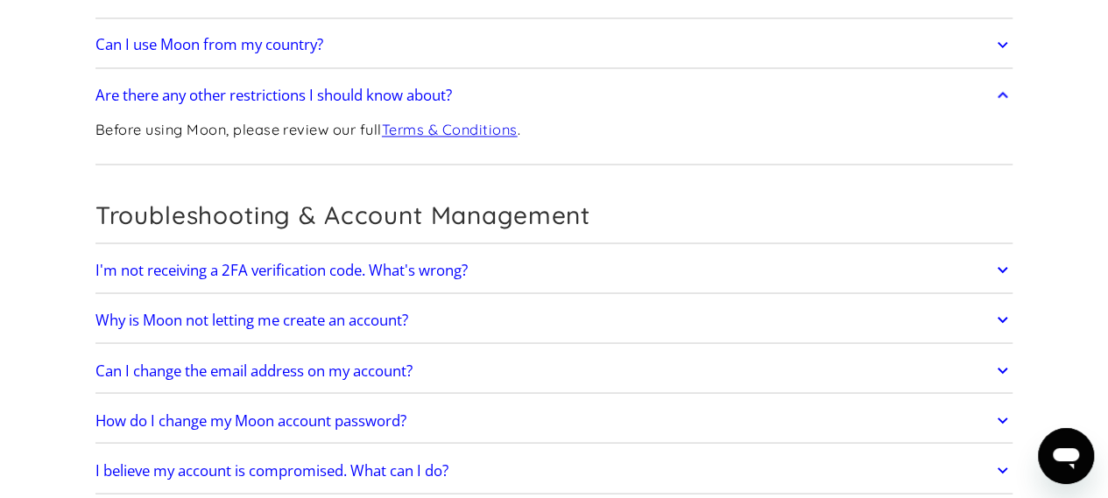
click at [1000, 80] on icon at bounding box center [1002, 96] width 20 height 32
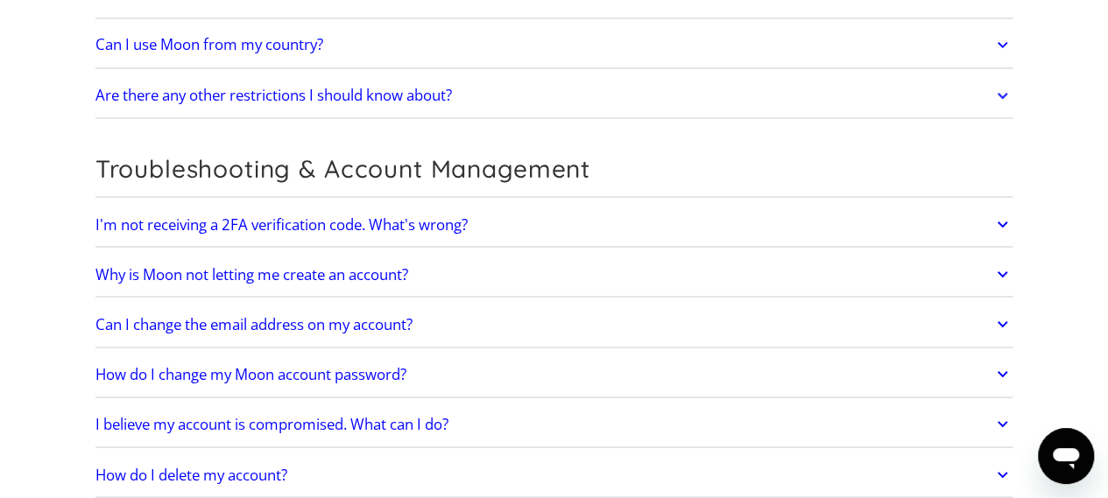
click at [1007, 208] on icon at bounding box center [1002, 224] width 20 height 32
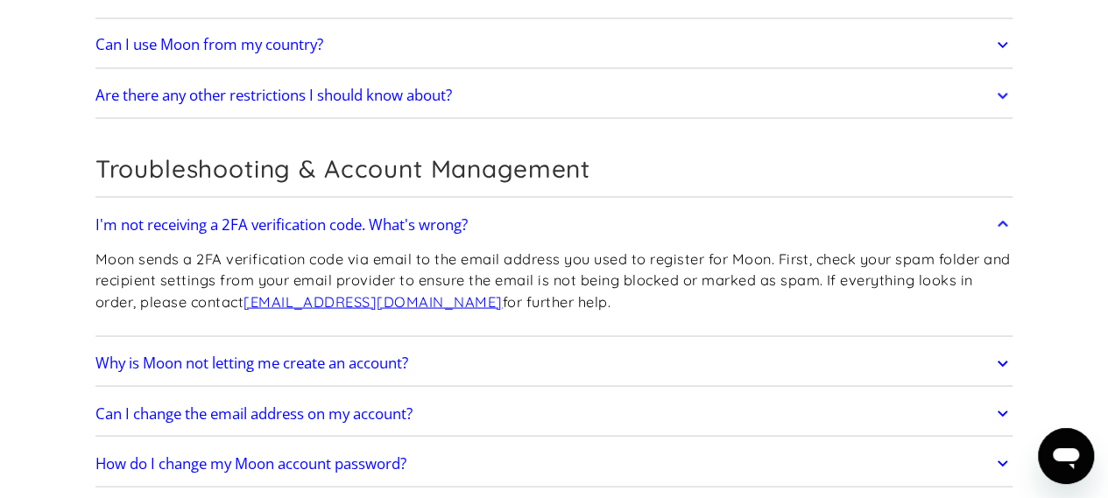
click at [996, 208] on icon at bounding box center [1002, 224] width 20 height 32
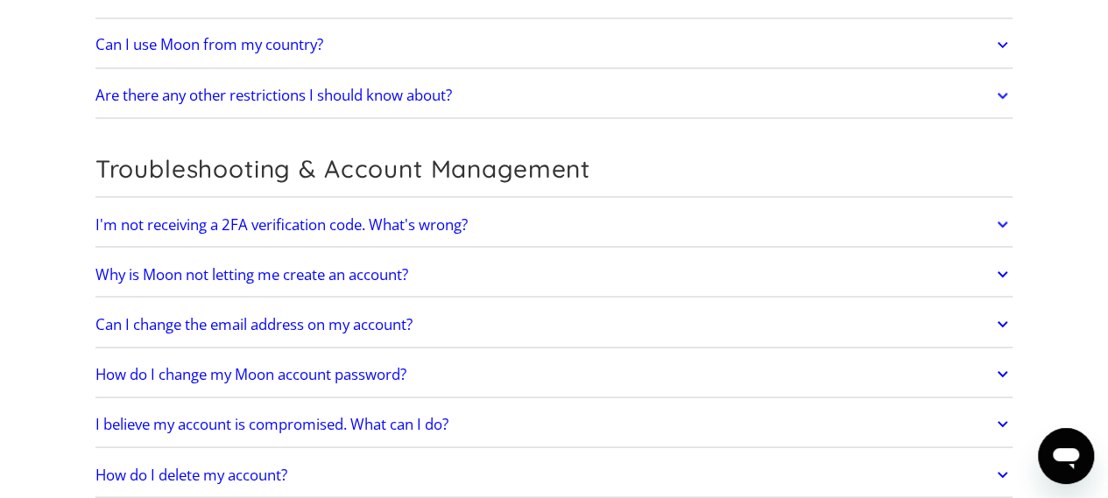
click at [1000, 258] on icon at bounding box center [1002, 274] width 20 height 32
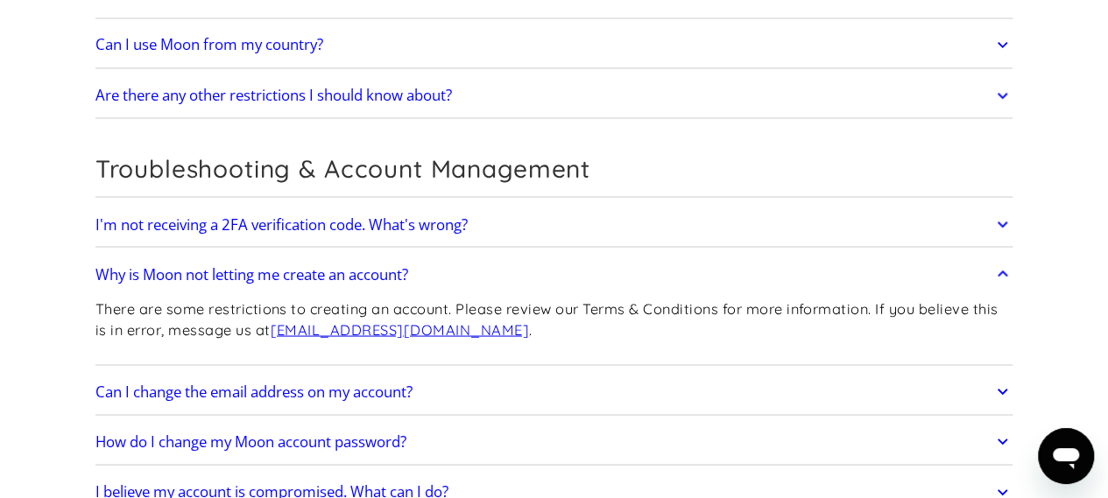
click at [1000, 258] on icon at bounding box center [1002, 274] width 20 height 32
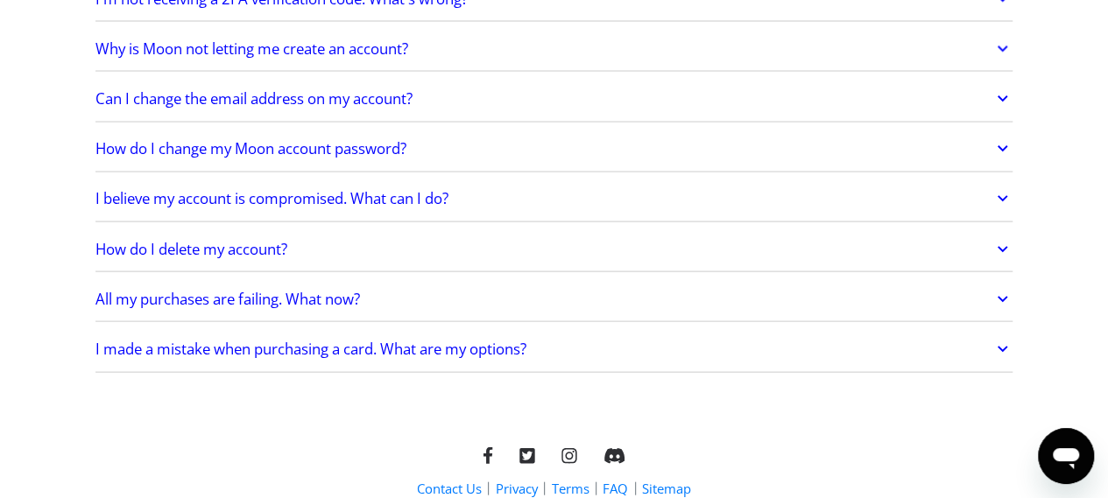
scroll to position [5053, 0]
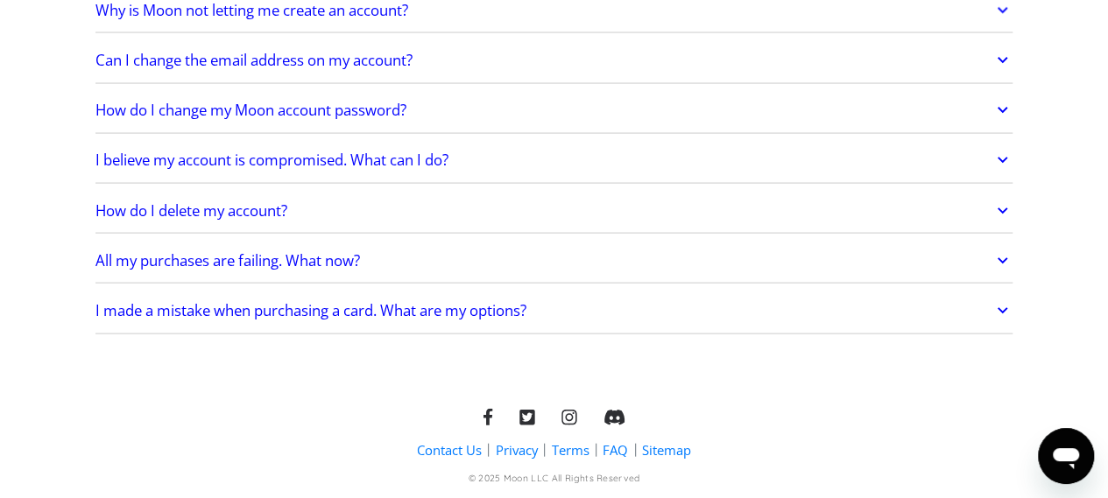
click at [1002, 195] on icon at bounding box center [1002, 211] width 20 height 32
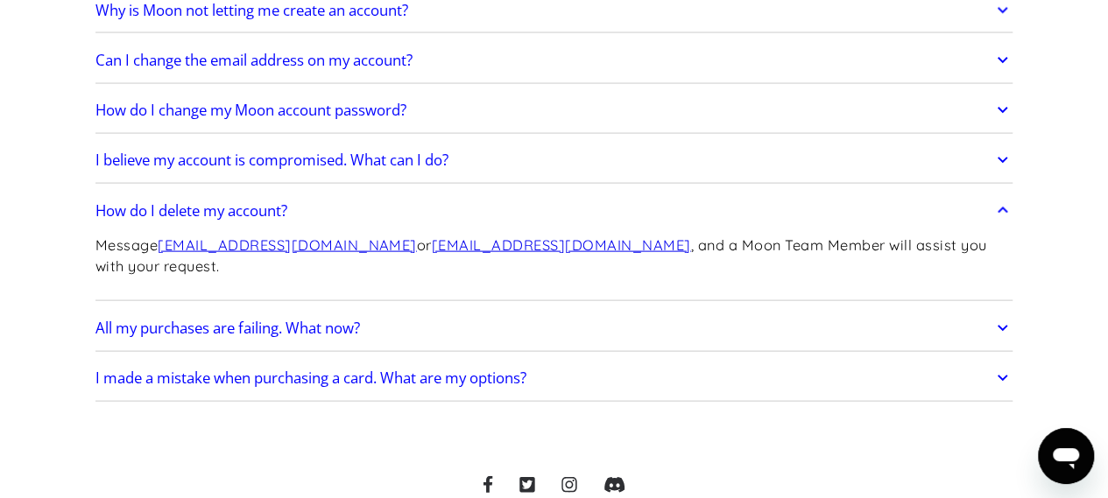
click at [1002, 207] on icon at bounding box center [1002, 210] width 11 height 6
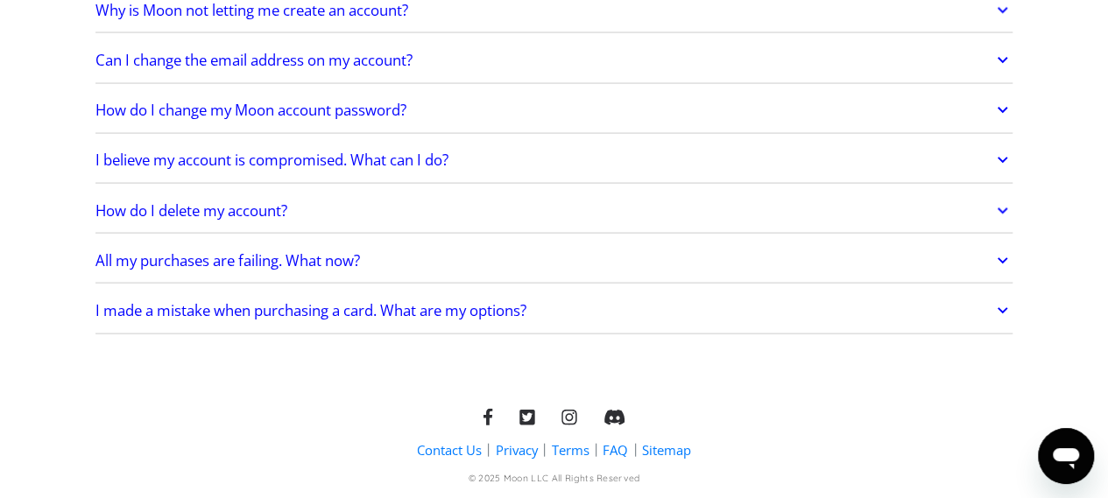
click at [1002, 257] on icon at bounding box center [1002, 260] width 11 height 6
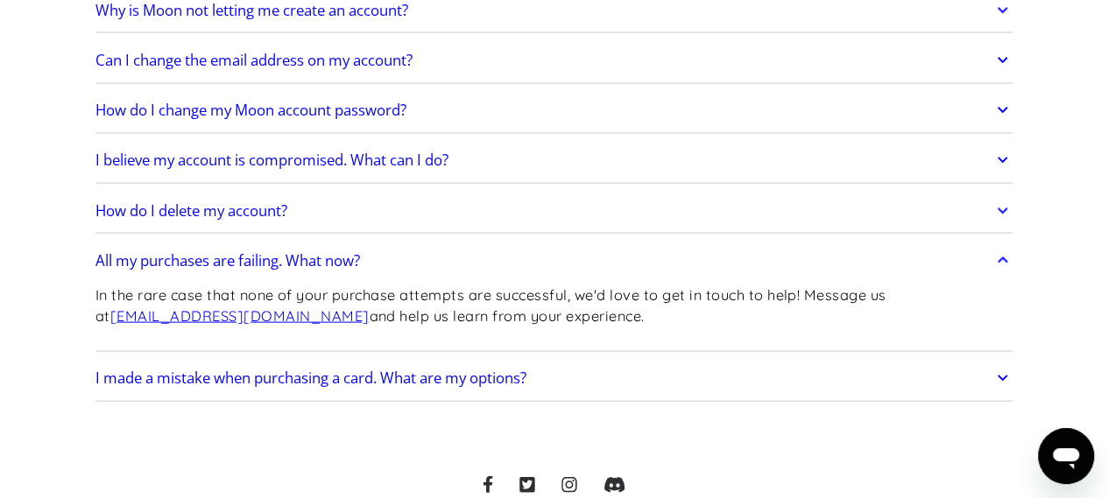
click at [1002, 245] on icon at bounding box center [1002, 261] width 20 height 32
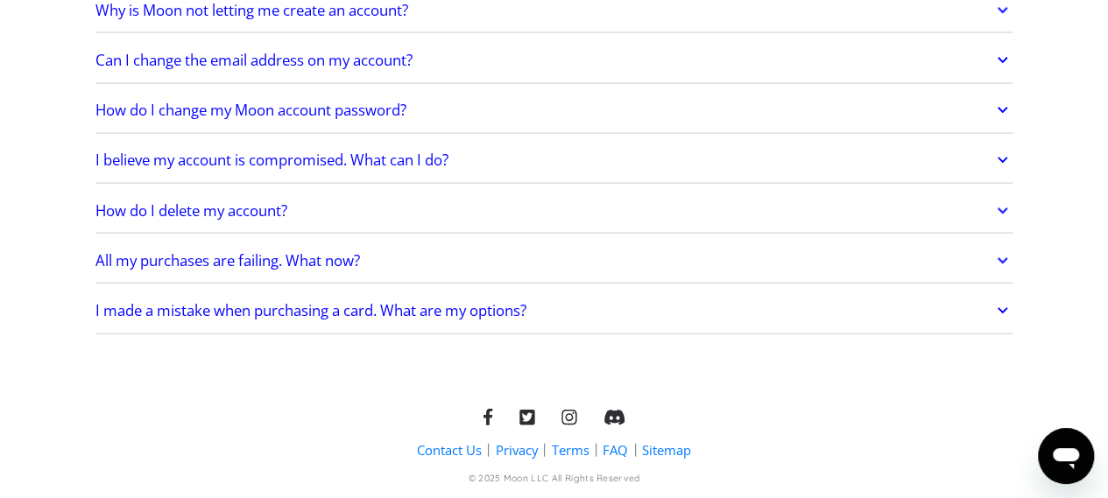
click at [998, 308] on icon at bounding box center [1002, 311] width 11 height 6
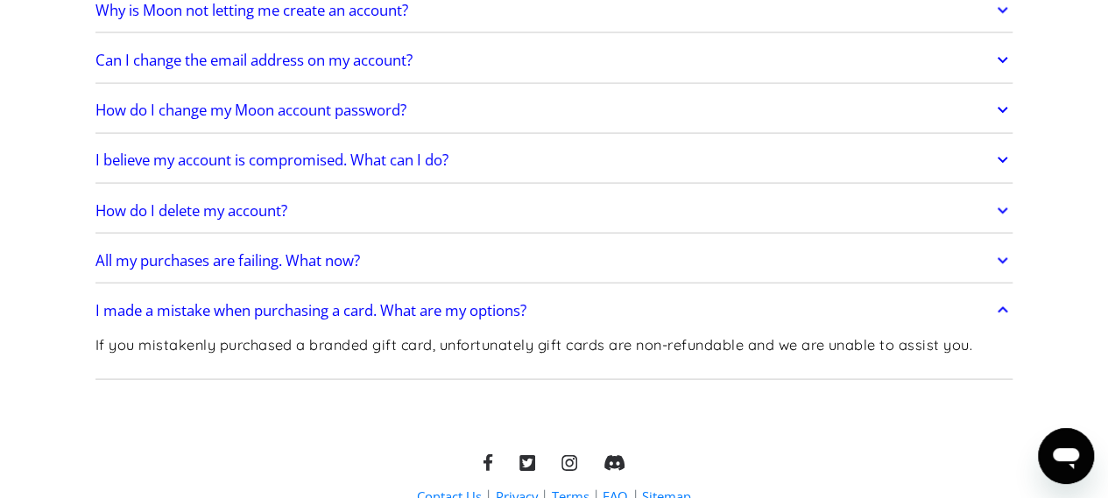
click at [998, 295] on icon at bounding box center [1002, 311] width 20 height 32
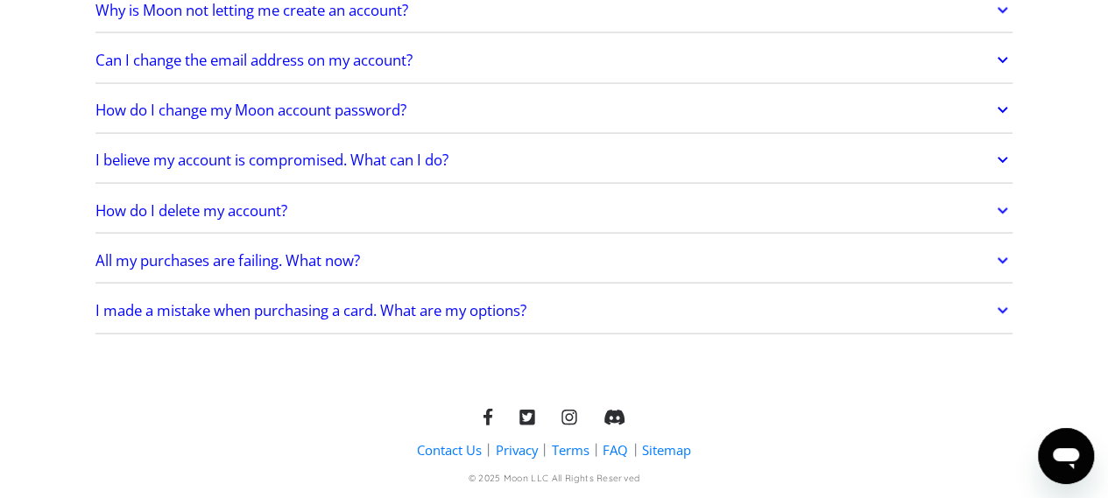
click at [570, 441] on link "Terms" at bounding box center [571, 450] width 38 height 18
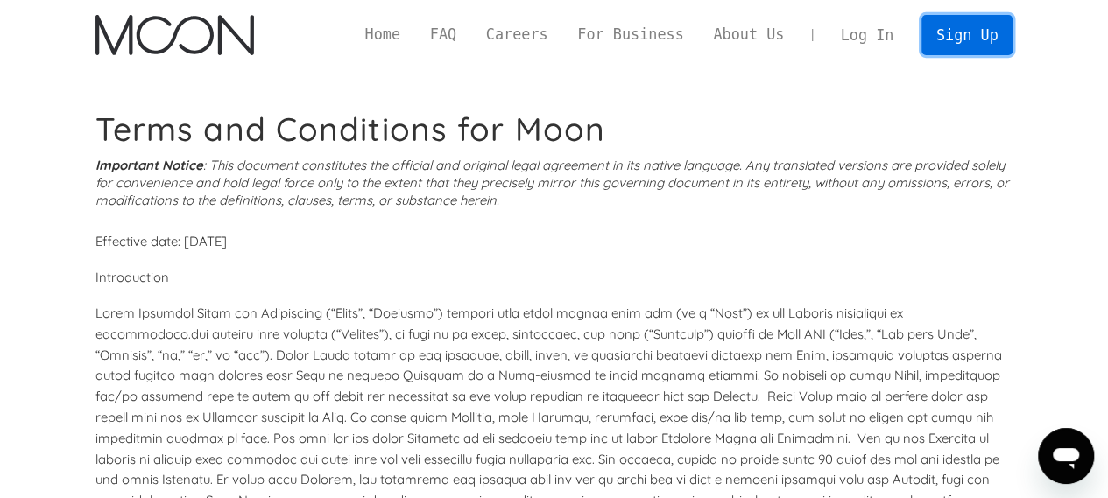
click at [958, 31] on link "Sign Up" at bounding box center [966, 34] width 91 height 39
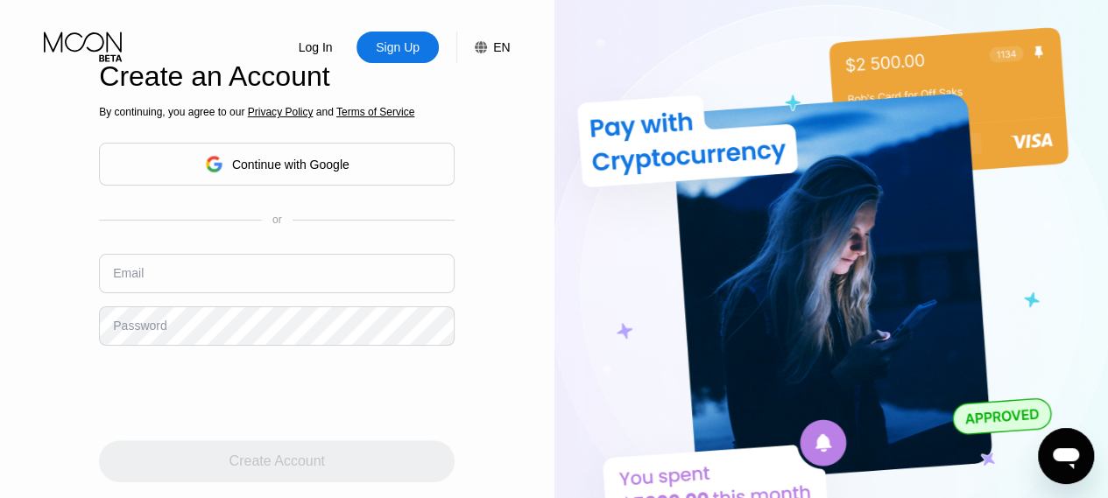
click at [236, 170] on div "Continue with Google" at bounding box center [290, 165] width 117 height 14
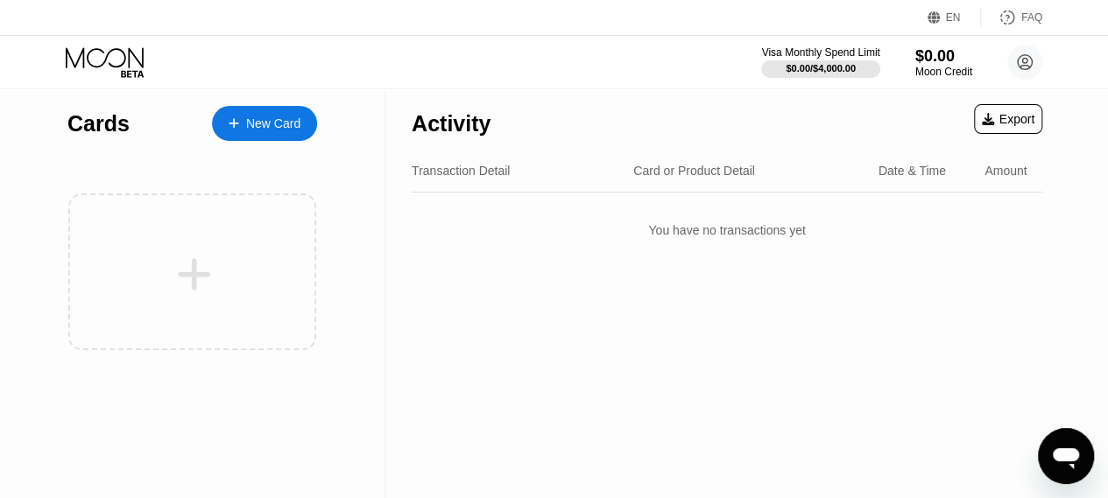
click at [265, 125] on div "New Card" at bounding box center [273, 123] width 54 height 15
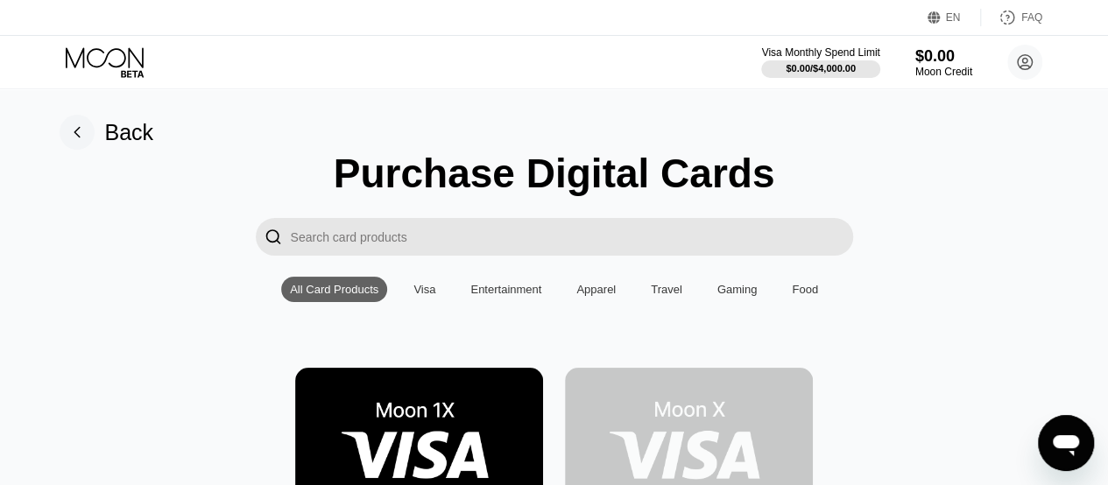
click at [427, 473] on img at bounding box center [419, 446] width 248 height 157
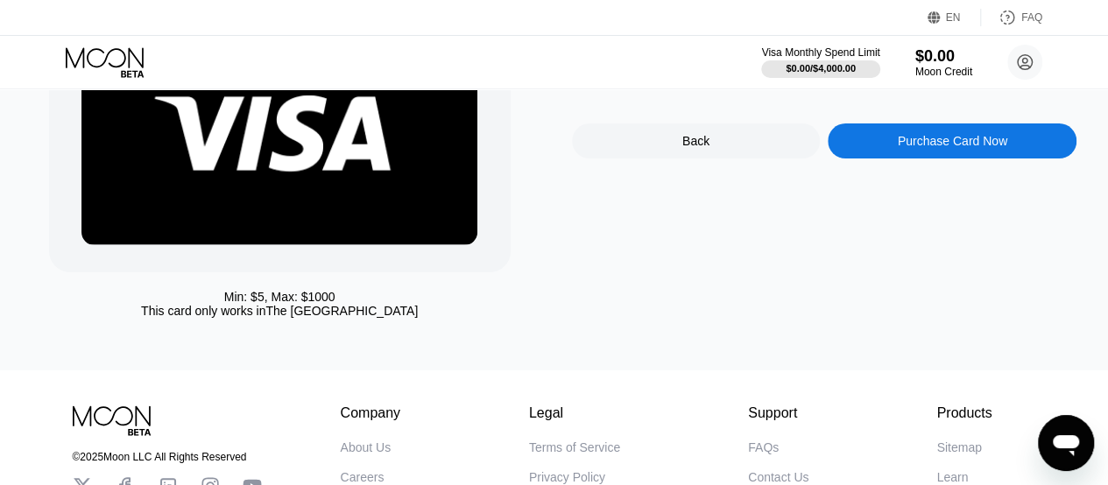
scroll to position [187, 0]
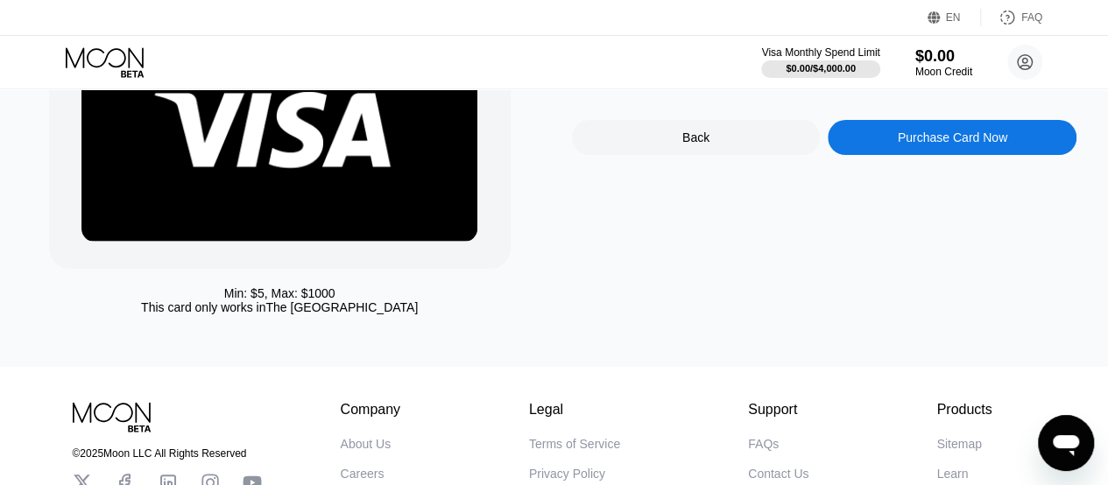
click at [952, 144] on div "Purchase Card Now" at bounding box center [951, 137] width 249 height 35
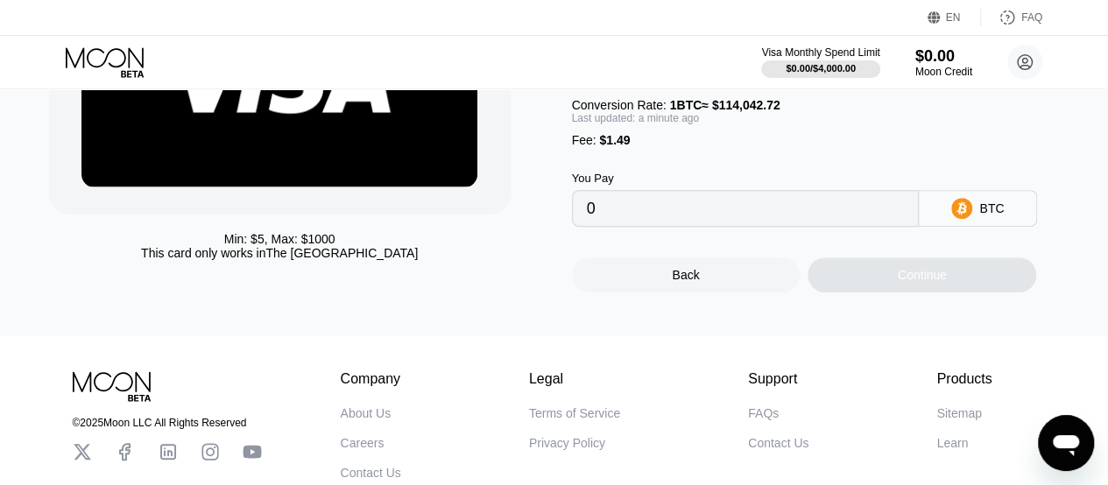
scroll to position [221, 0]
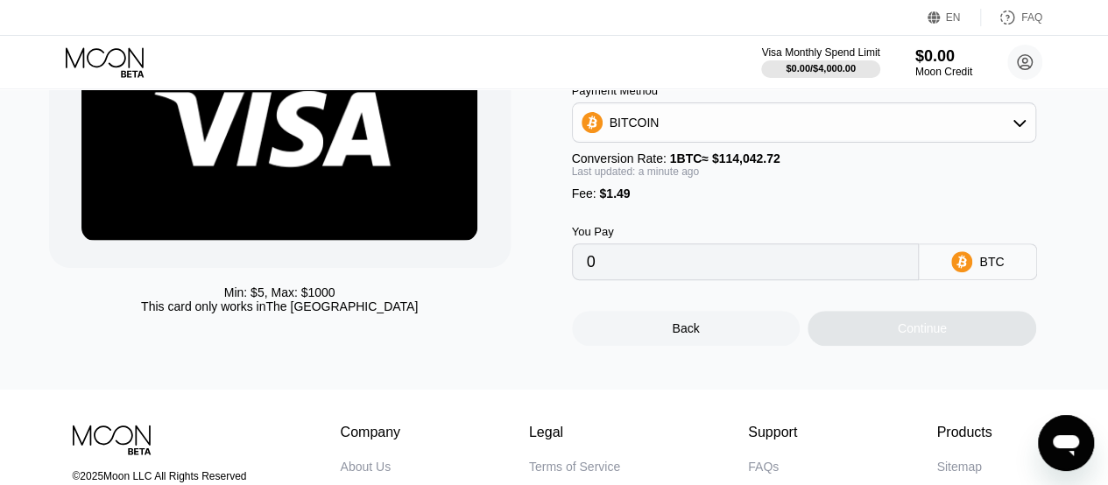
scroll to position [185, 0]
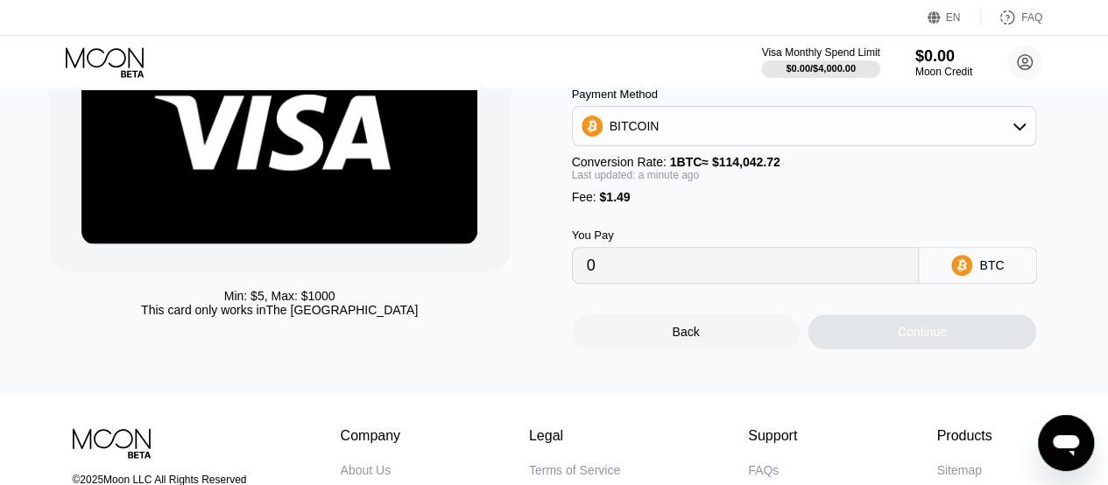
click at [1019, 127] on icon at bounding box center [1019, 126] width 14 height 14
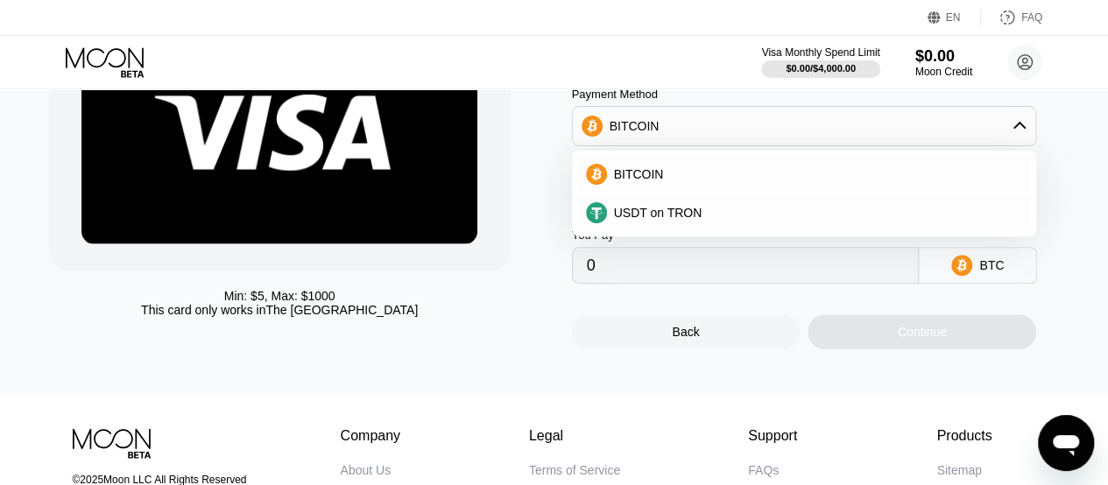
click at [1019, 127] on icon at bounding box center [1019, 126] width 14 height 14
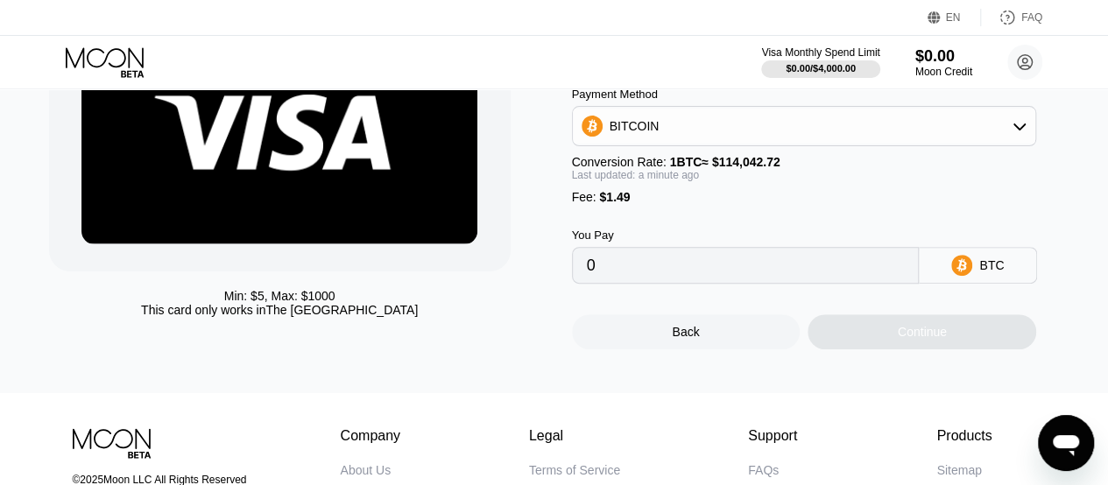
click at [622, 276] on input "0" at bounding box center [746, 265] width 318 height 35
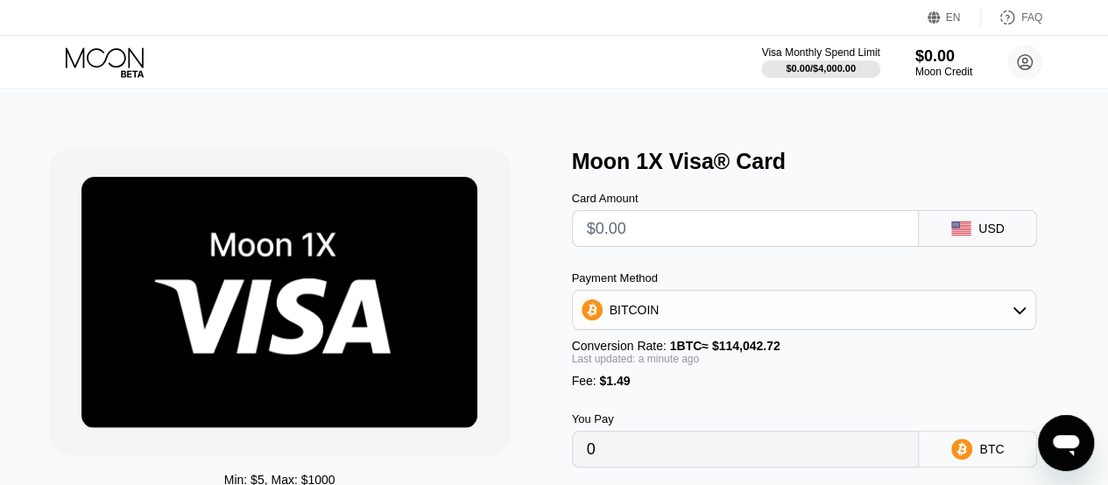
scroll to position [0, 0]
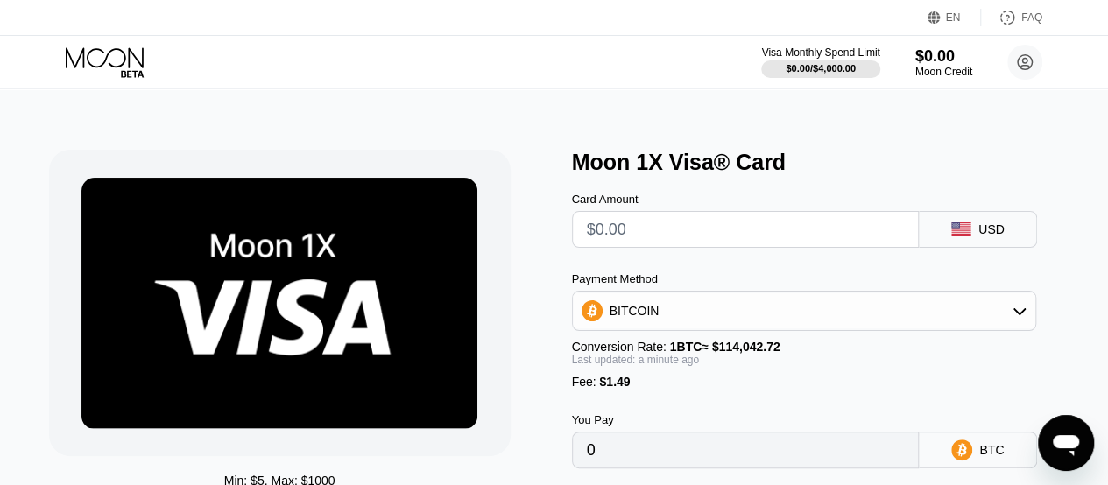
click at [644, 234] on input "text" at bounding box center [746, 229] width 318 height 35
type input "$5"
type input "0.00005691"
type input "$50"
type input "0.00045150"
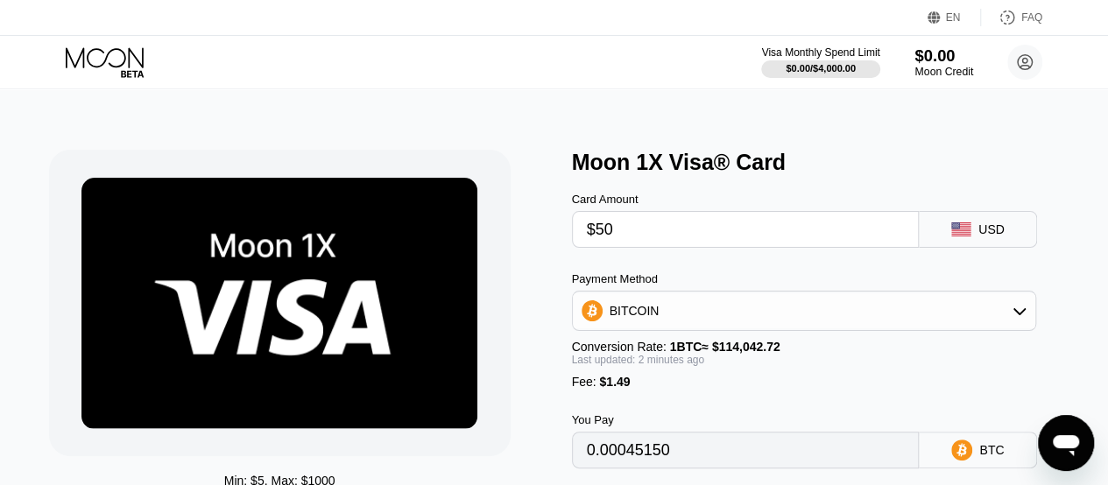
click at [935, 62] on div "$0.00" at bounding box center [943, 55] width 59 height 18
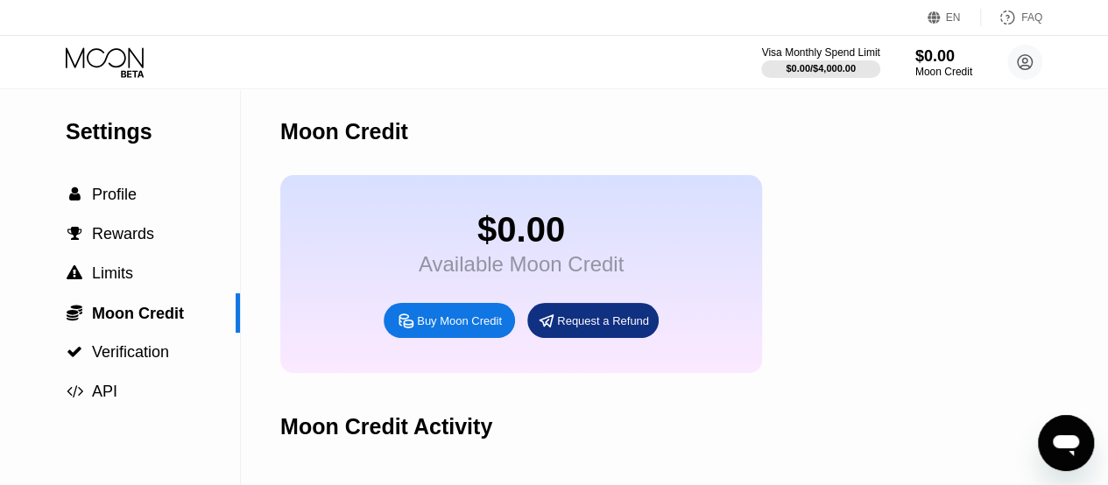
click at [453, 328] on div "Buy Moon Credit" at bounding box center [459, 320] width 85 height 15
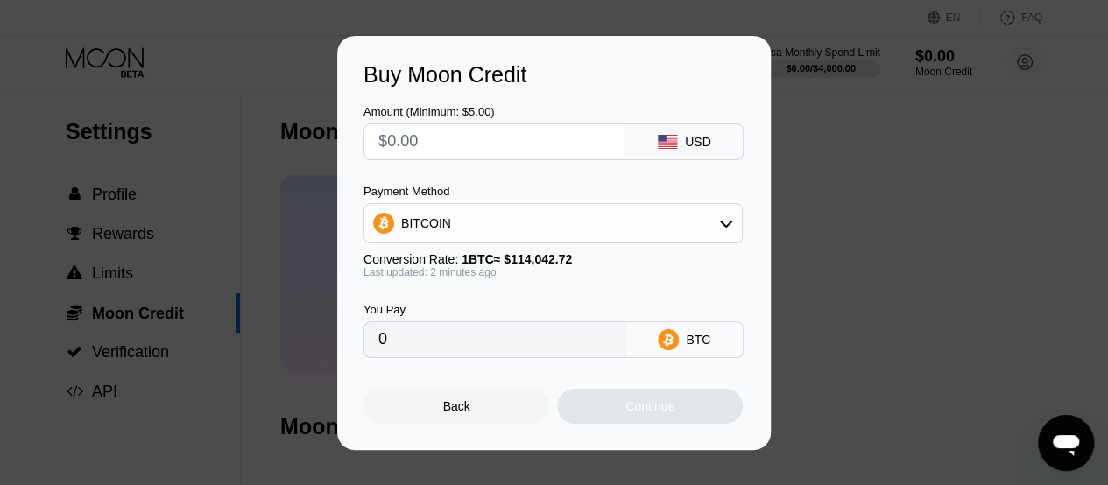
click at [470, 402] on div "Back" at bounding box center [456, 406] width 186 height 35
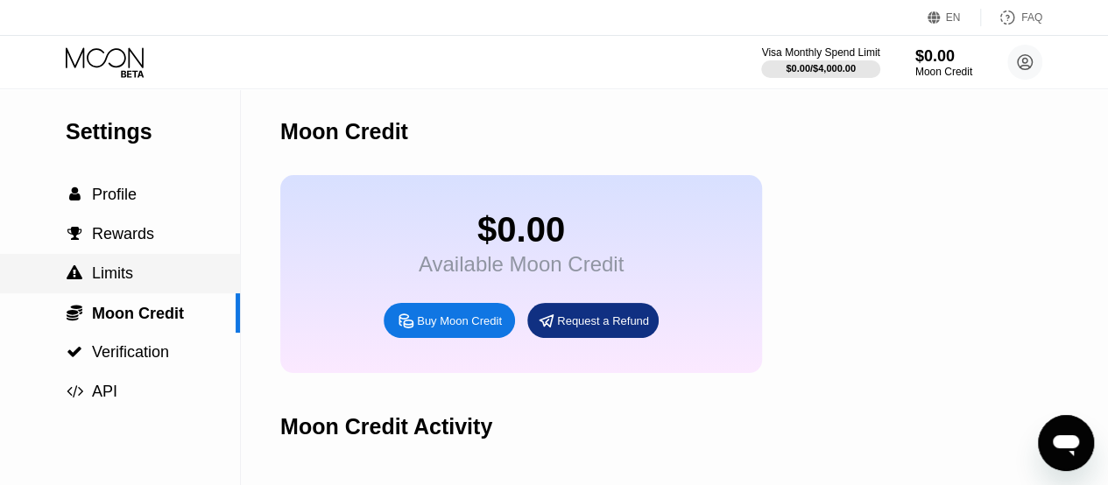
click at [121, 281] on span "Limits" at bounding box center [112, 273] width 41 height 18
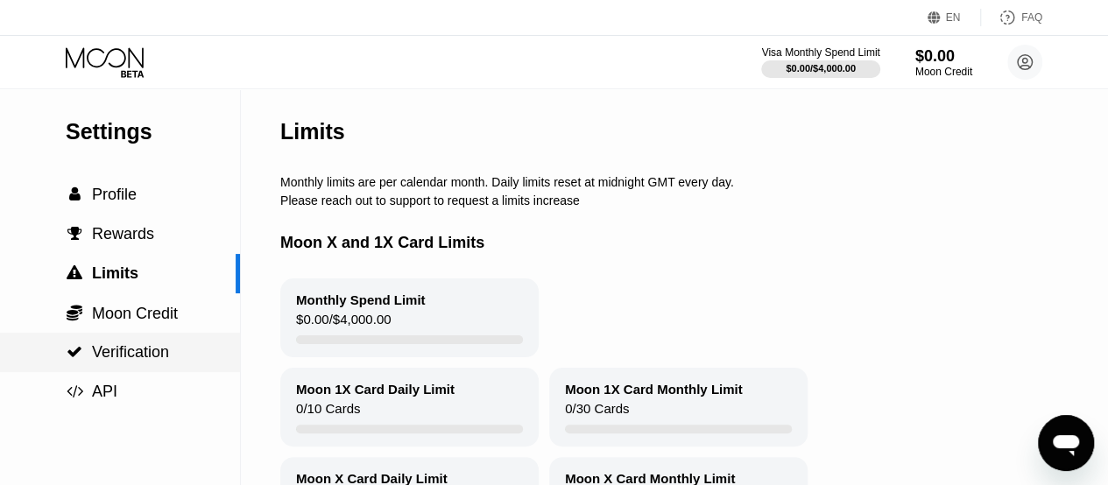
click at [96, 355] on span "Verification" at bounding box center [130, 352] width 77 height 18
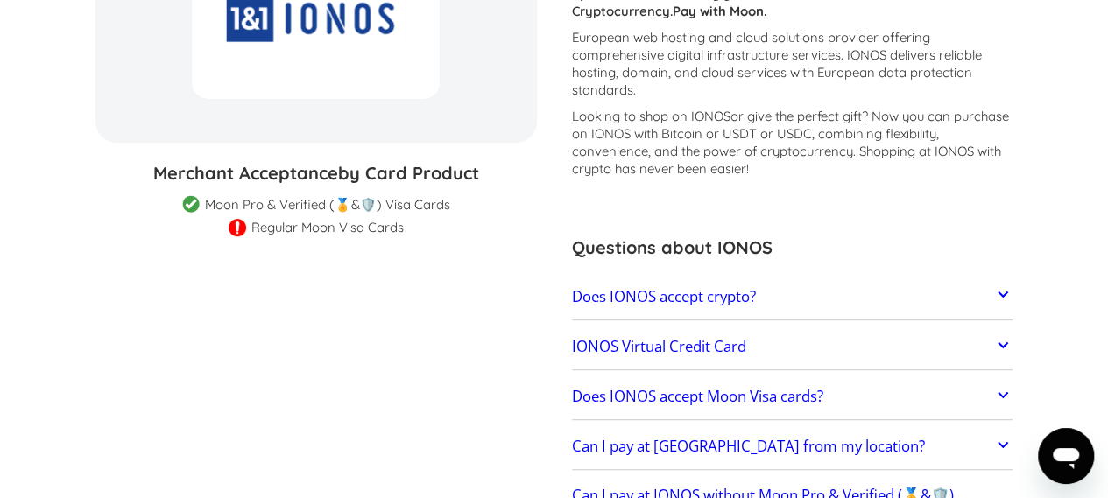
scroll to position [294, 0]
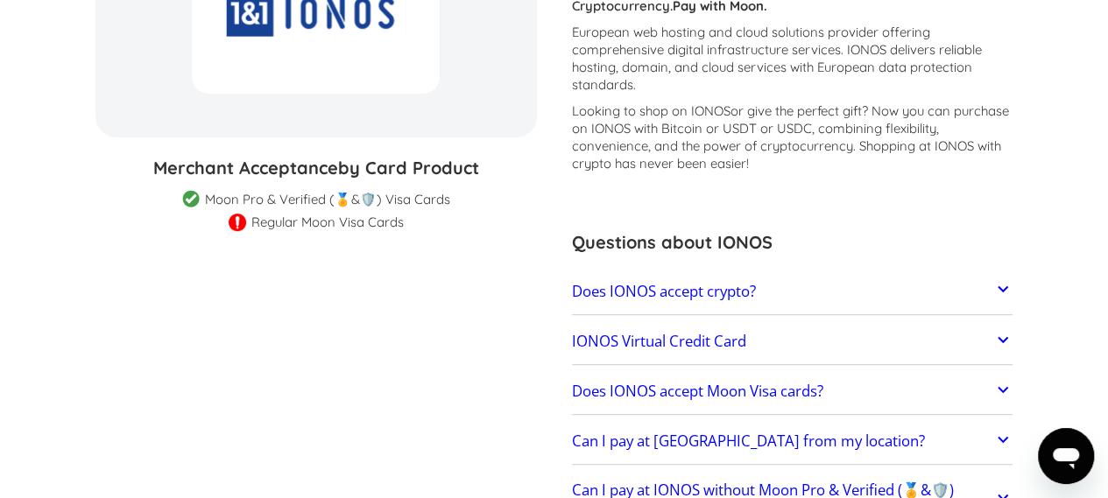
click at [1004, 291] on icon at bounding box center [1002, 288] width 21 height 21
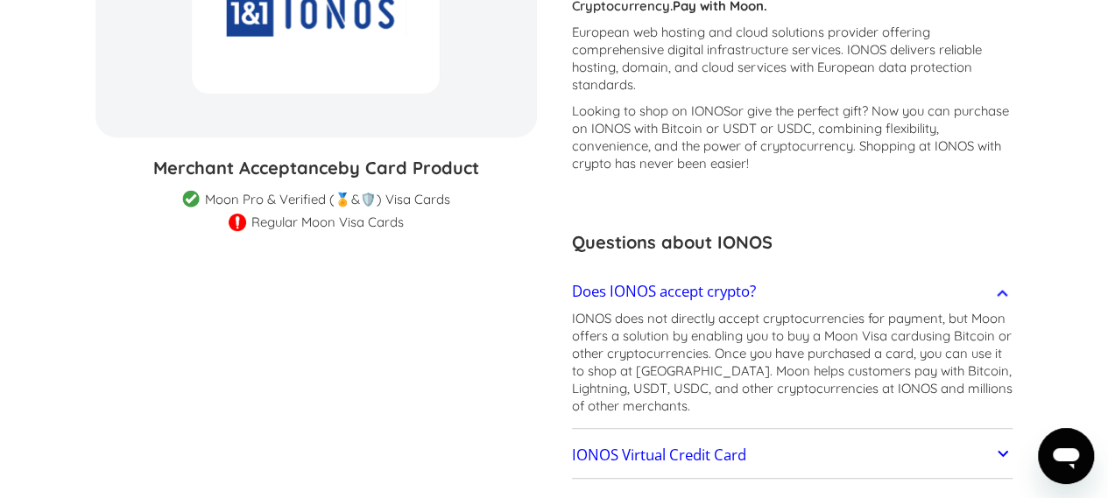
click at [1004, 291] on icon at bounding box center [1002, 293] width 21 height 21
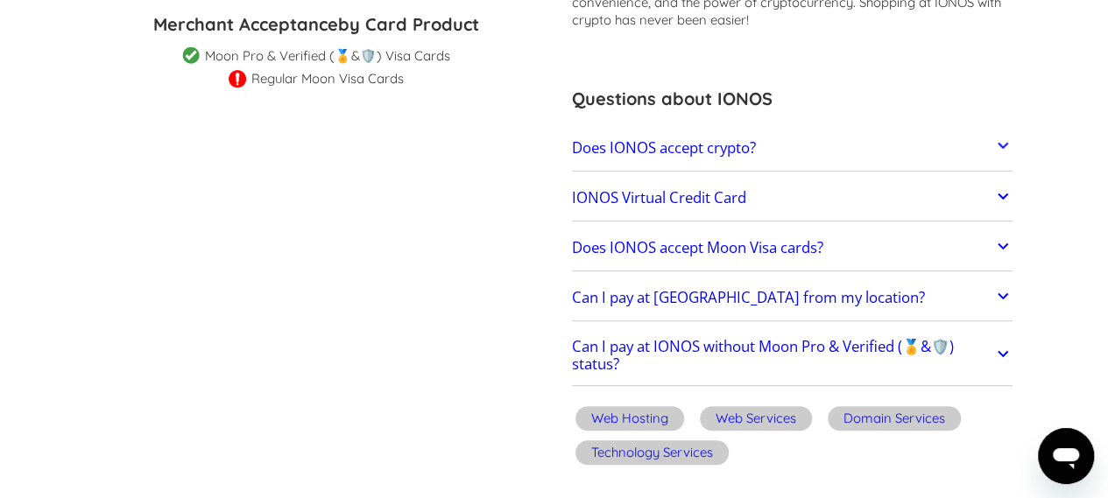
scroll to position [0, 0]
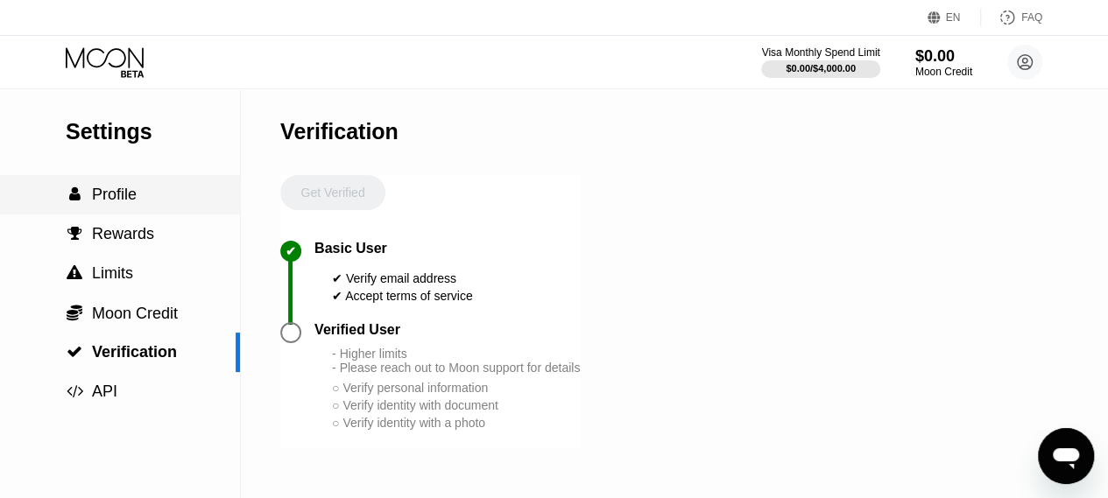
click at [114, 192] on span "Profile" at bounding box center [114, 195] width 45 height 18
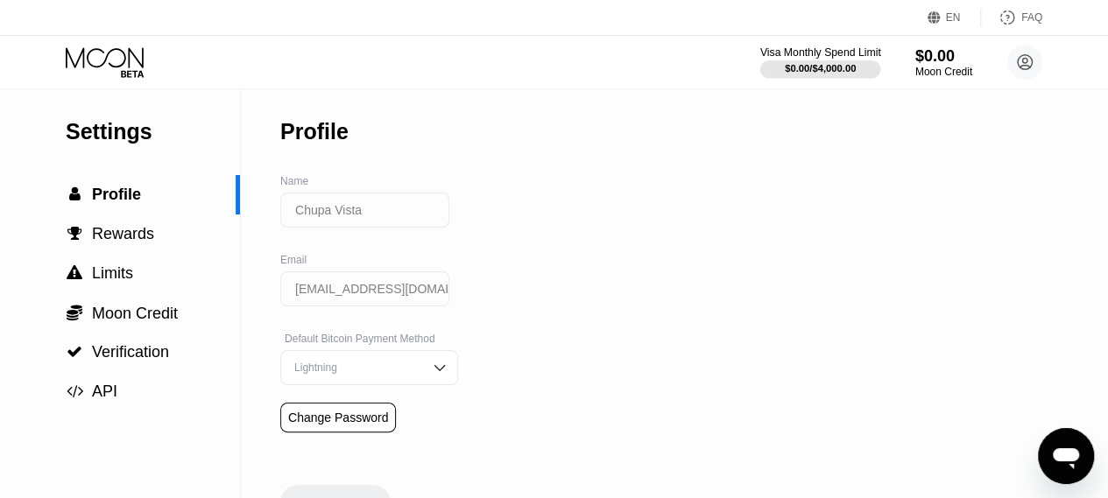
click at [829, 63] on div "$0.00 / $4,000.00" at bounding box center [819, 68] width 71 height 11
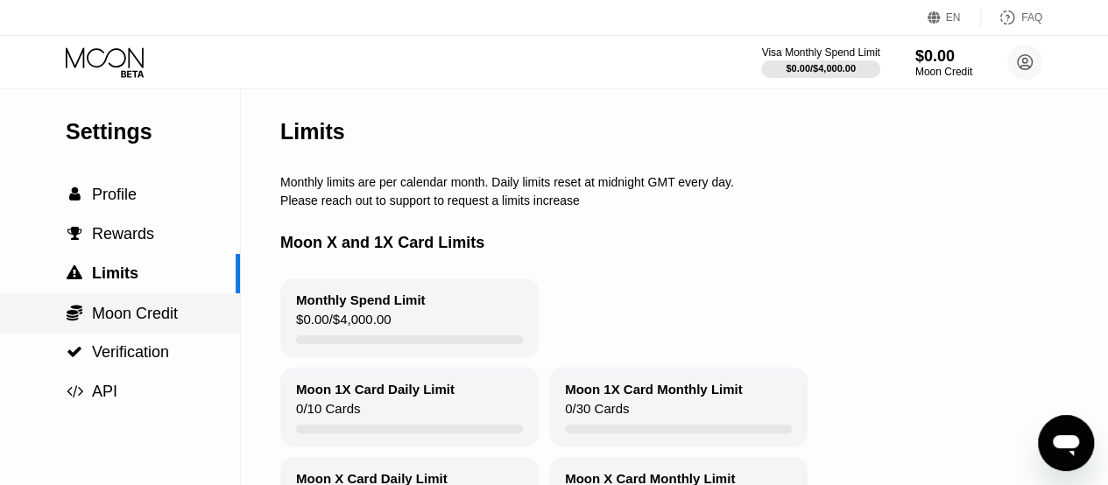
click at [140, 318] on span "Moon Credit" at bounding box center [135, 314] width 86 height 18
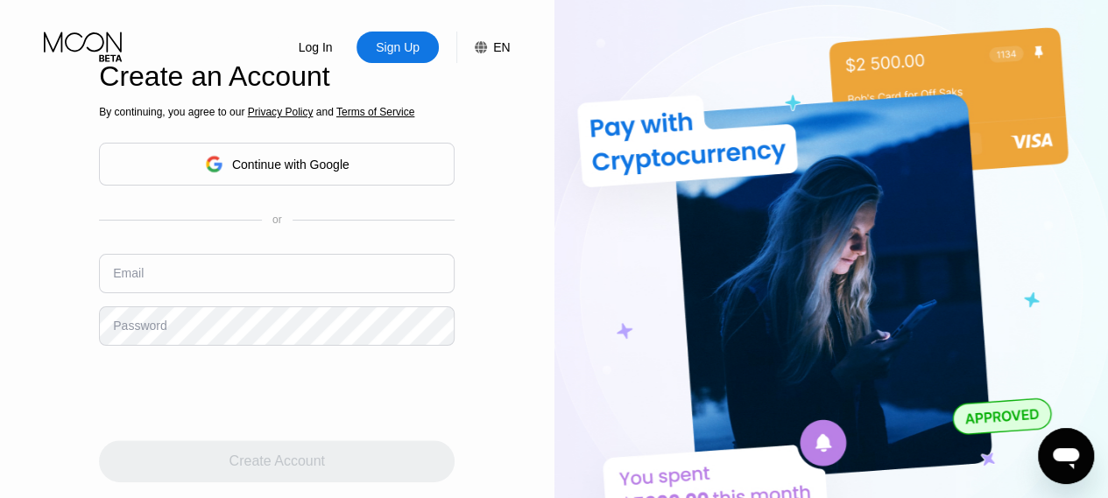
click at [327, 165] on div "Continue with Google" at bounding box center [290, 165] width 117 height 14
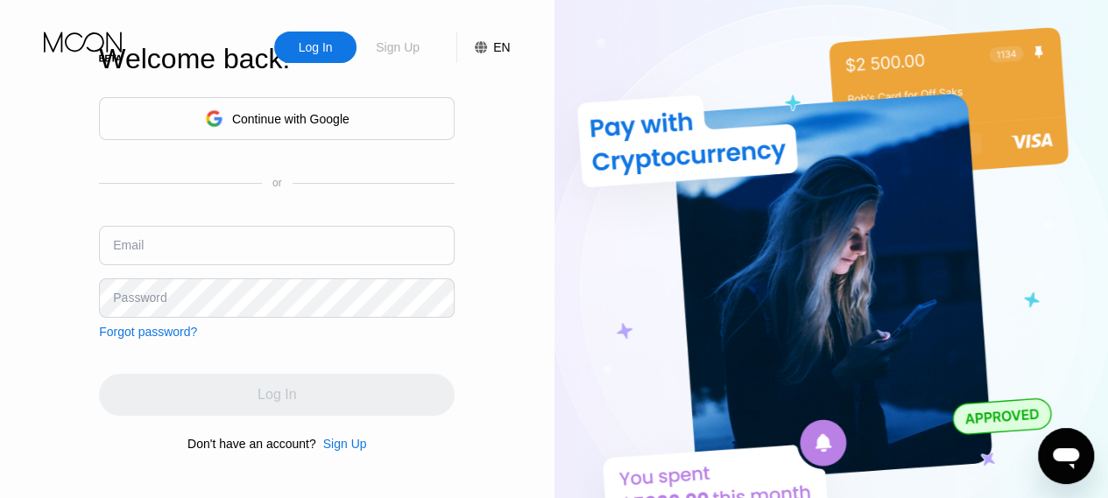
click at [404, 53] on div "Sign Up" at bounding box center [397, 48] width 47 height 18
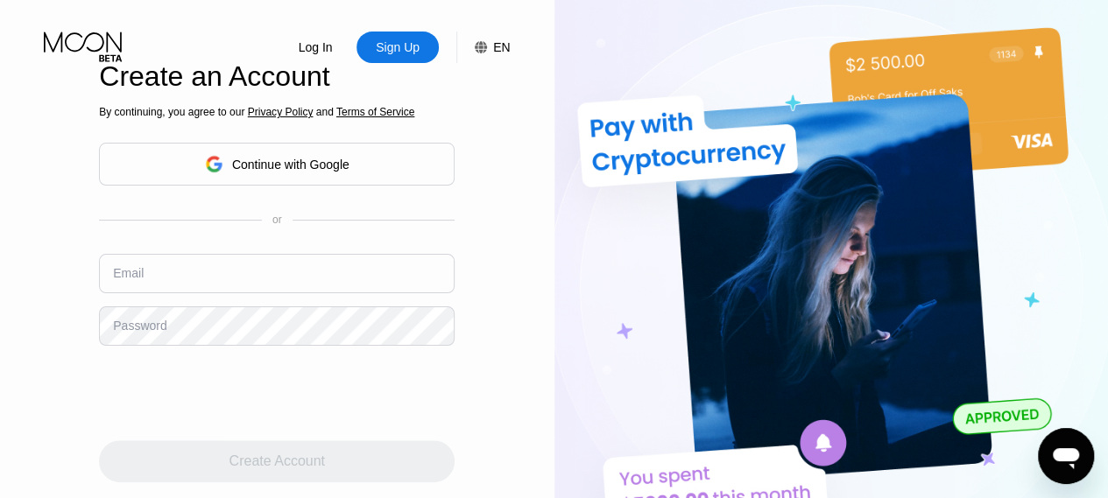
click at [272, 167] on div "Continue with Google" at bounding box center [290, 165] width 117 height 14
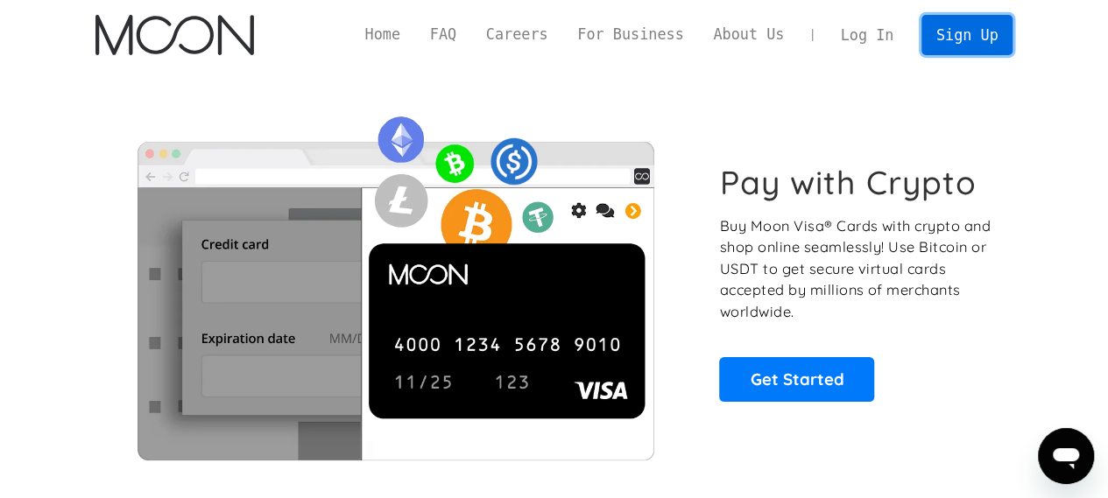
click at [946, 40] on link "Sign Up" at bounding box center [966, 34] width 91 height 39
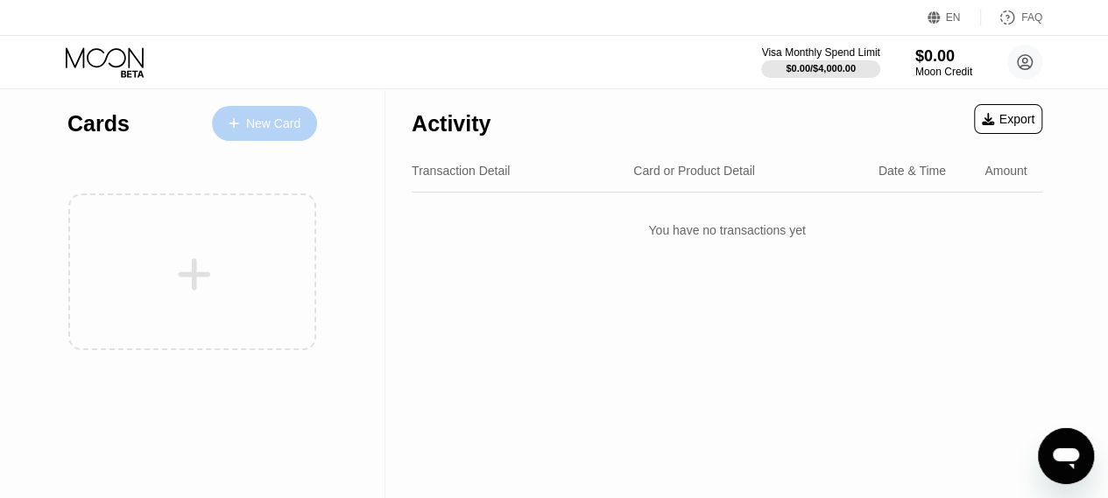
click at [284, 121] on div "New Card" at bounding box center [273, 123] width 54 height 15
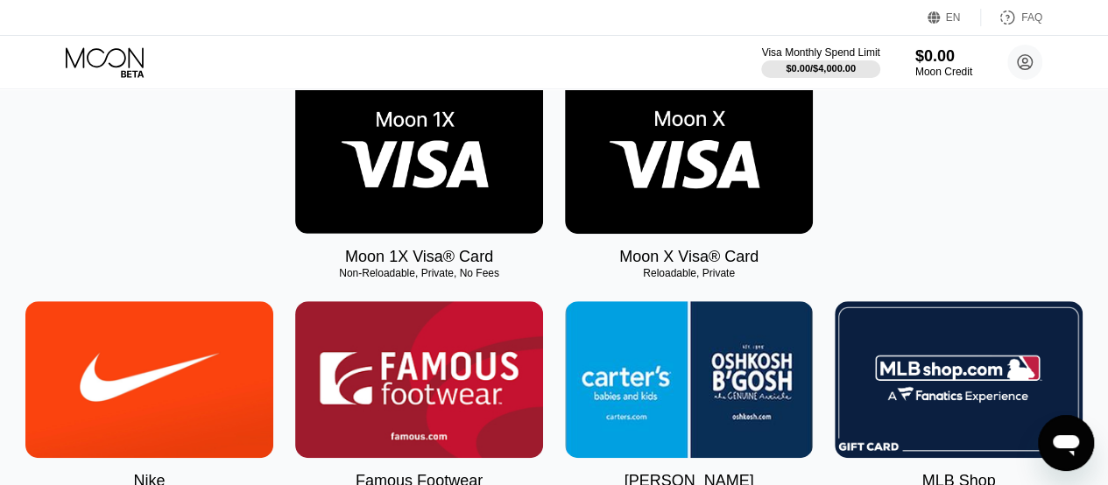
scroll to position [282, 0]
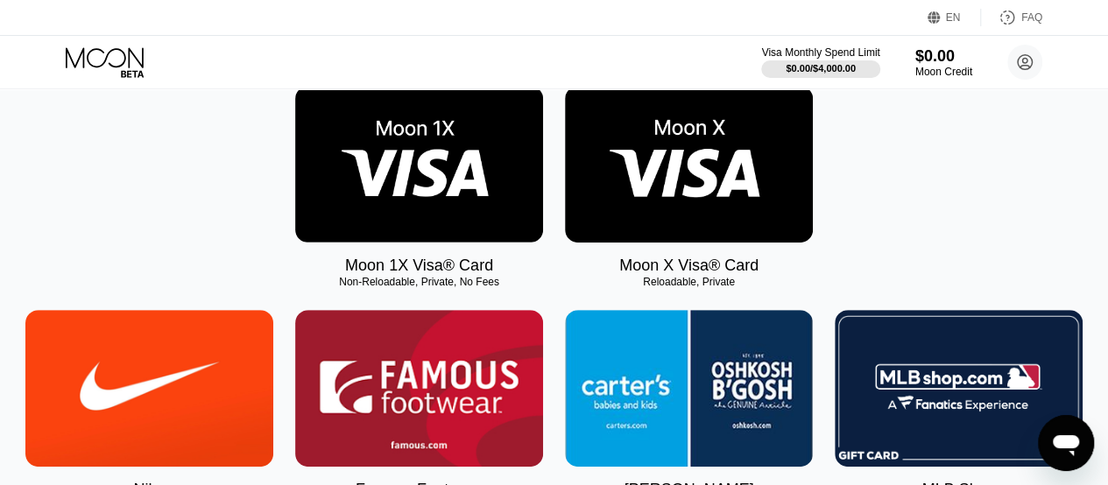
click at [697, 165] on img at bounding box center [689, 164] width 248 height 157
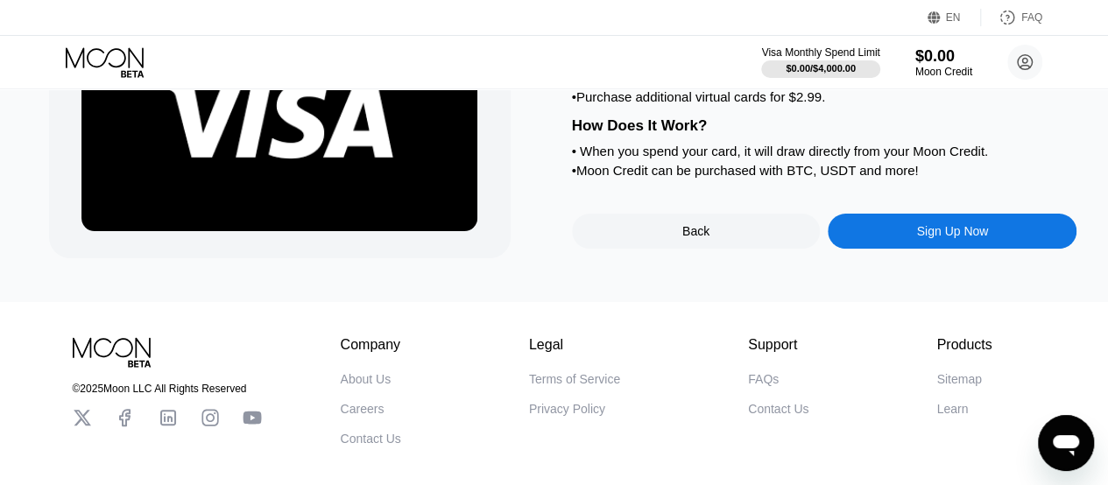
scroll to position [200, 0]
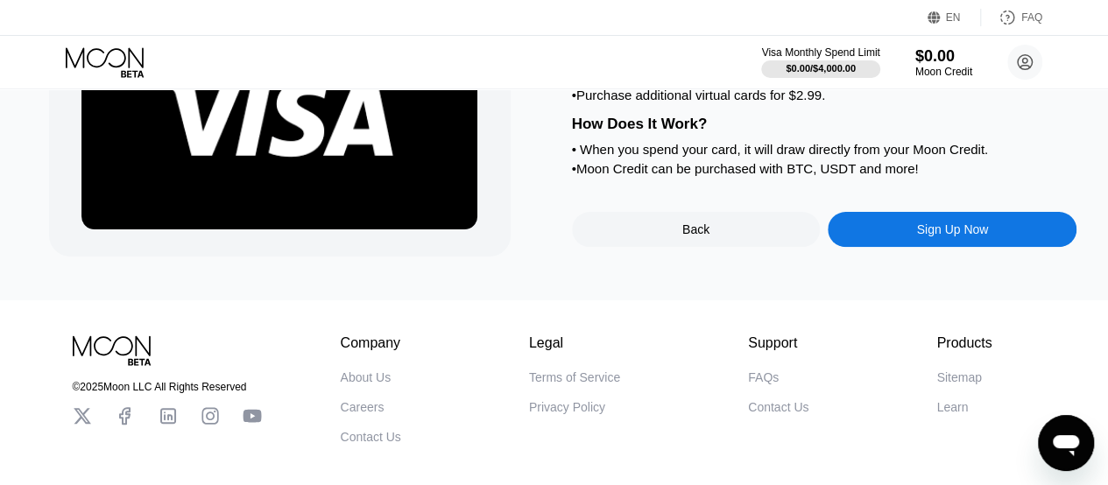
click at [935, 236] on div "Sign Up Now" at bounding box center [952, 229] width 72 height 14
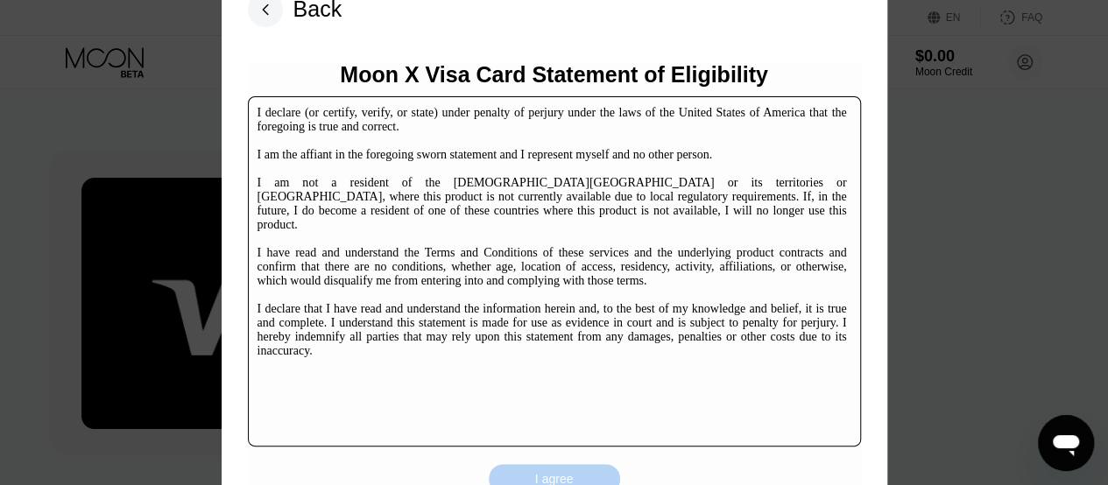
click at [570, 474] on div "I agree" at bounding box center [554, 479] width 39 height 16
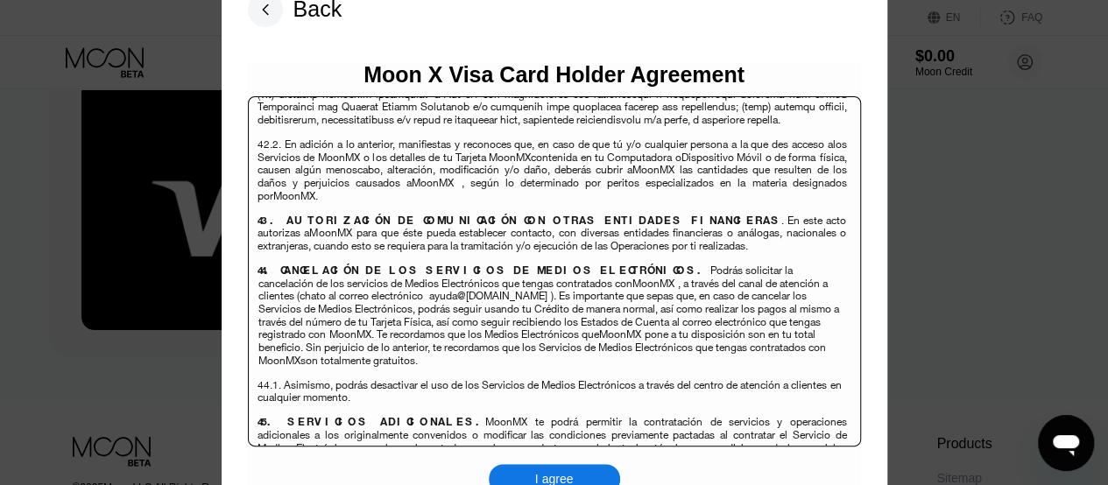
scroll to position [11368, 0]
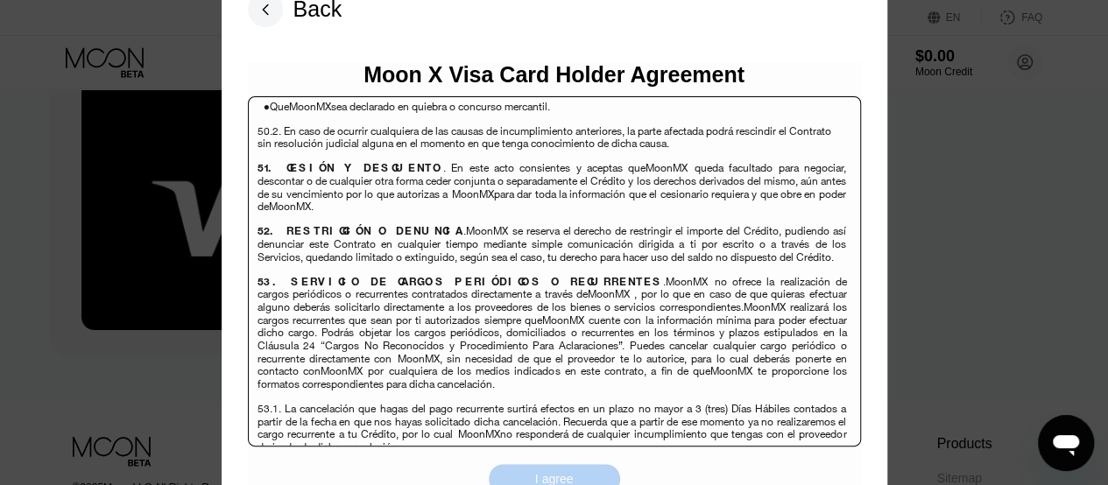
click at [550, 475] on div "I agree" at bounding box center [554, 479] width 39 height 16
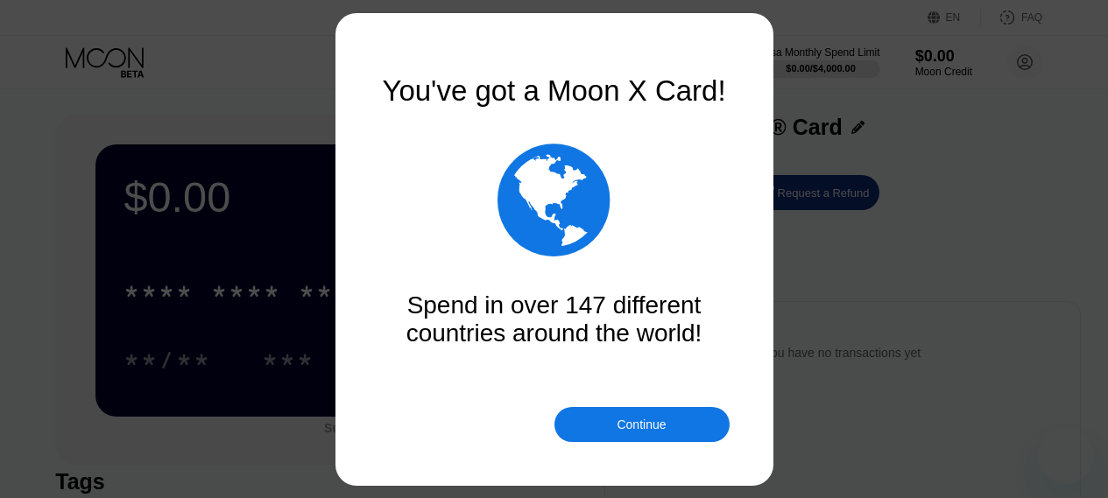
click at [663, 418] on div "Continue" at bounding box center [640, 425] width 49 height 14
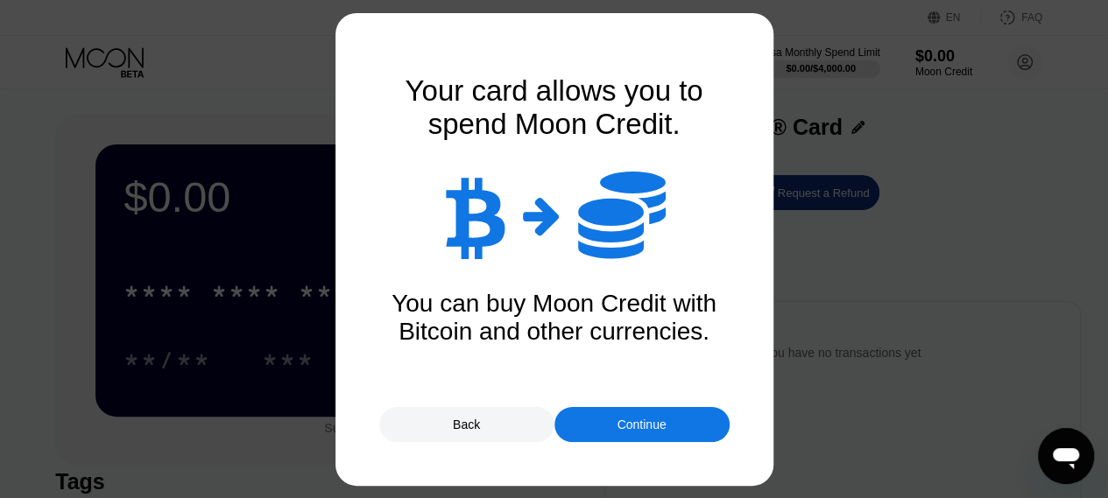
click at [638, 422] on div "Continue" at bounding box center [640, 425] width 49 height 14
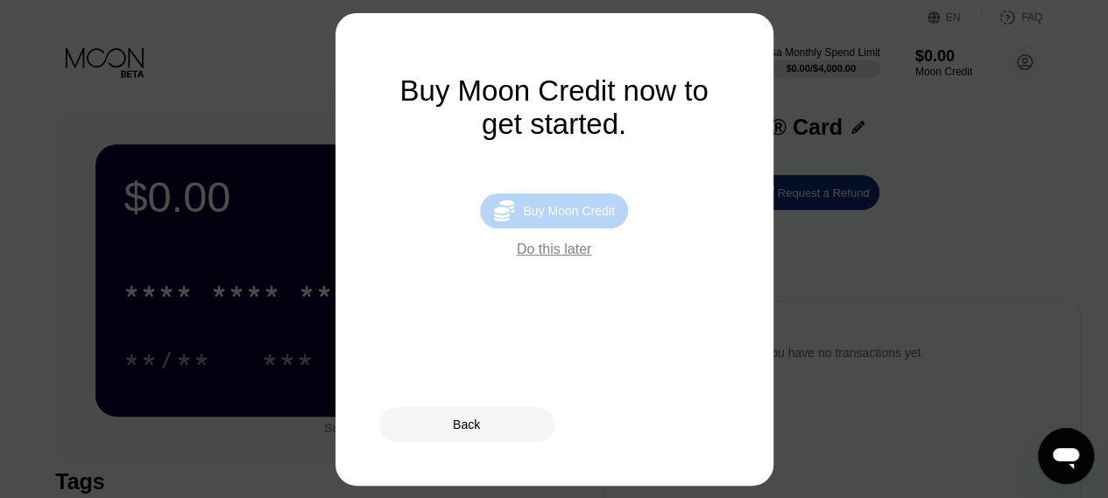
click at [555, 218] on div "Buy Moon Credit" at bounding box center [568, 211] width 91 height 14
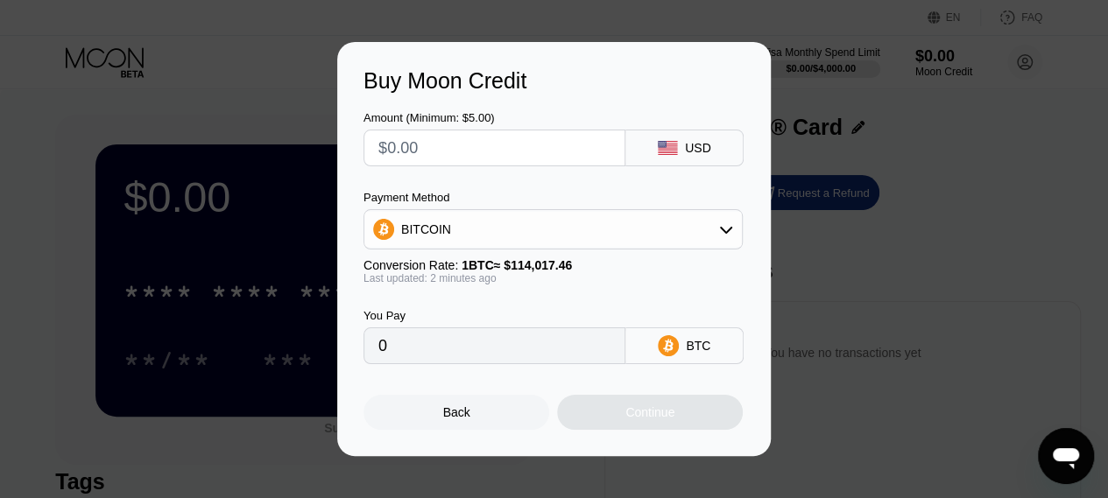
click at [465, 157] on input "text" at bounding box center [494, 147] width 232 height 35
drag, startPoint x: 465, startPoint y: 157, endPoint x: 397, endPoint y: 151, distance: 67.7
click at [397, 151] on input "text" at bounding box center [494, 147] width 232 height 35
type input "$5"
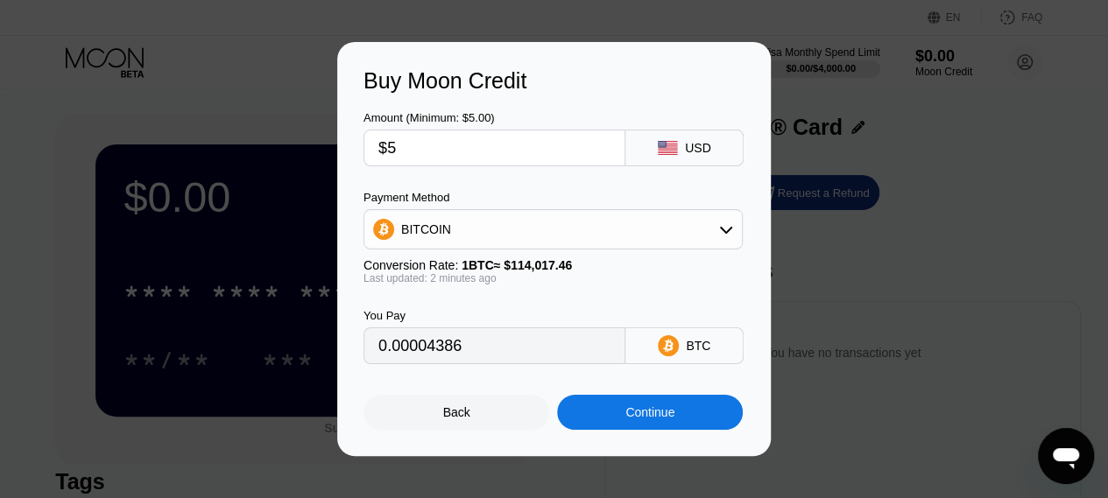
type input "0.00004386"
type input "$5.00"
click at [646, 419] on div "Continue" at bounding box center [649, 412] width 49 height 14
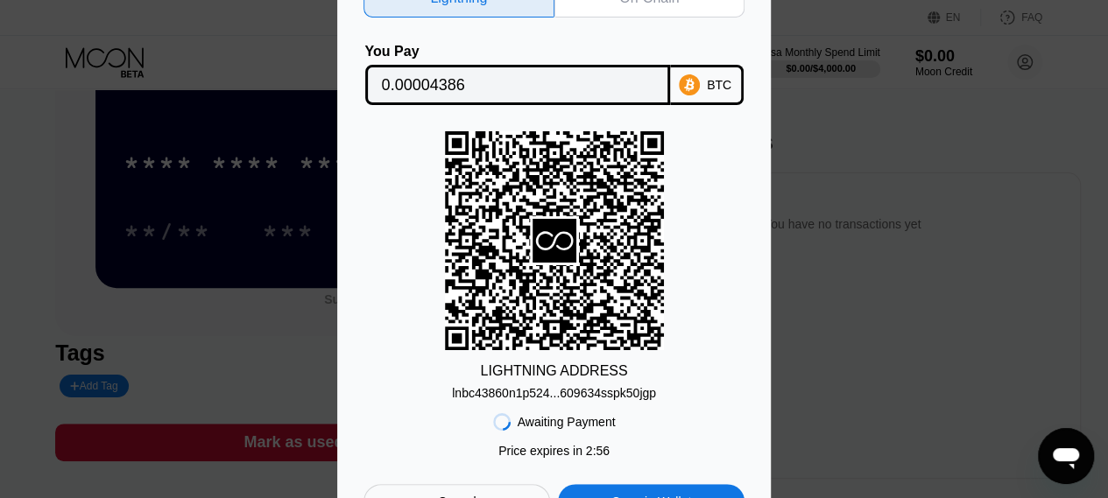
scroll to position [132, 0]
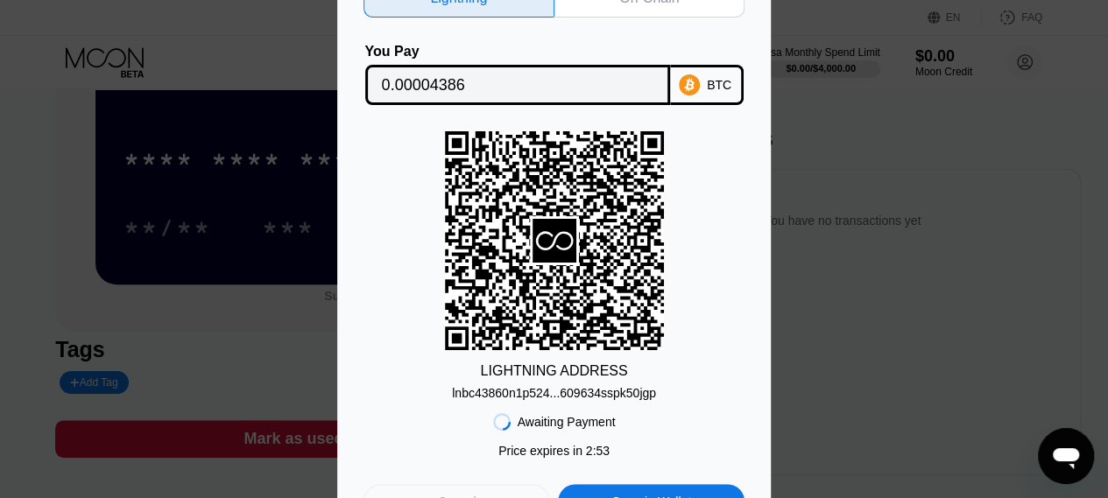
click at [510, 493] on div "Cancel" at bounding box center [456, 501] width 186 height 35
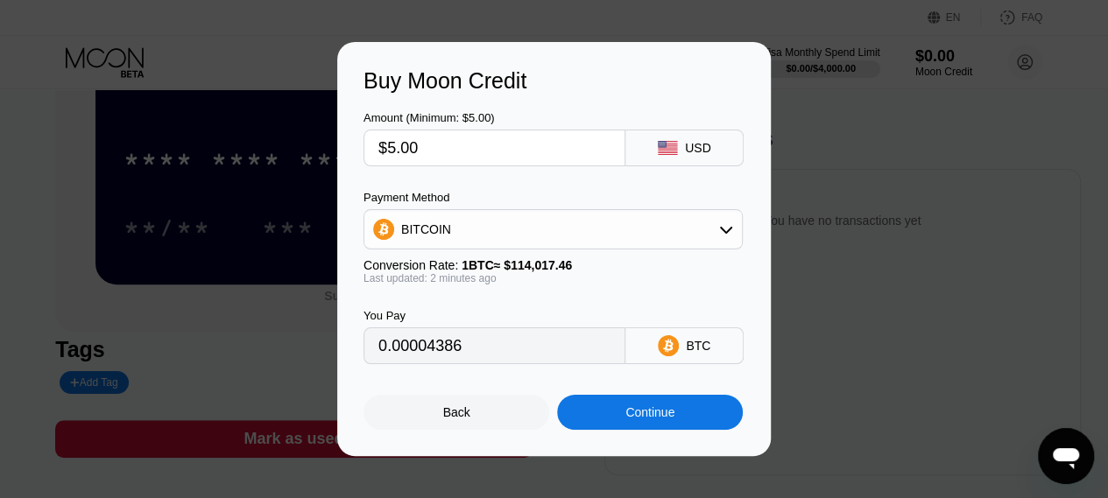
click at [460, 406] on div "Back" at bounding box center [456, 412] width 186 height 35
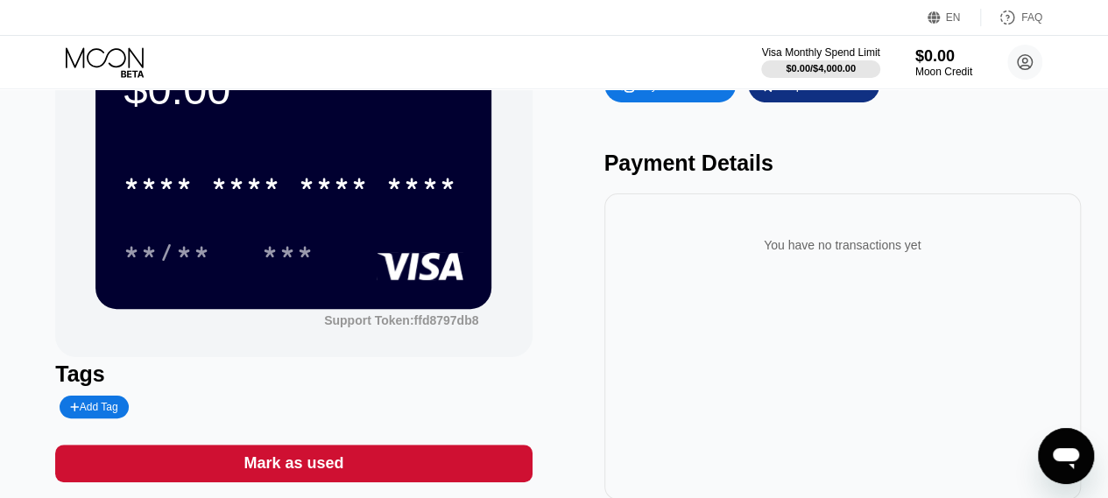
scroll to position [0, 0]
